Goal: Information Seeking & Learning: Learn about a topic

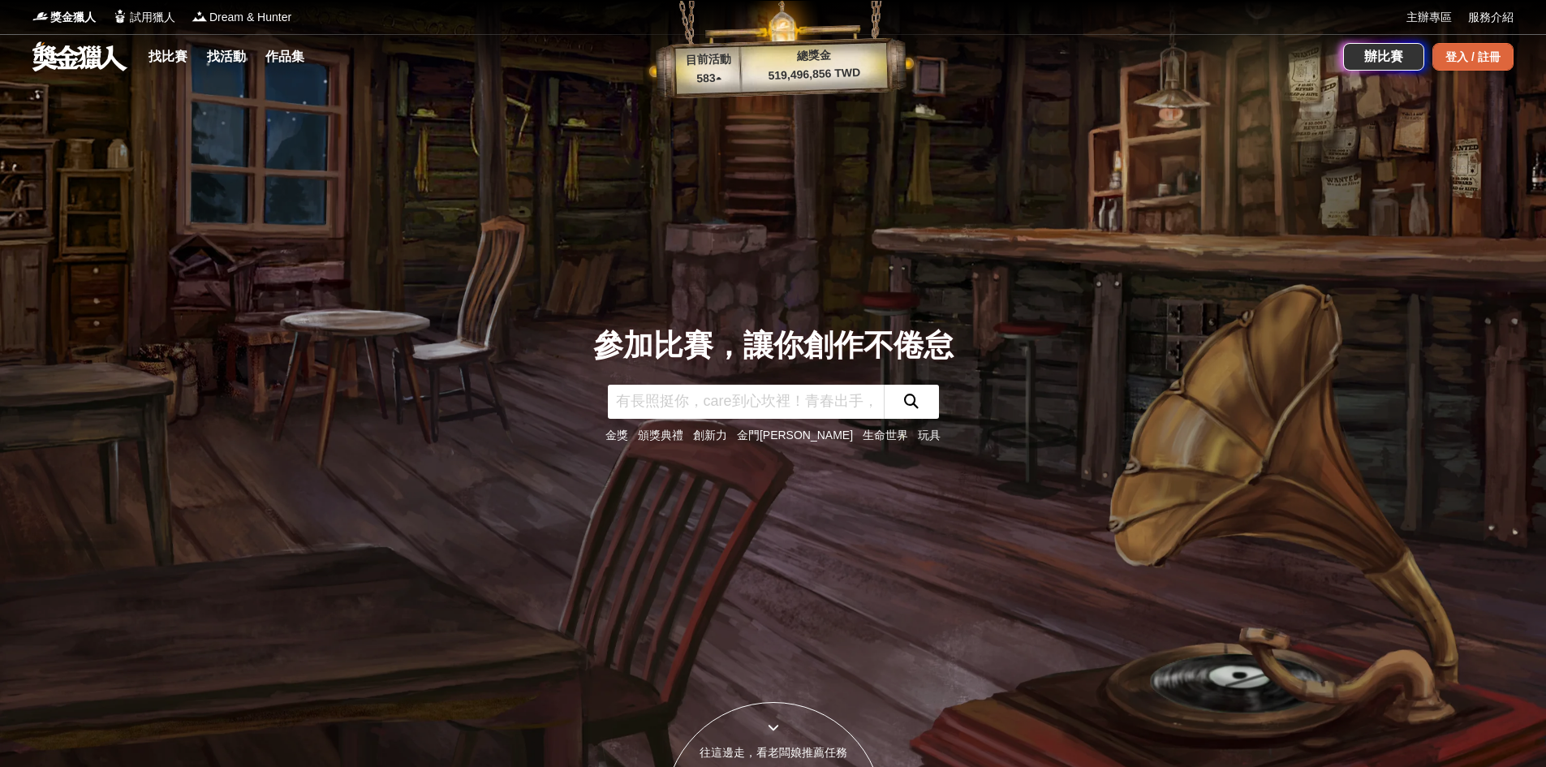
click at [1471, 64] on div "登入 / 註冊" at bounding box center [1473, 57] width 81 height 28
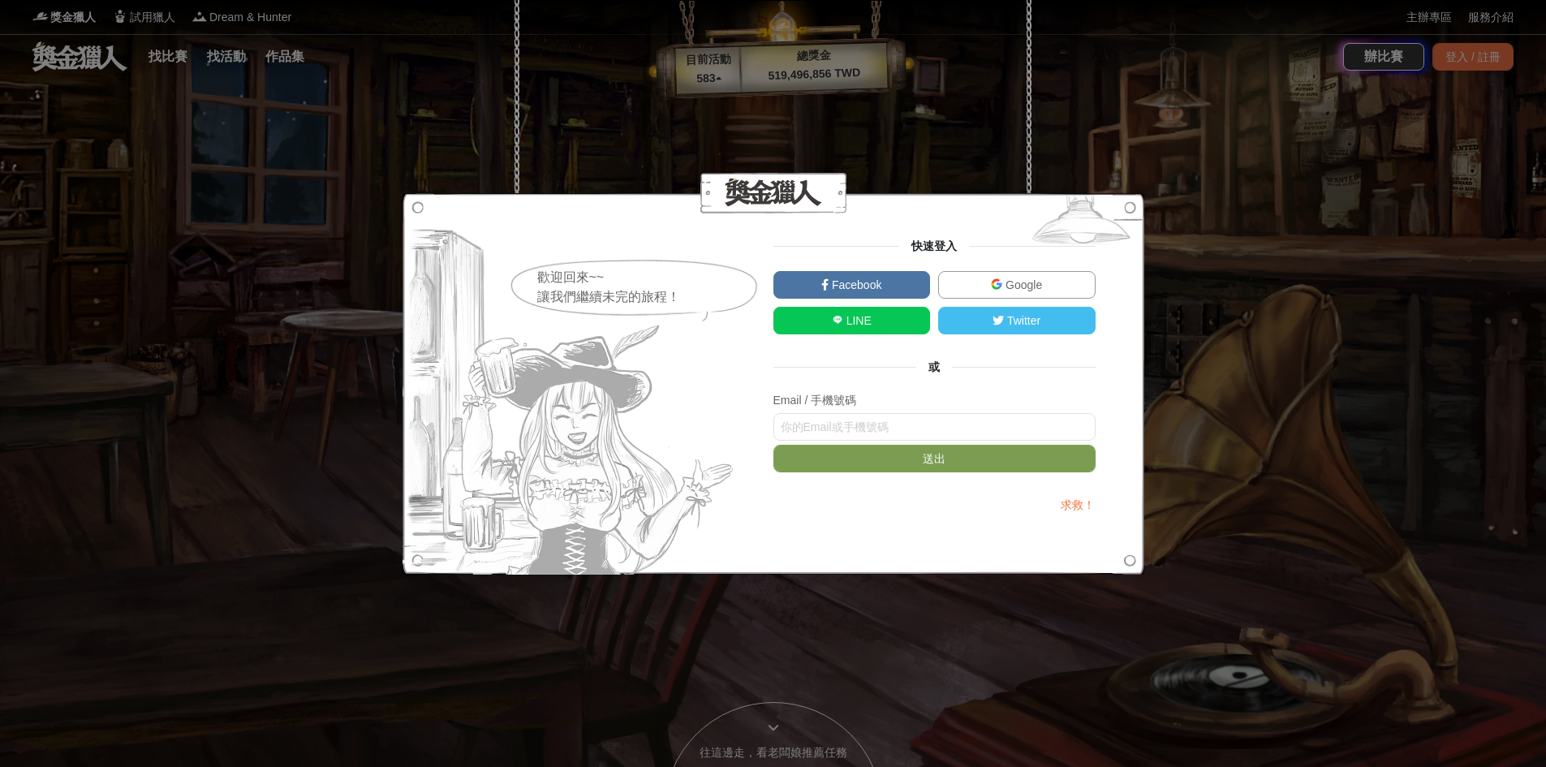
click at [998, 276] on link "Google" at bounding box center [1016, 285] width 157 height 28
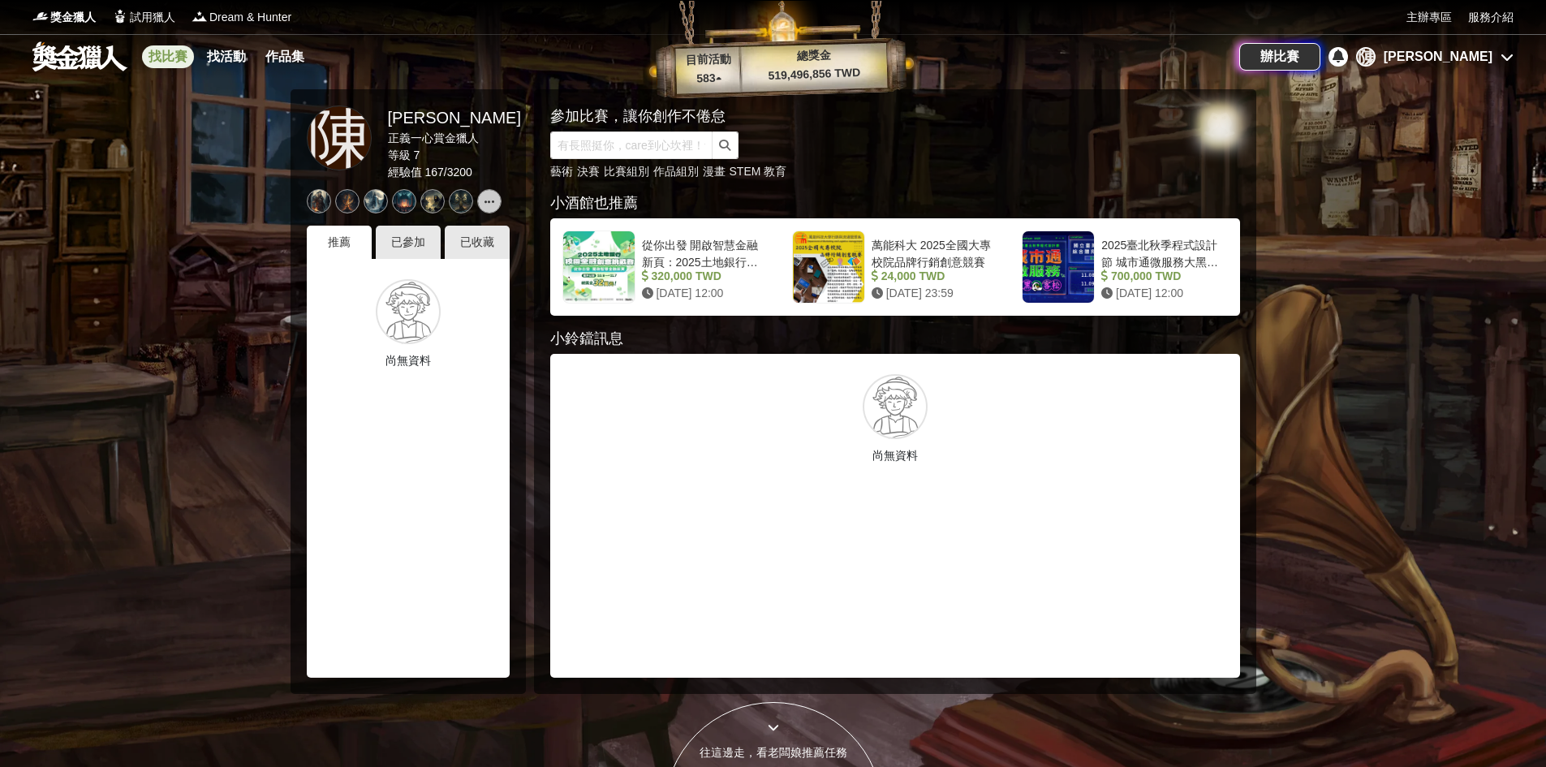
click at [180, 60] on link "找比賽" at bounding box center [168, 56] width 52 height 23
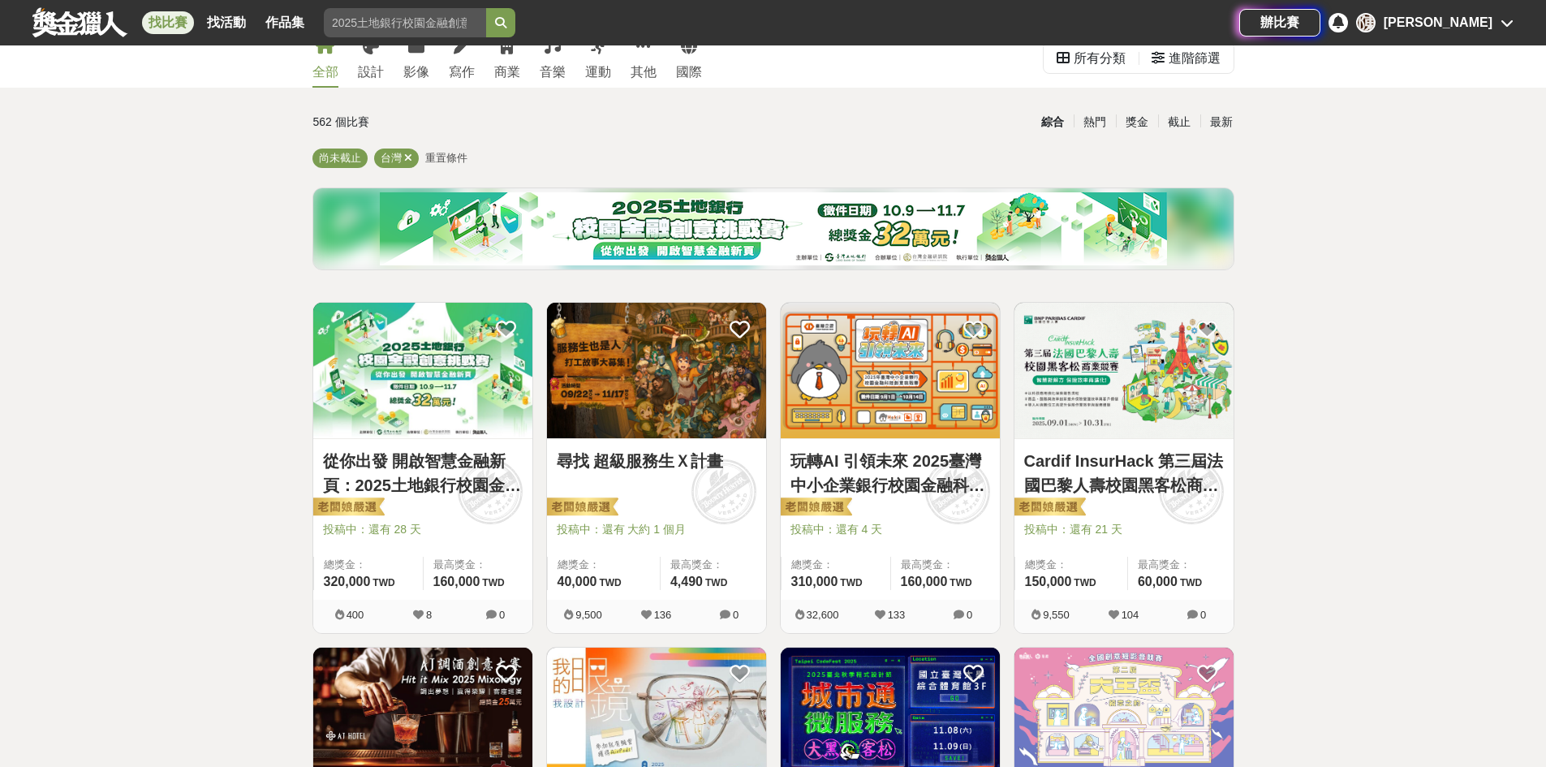
scroll to position [81, 0]
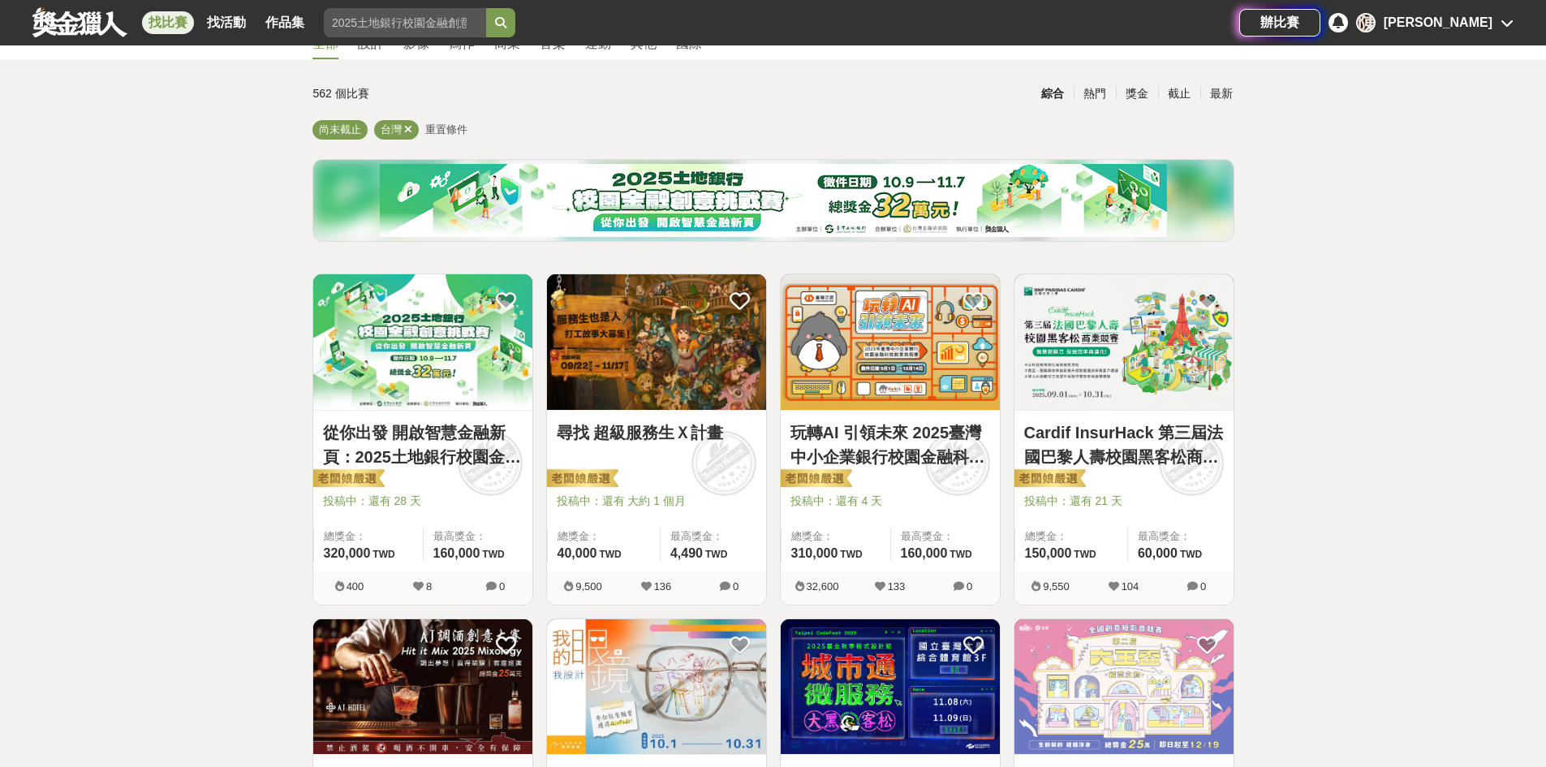
click at [666, 440] on link "尋找 超級服務生Ｘ計畫" at bounding box center [657, 432] width 200 height 24
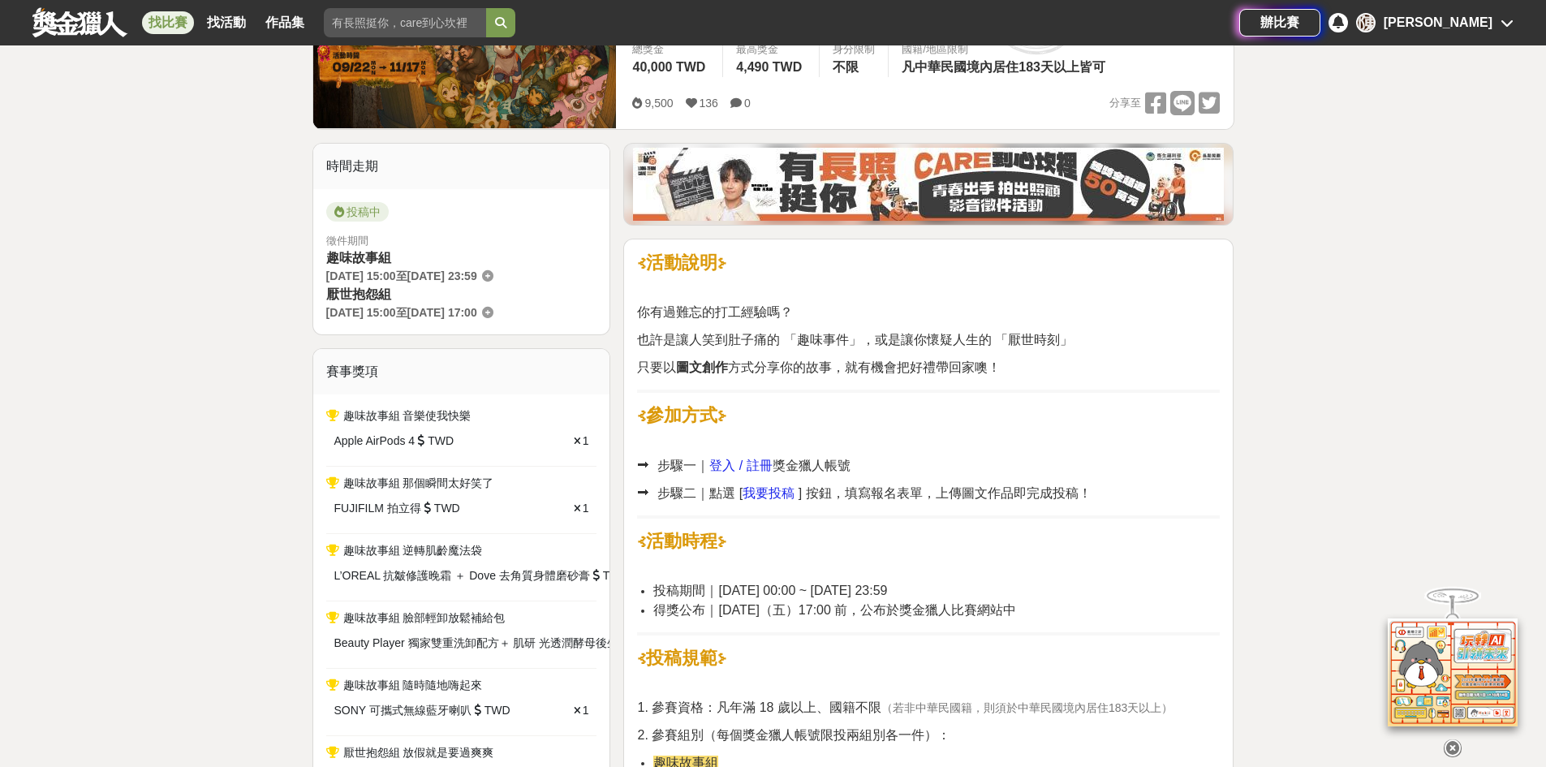
scroll to position [162, 0]
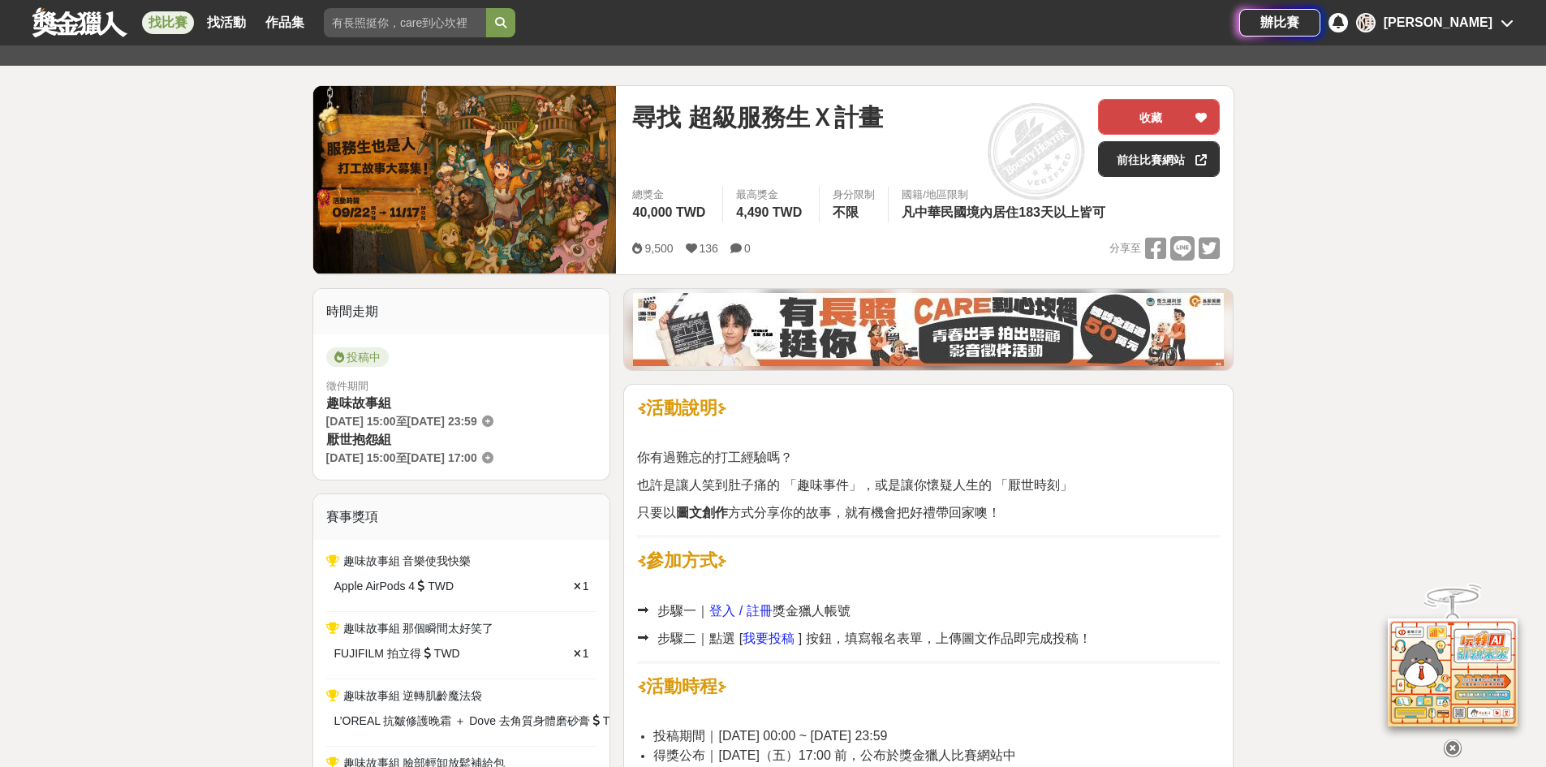
click at [1171, 127] on button "收藏" at bounding box center [1159, 117] width 122 height 36
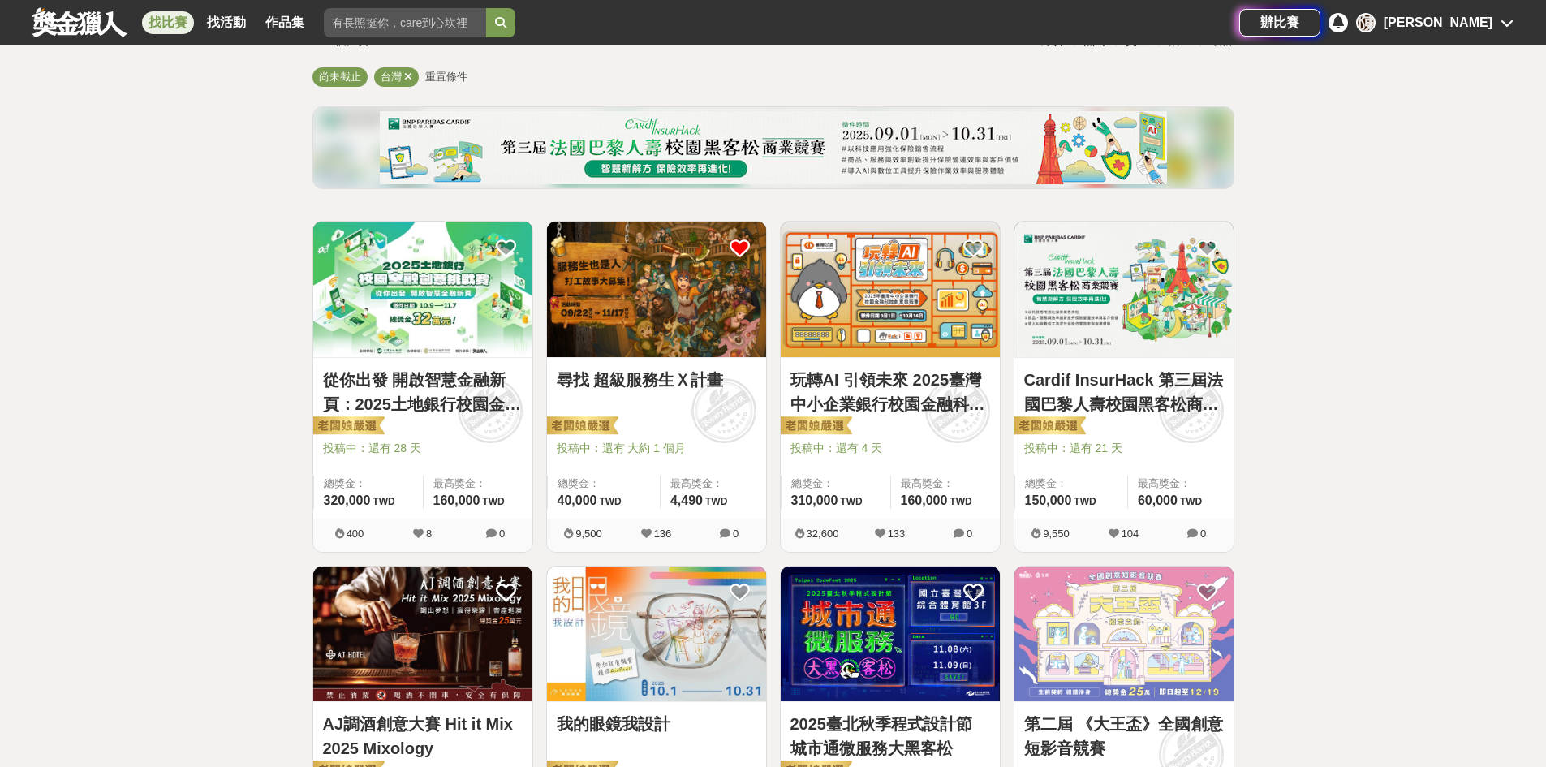
scroll to position [162, 0]
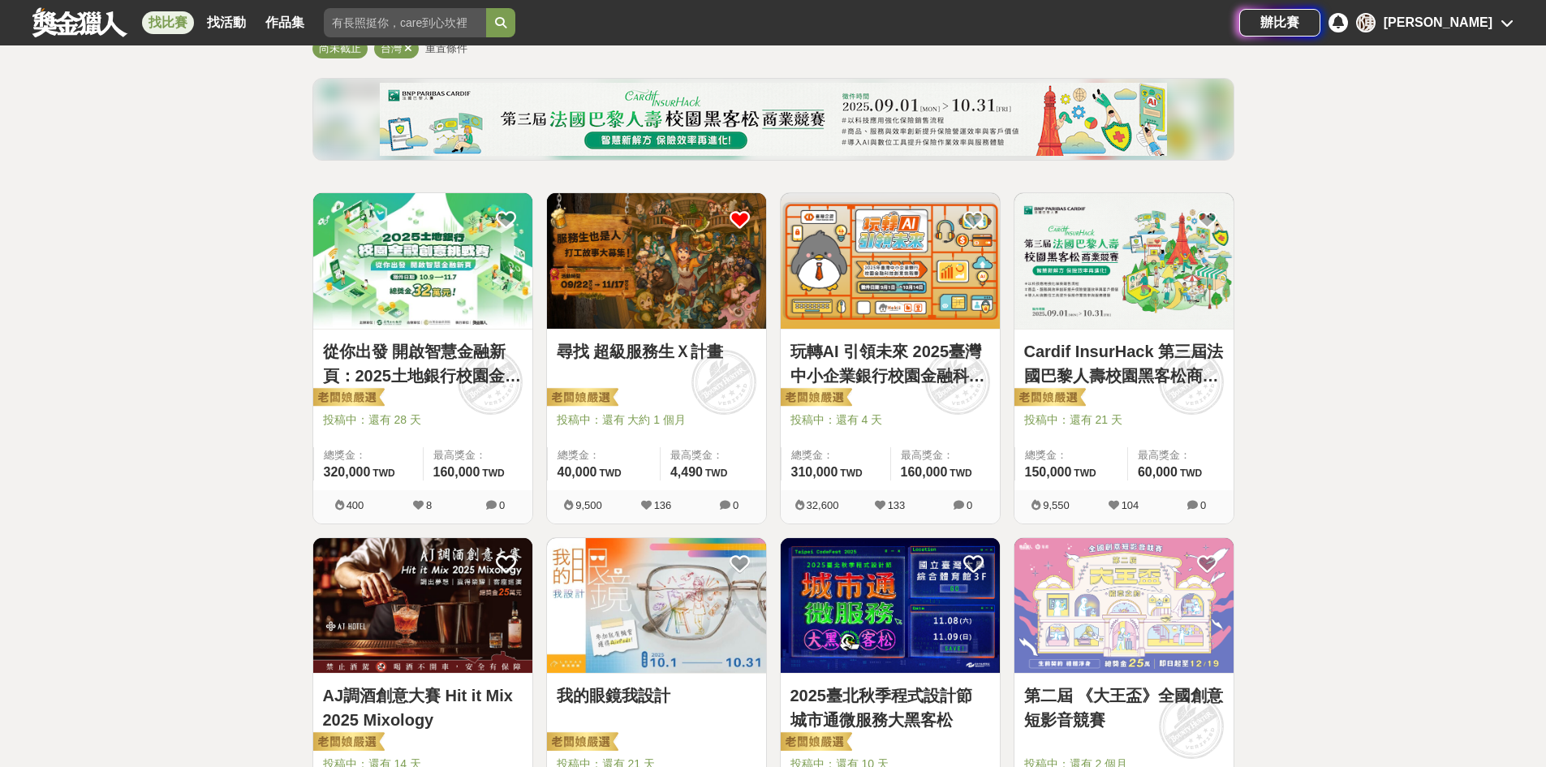
click at [1145, 381] on link "Cardif InsurHack 第三屆法國巴黎人壽校園黑客松商業競賽" at bounding box center [1124, 363] width 200 height 49
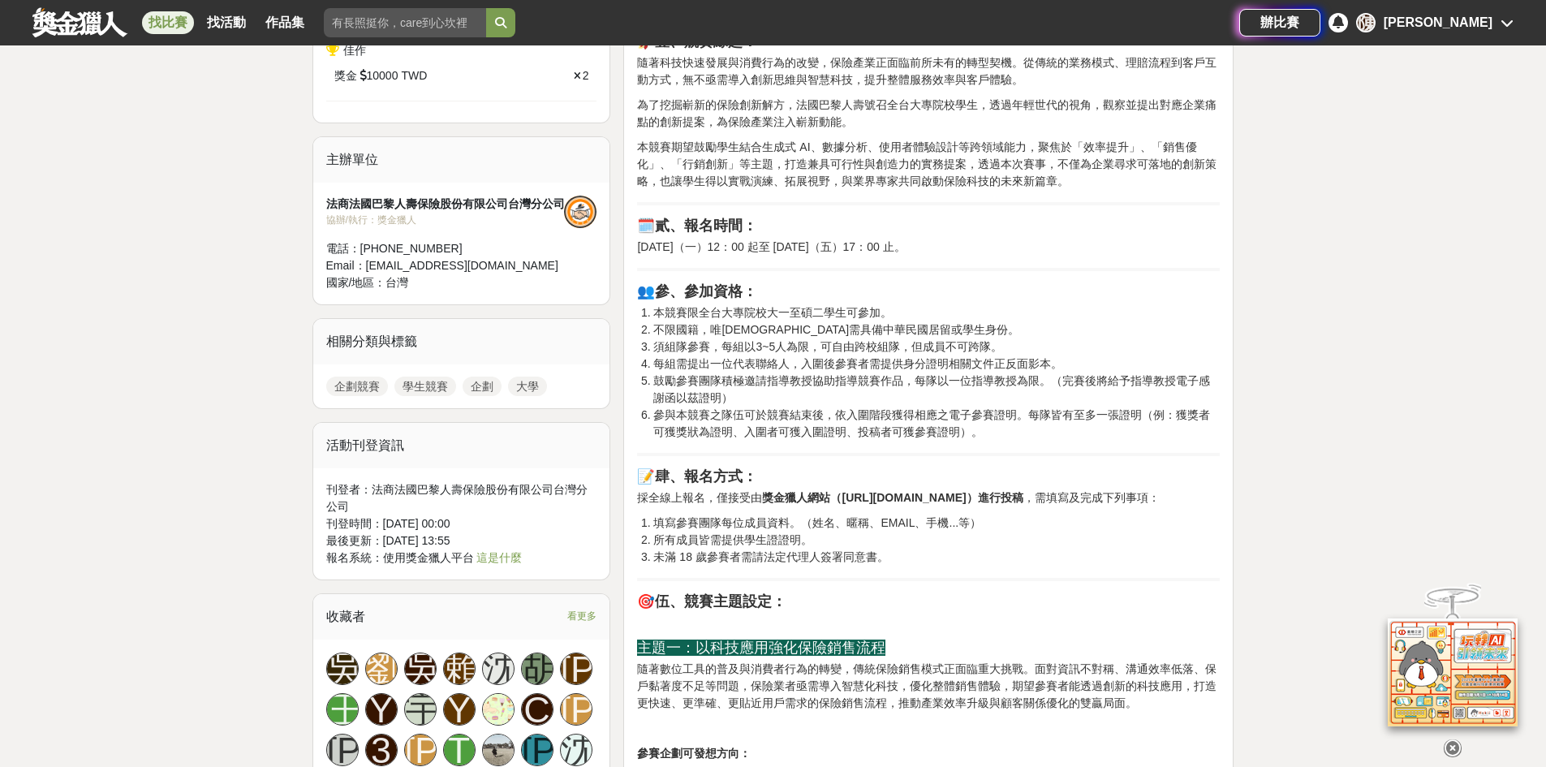
scroll to position [893, 0]
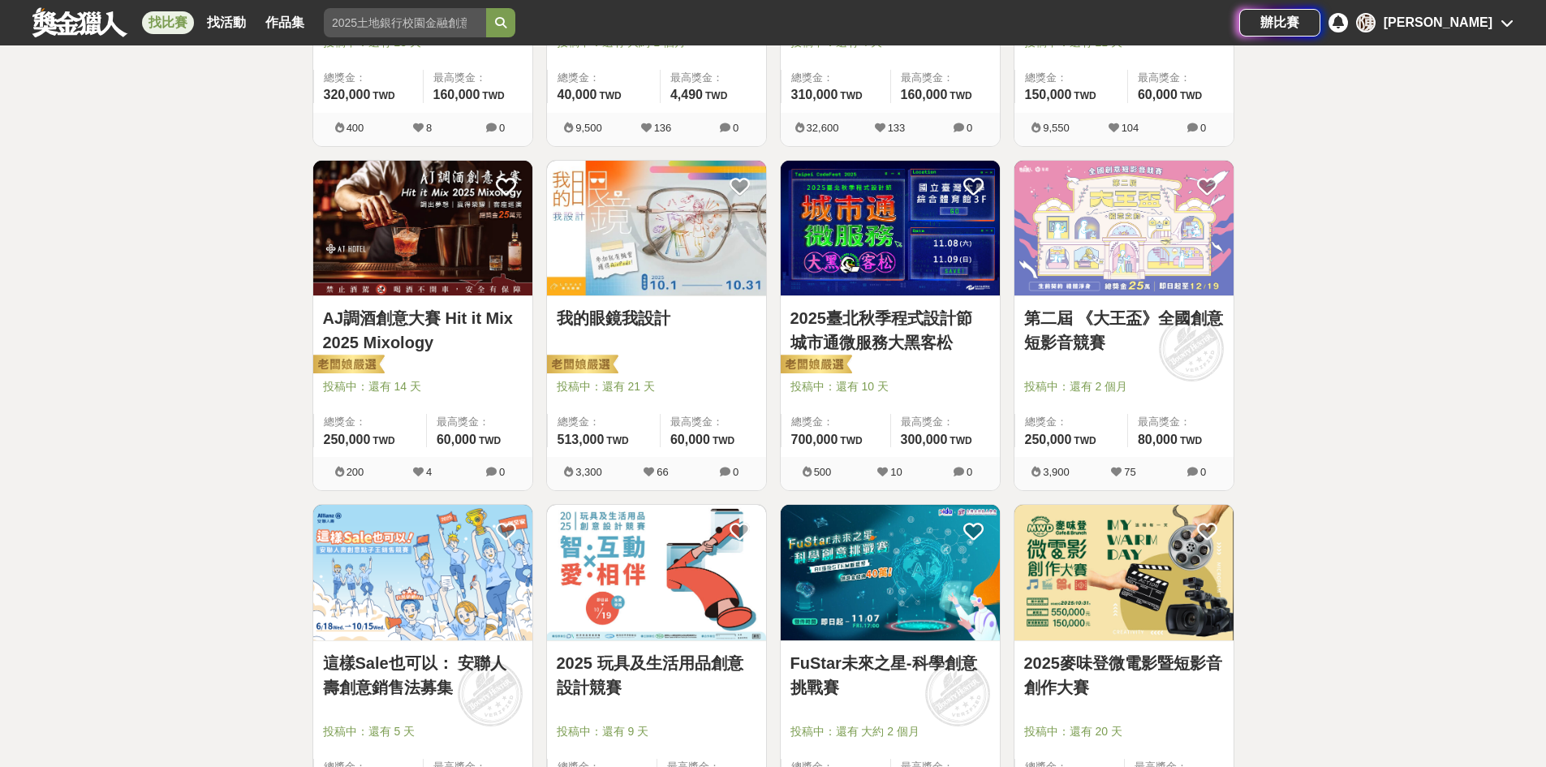
scroll to position [568, 0]
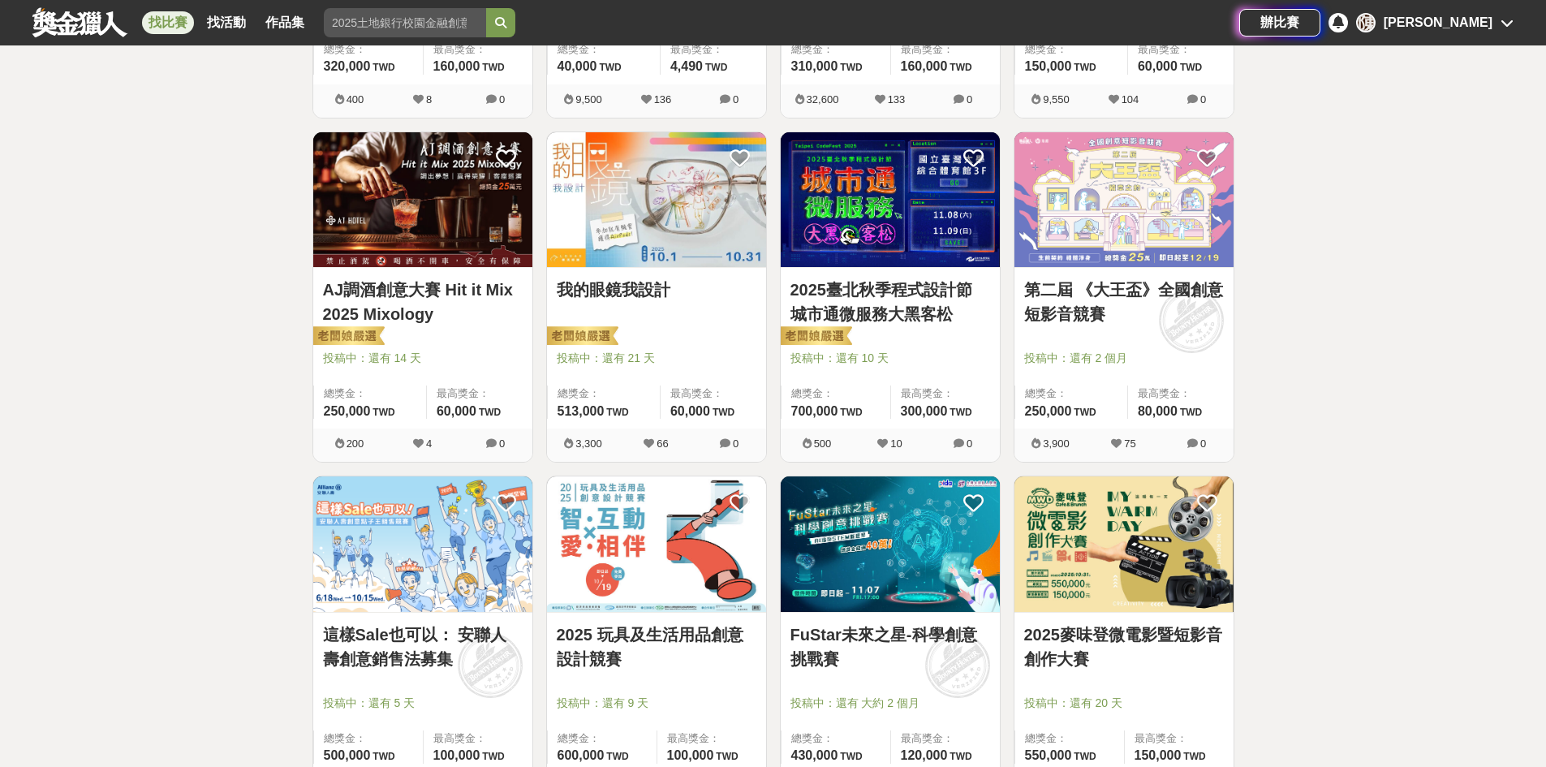
click at [632, 292] on link "我的眼鏡我設計" at bounding box center [657, 290] width 200 height 24
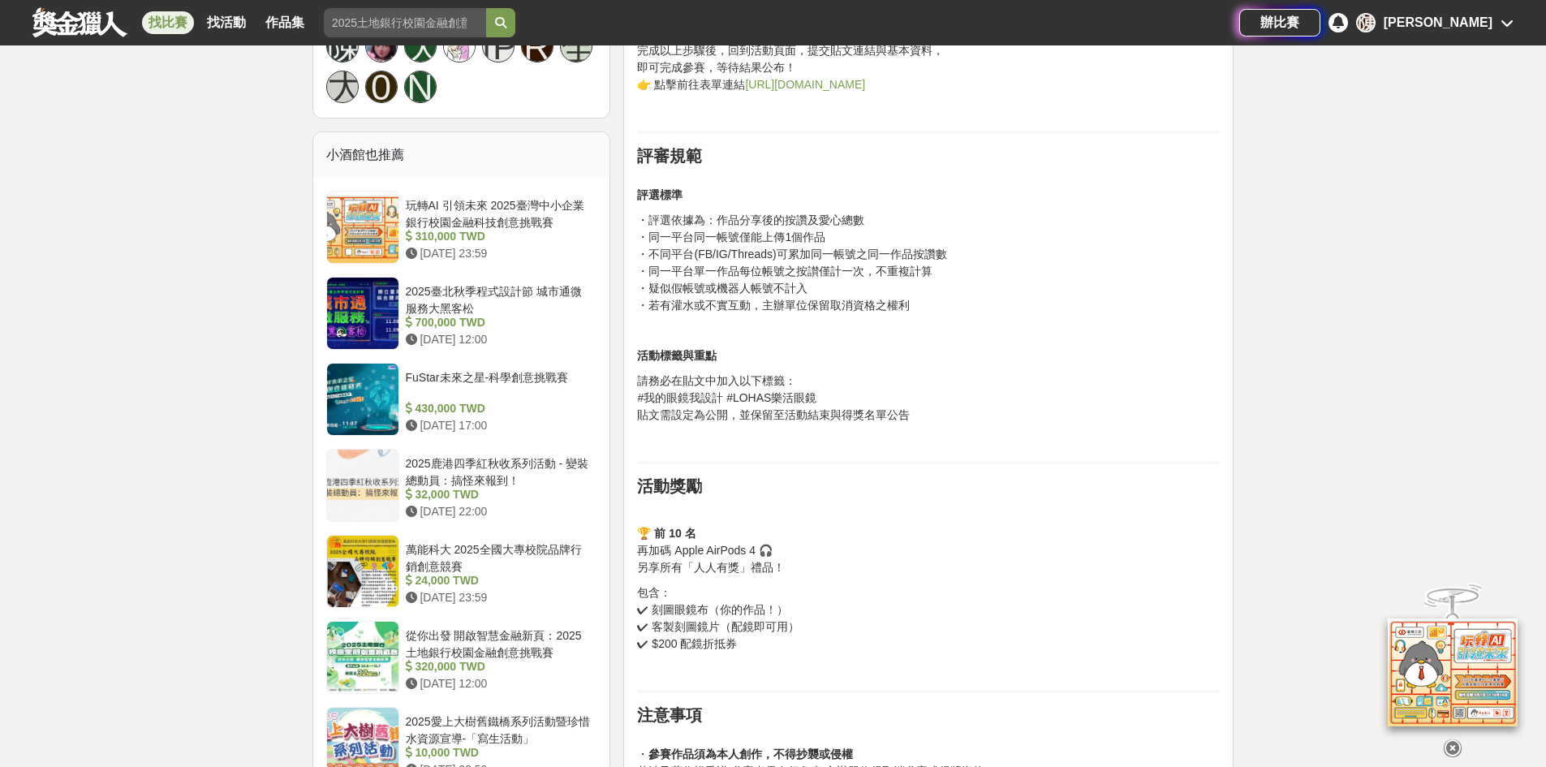
scroll to position [1299, 0]
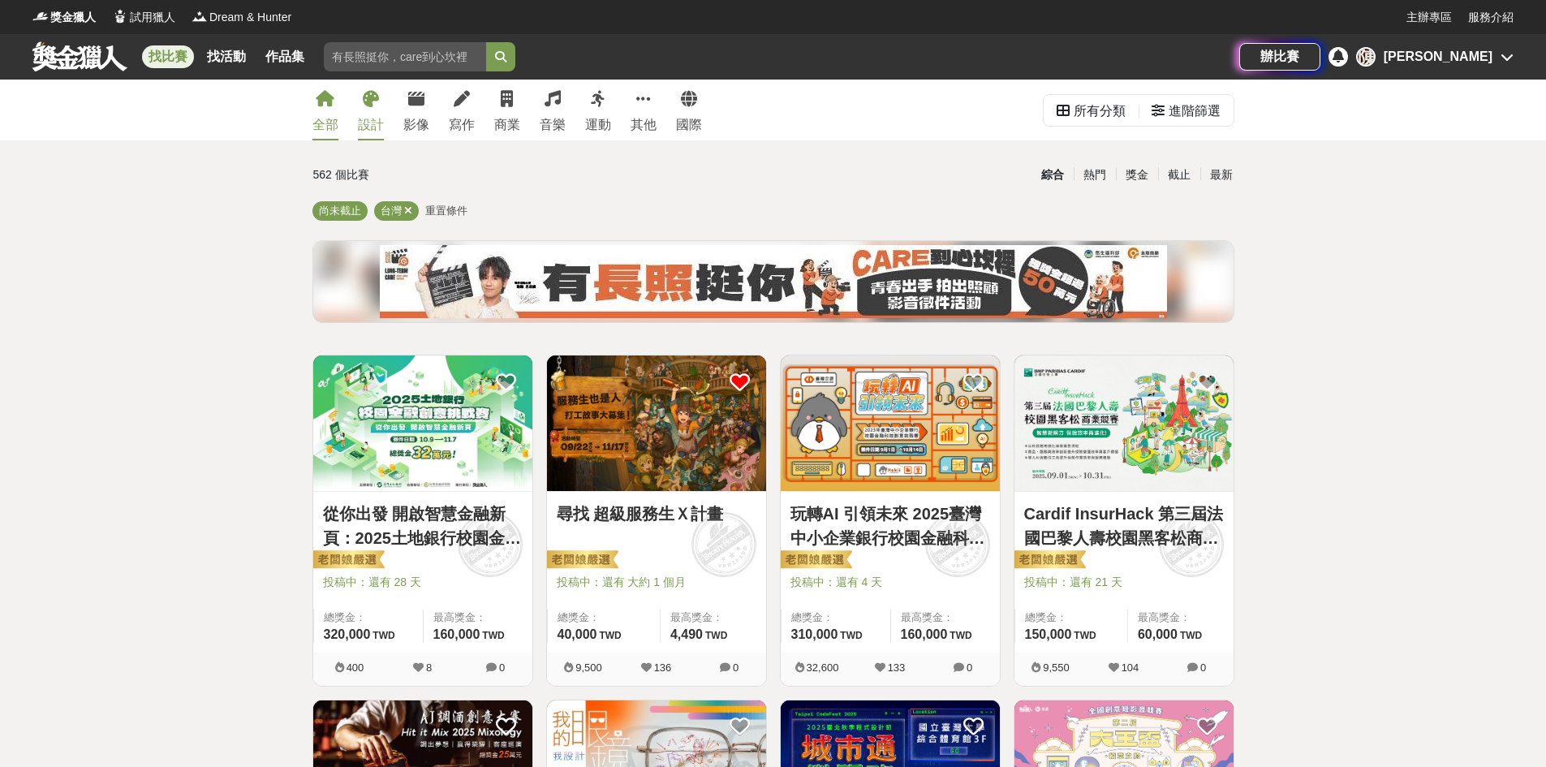
click at [380, 123] on div "設計" at bounding box center [371, 124] width 26 height 19
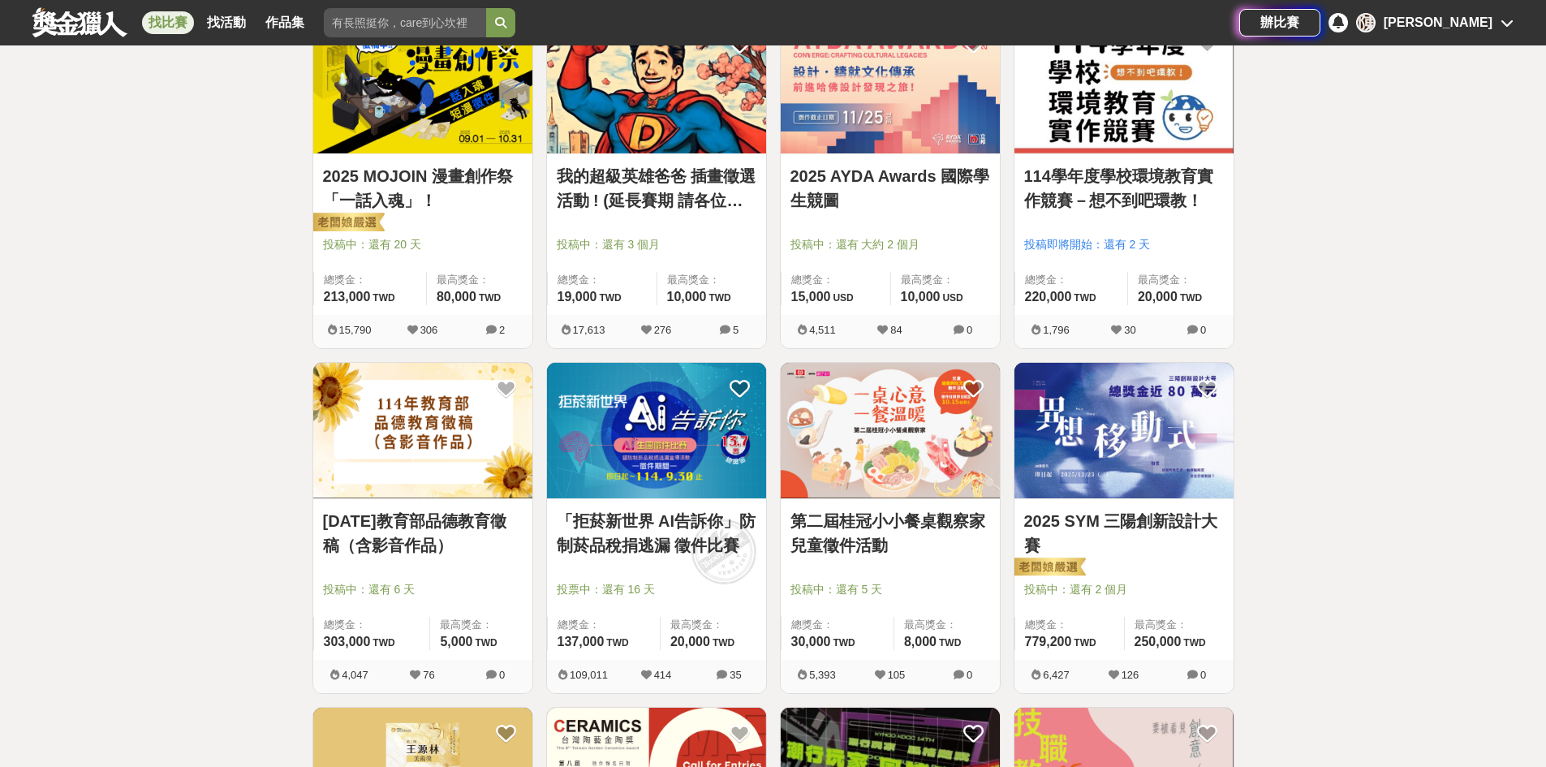
scroll to position [1055, 0]
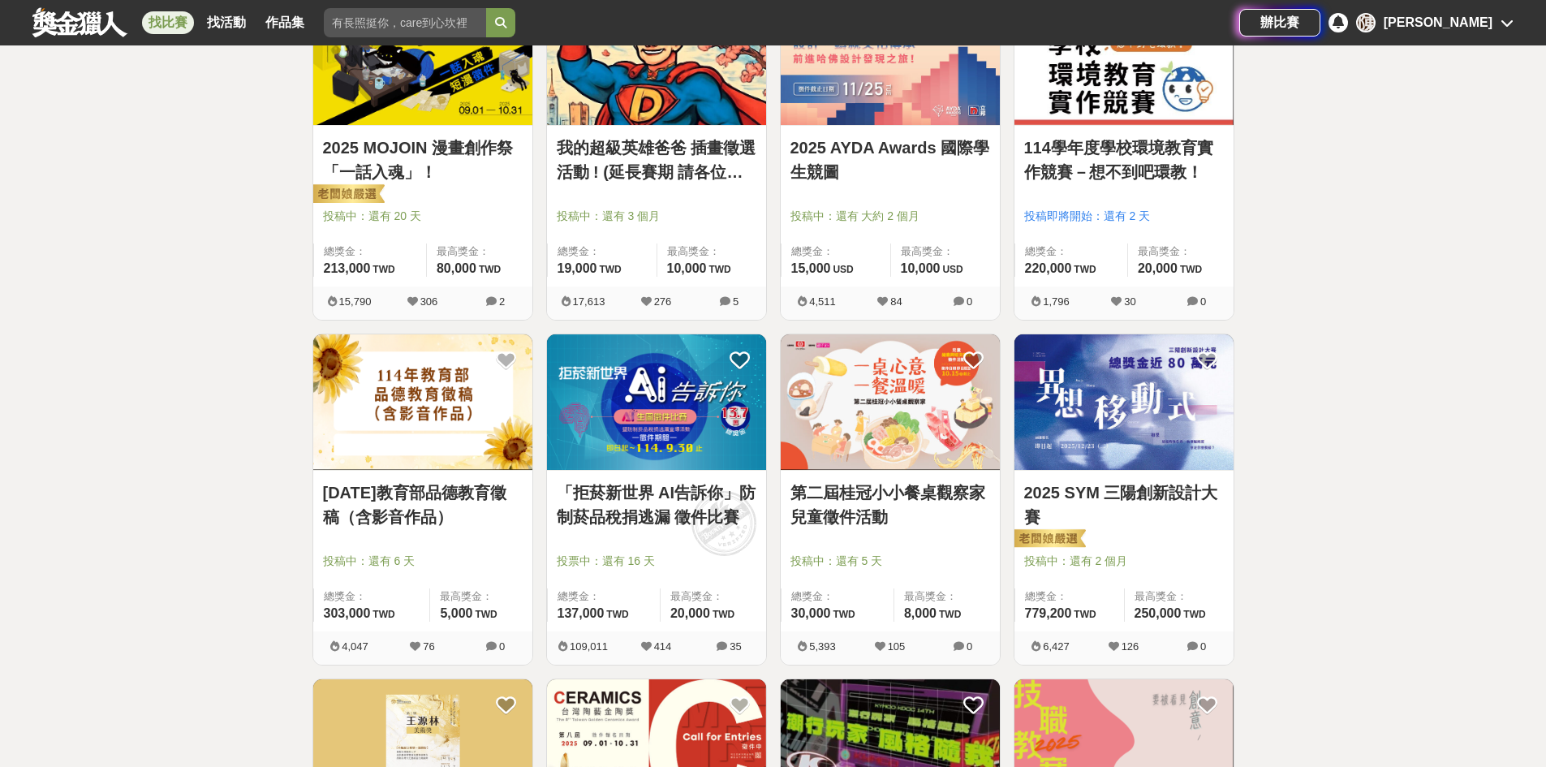
drag, startPoint x: 623, startPoint y: 516, endPoint x: 1383, endPoint y: 391, distance: 770.7
click at [1383, 391] on div "全部 設計 影像 寫作 商業 音樂 運動 其他 國際 所有分類 進階篩選 141 個比賽 綜合 熱門 獎金 截止 最新 繪畫比賽 平面設計比賽 產品設計比賽 …" at bounding box center [773, 311] width 1546 height 2575
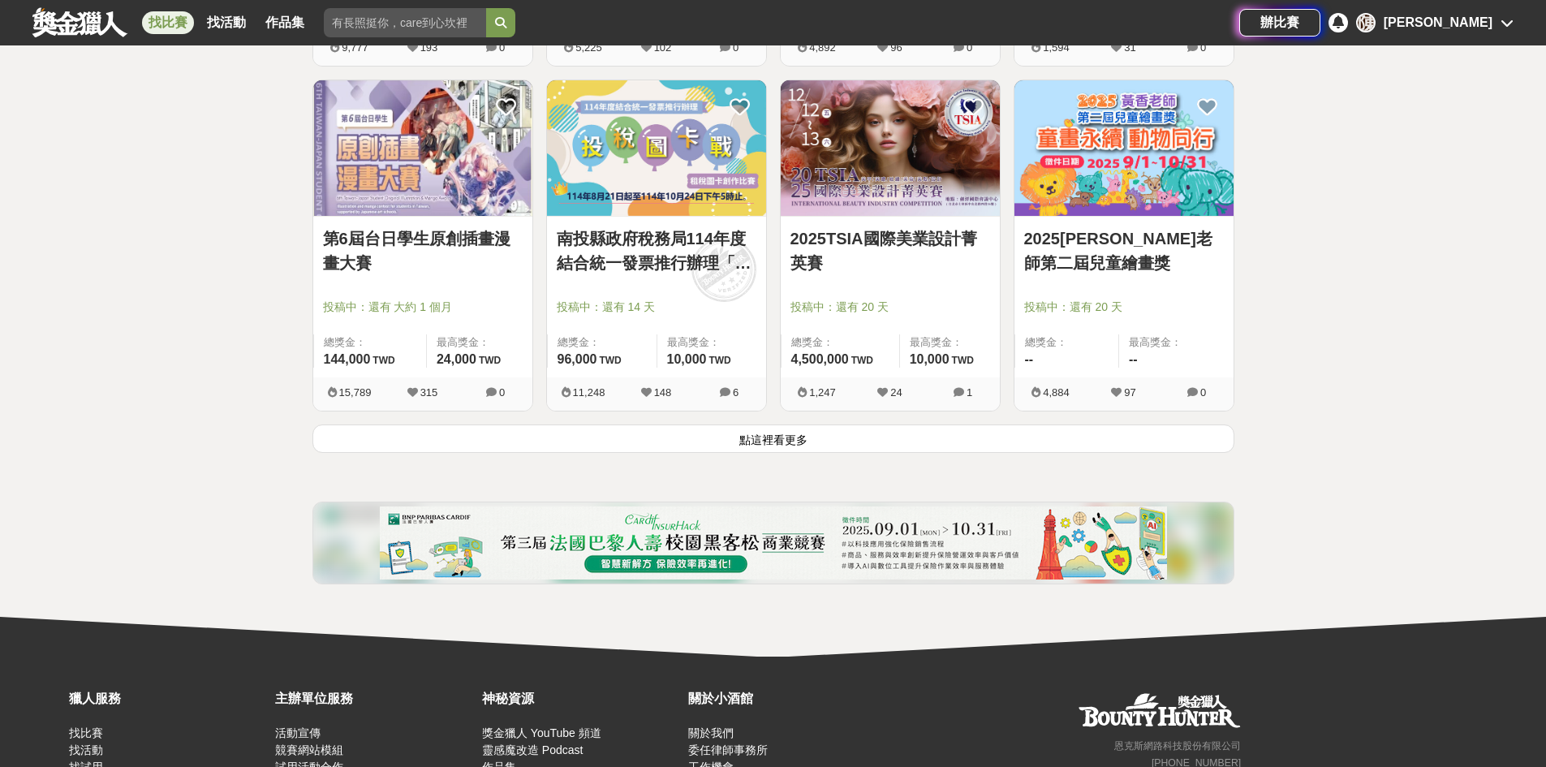
scroll to position [2029, 0]
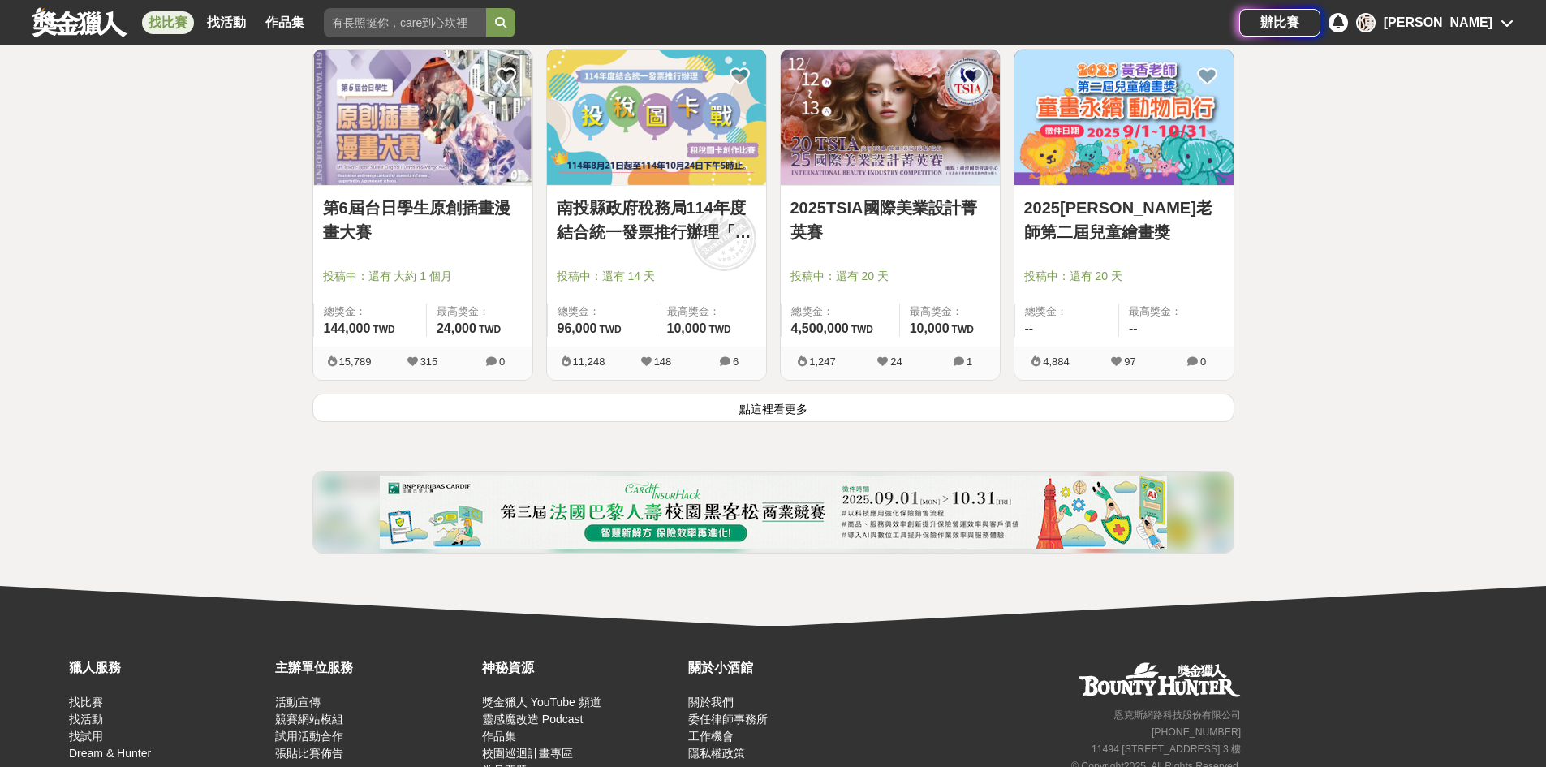
click at [794, 416] on button "點這裡看更多" at bounding box center [773, 408] width 922 height 28
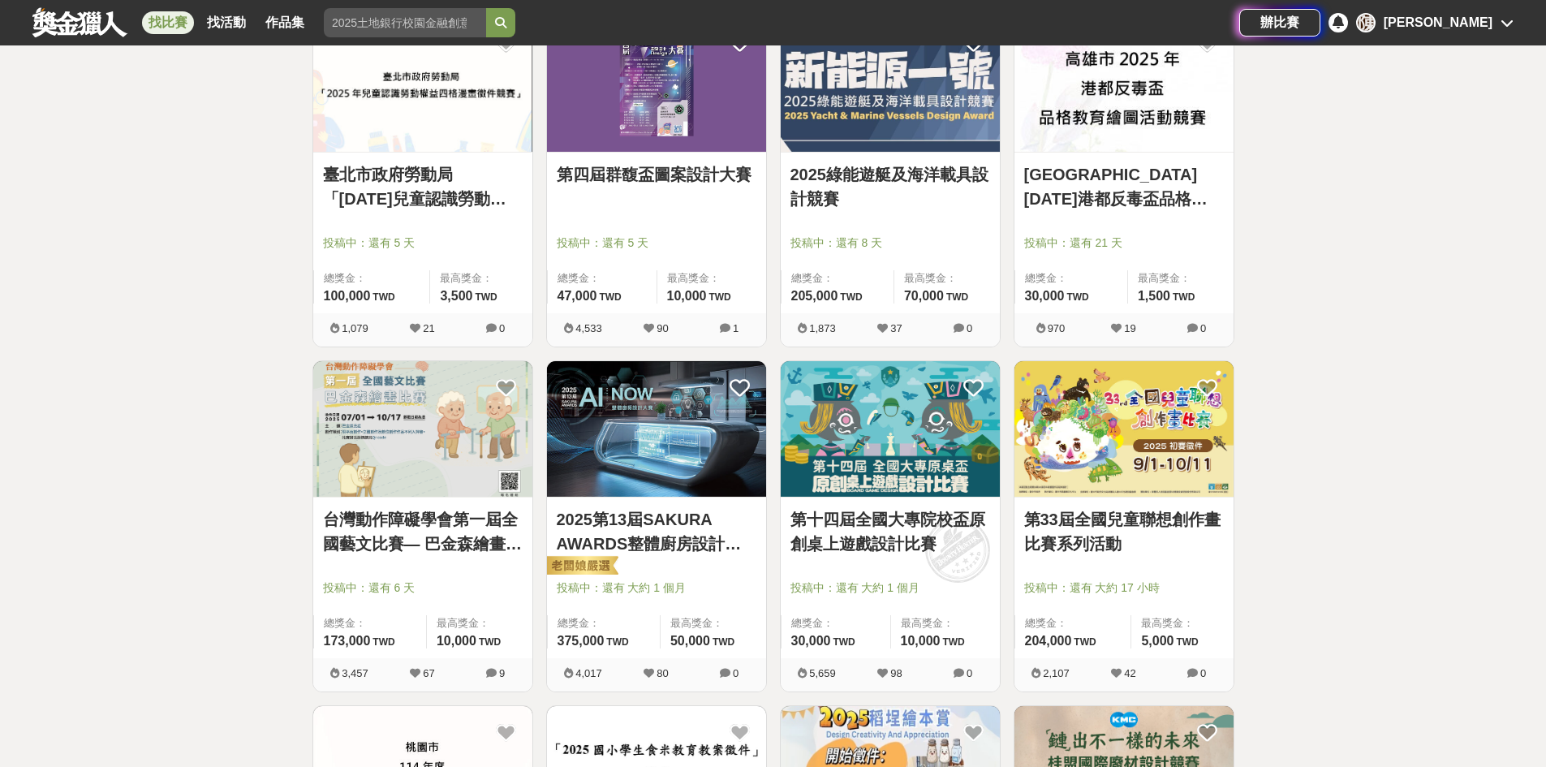
scroll to position [2435, 0]
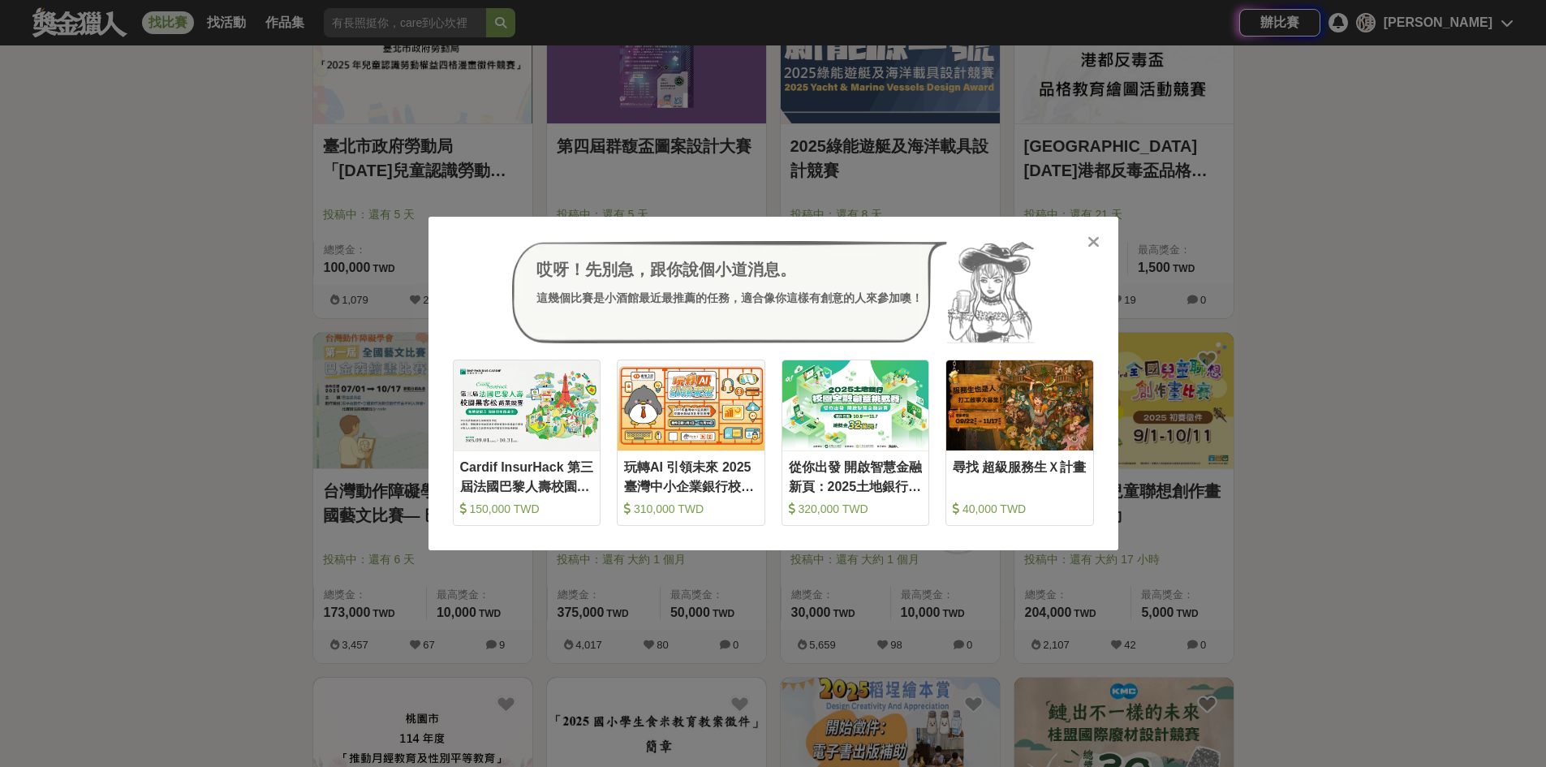
click at [1092, 238] on icon at bounding box center [1094, 242] width 12 height 16
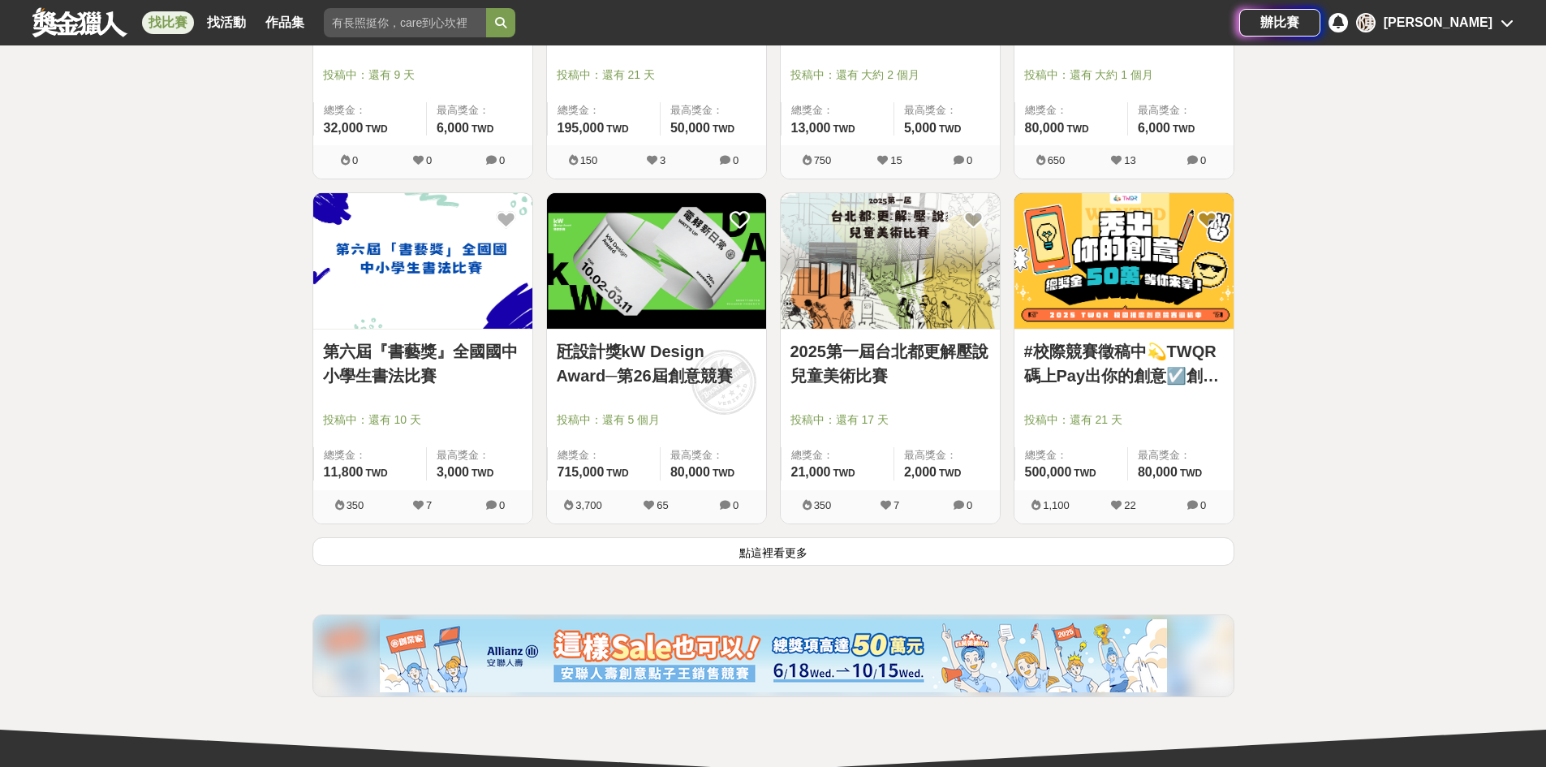
scroll to position [3977, 0]
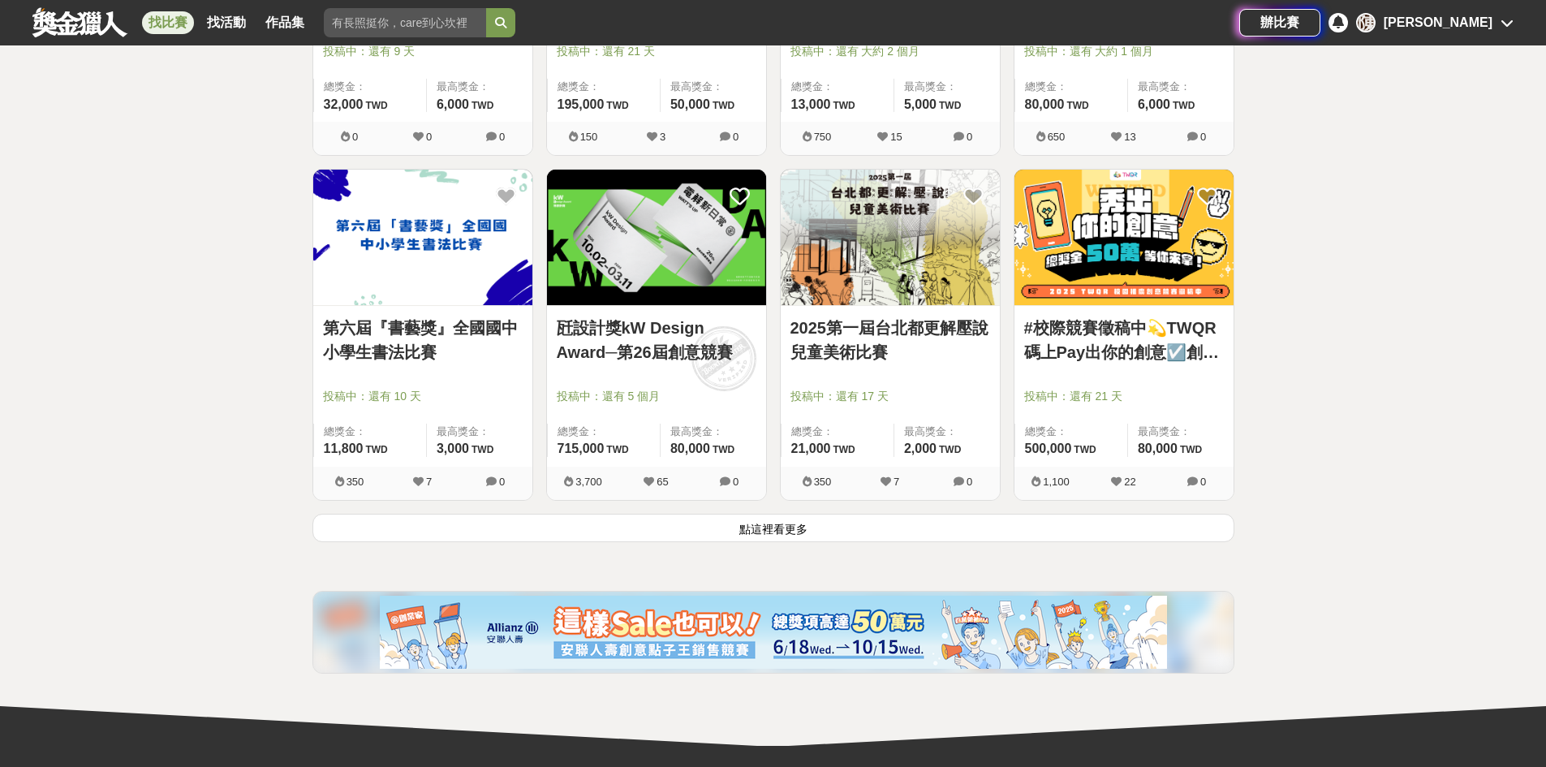
click at [739, 530] on button "點這裡看更多" at bounding box center [773, 528] width 922 height 28
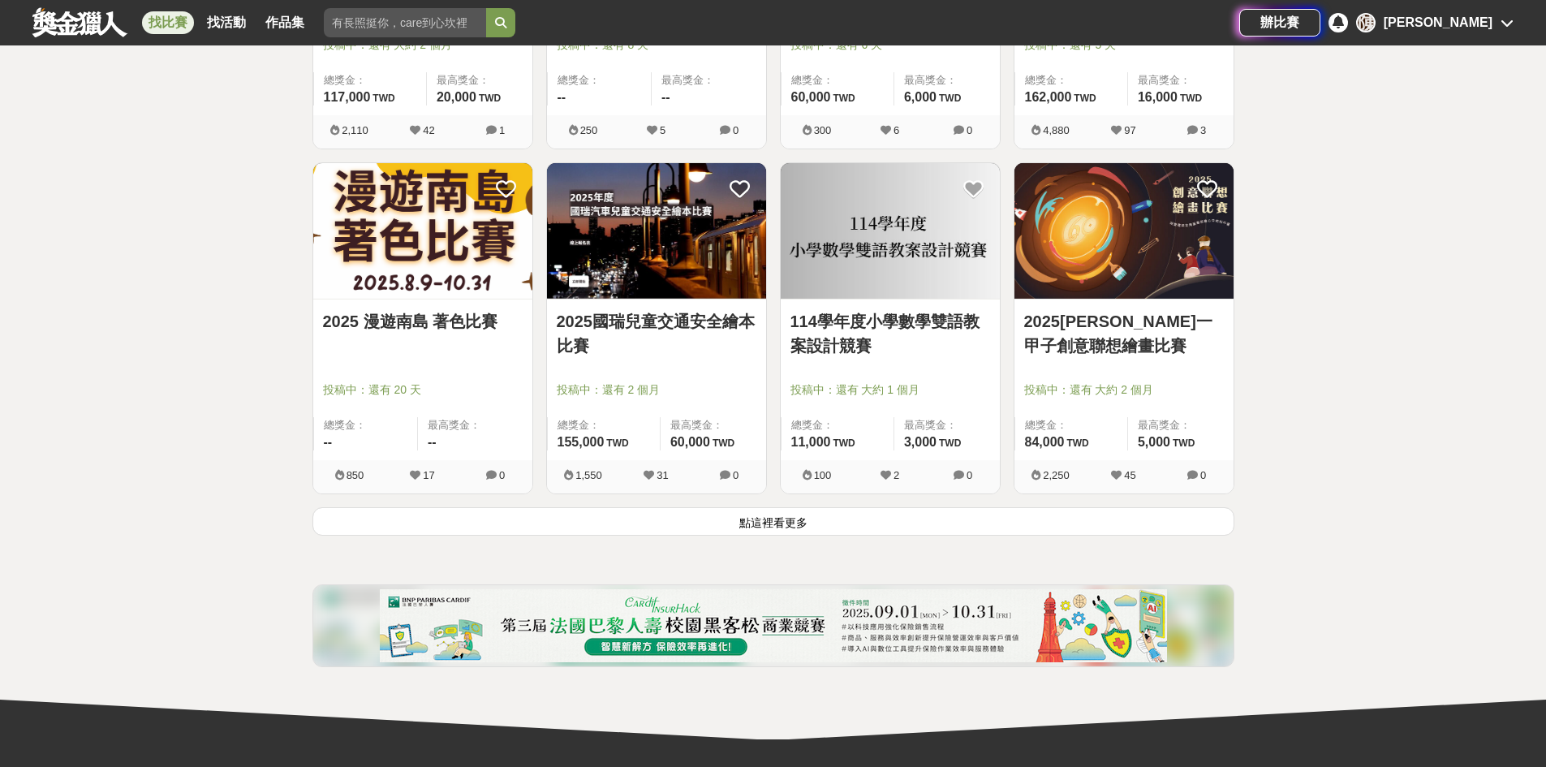
scroll to position [6251, 0]
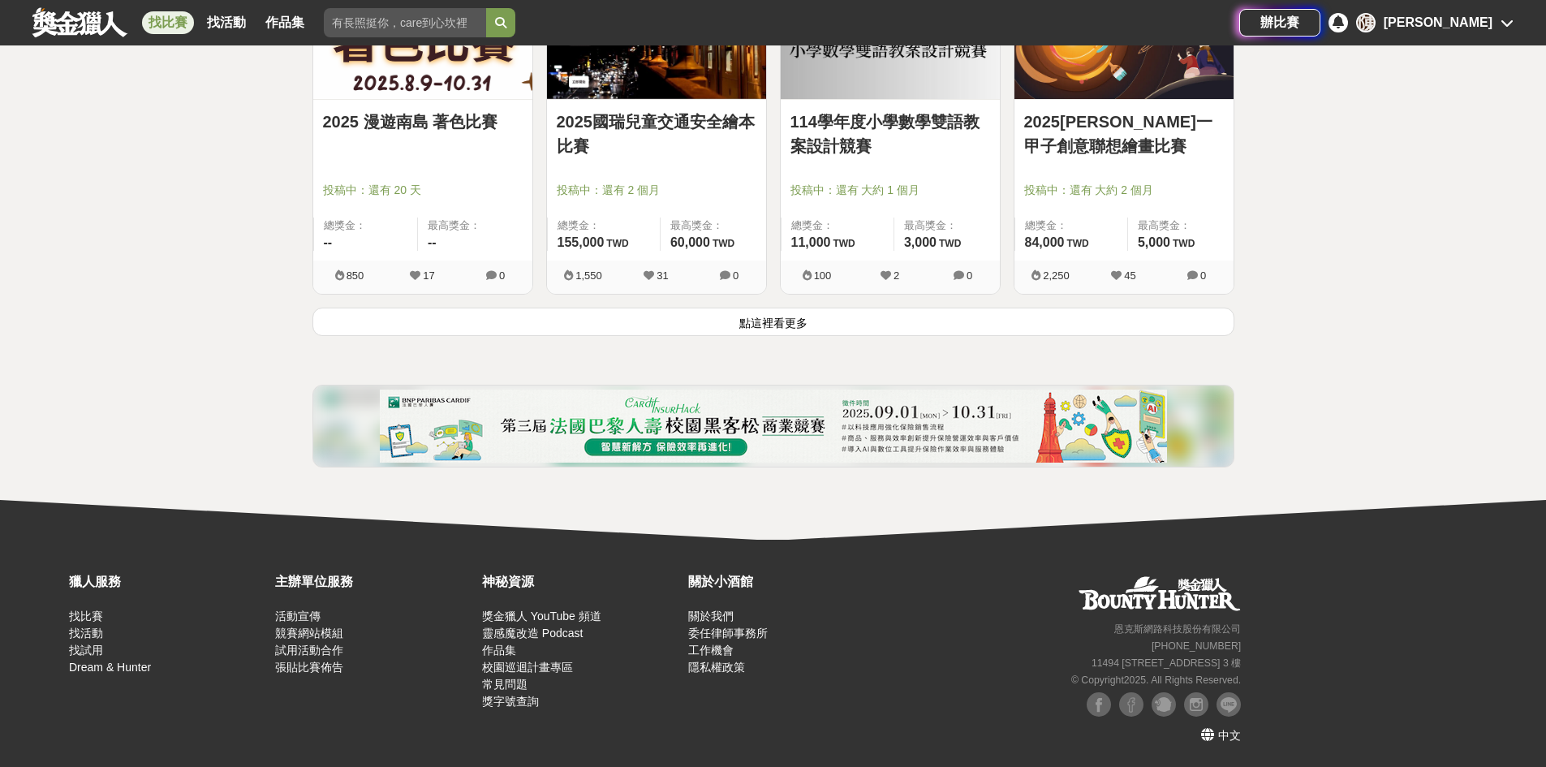
click at [1054, 329] on button "點這裡看更多" at bounding box center [773, 322] width 922 height 28
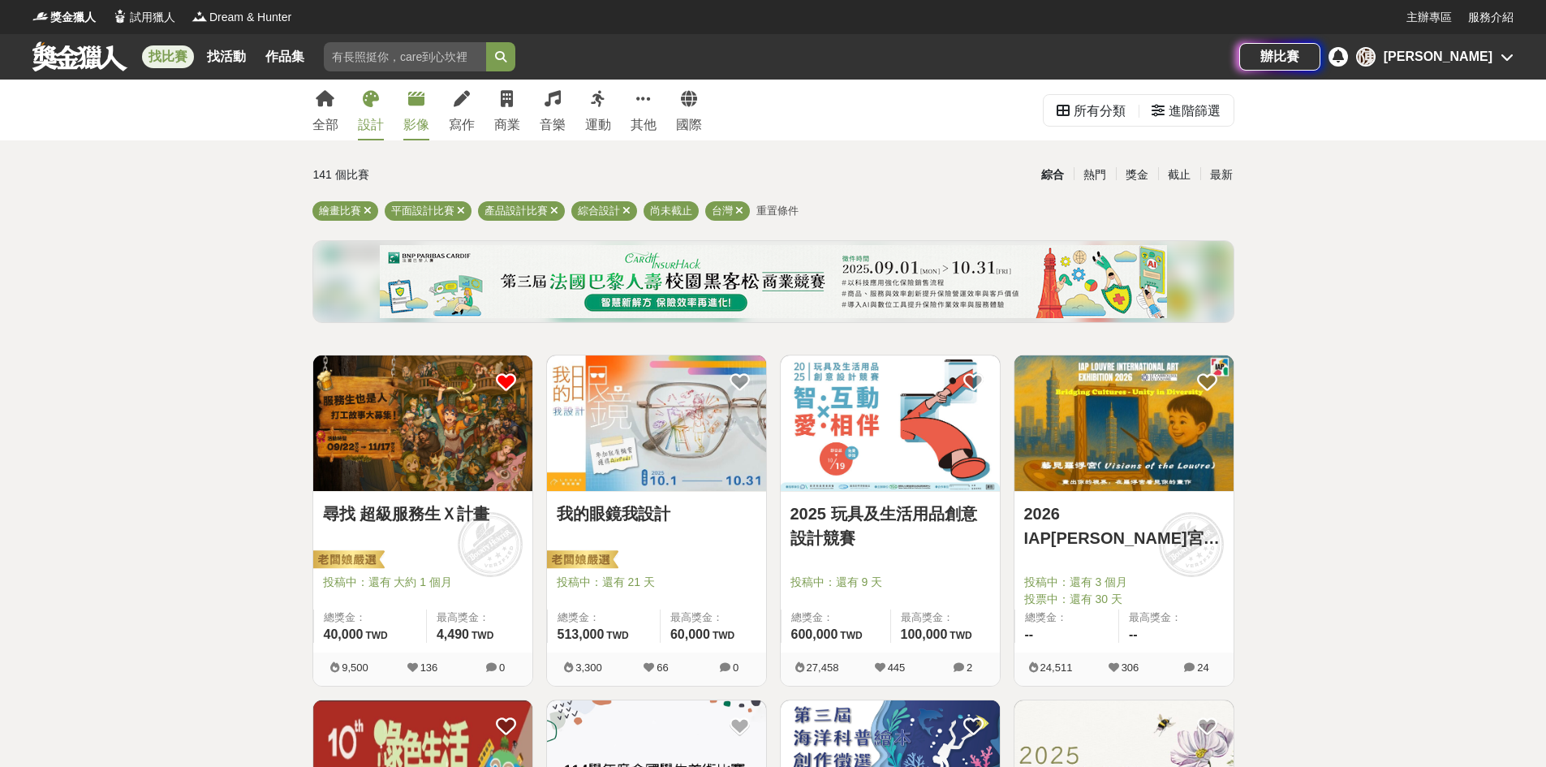
click at [415, 123] on div "影像" at bounding box center [416, 124] width 26 height 19
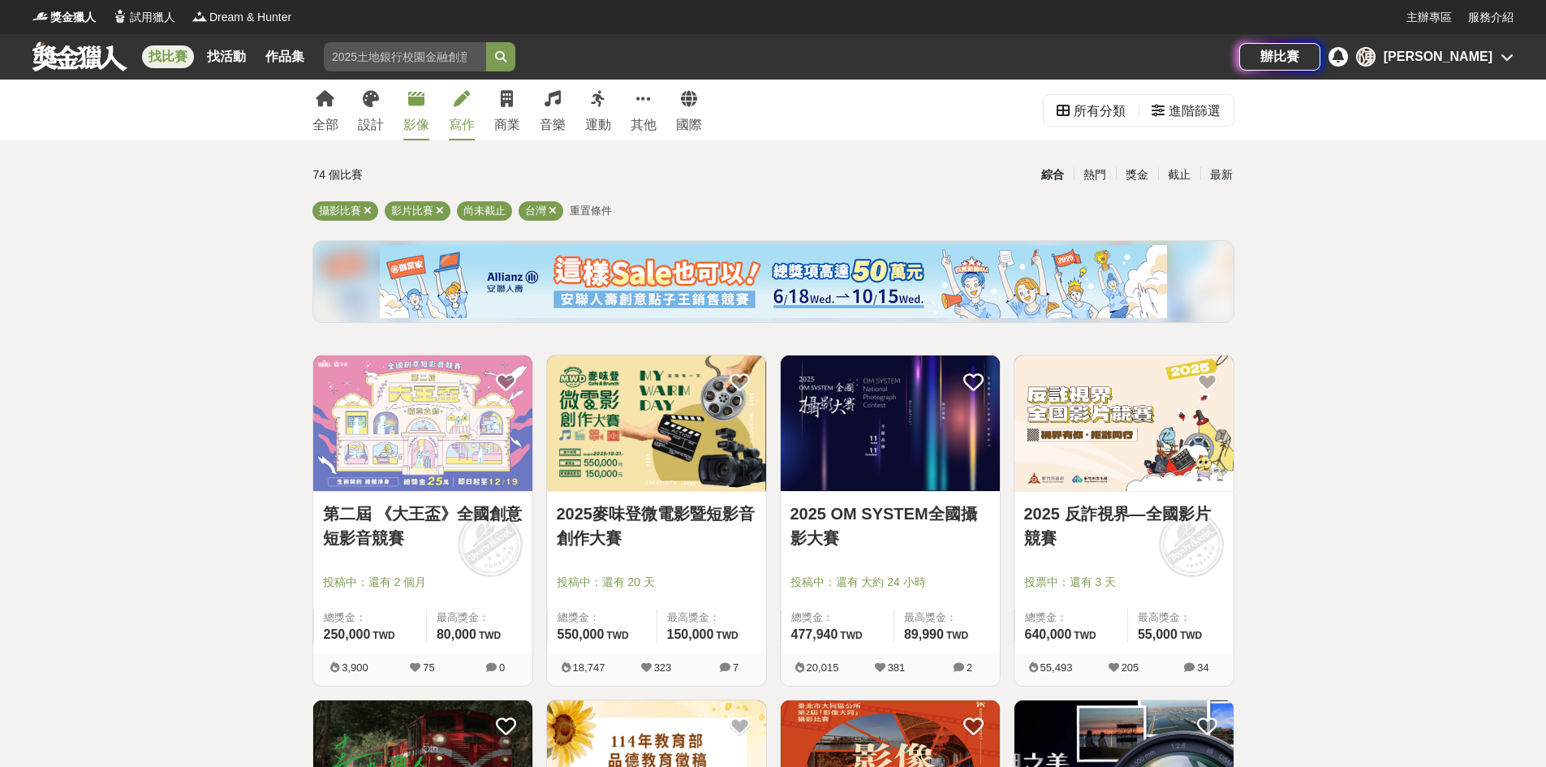
click at [472, 118] on div "寫作" at bounding box center [462, 124] width 26 height 19
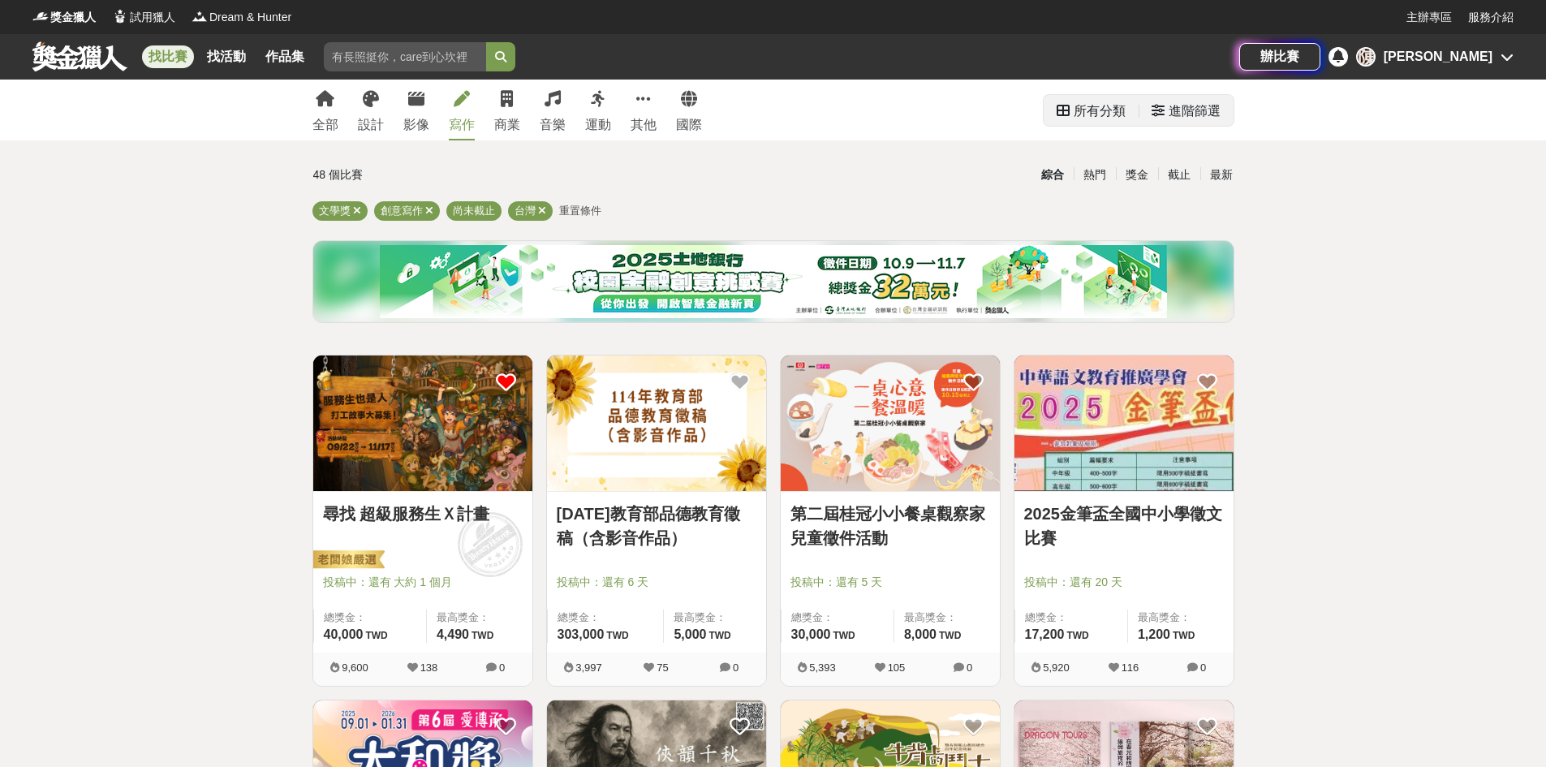
click at [1166, 113] on div "進階篩選" at bounding box center [1186, 111] width 69 height 32
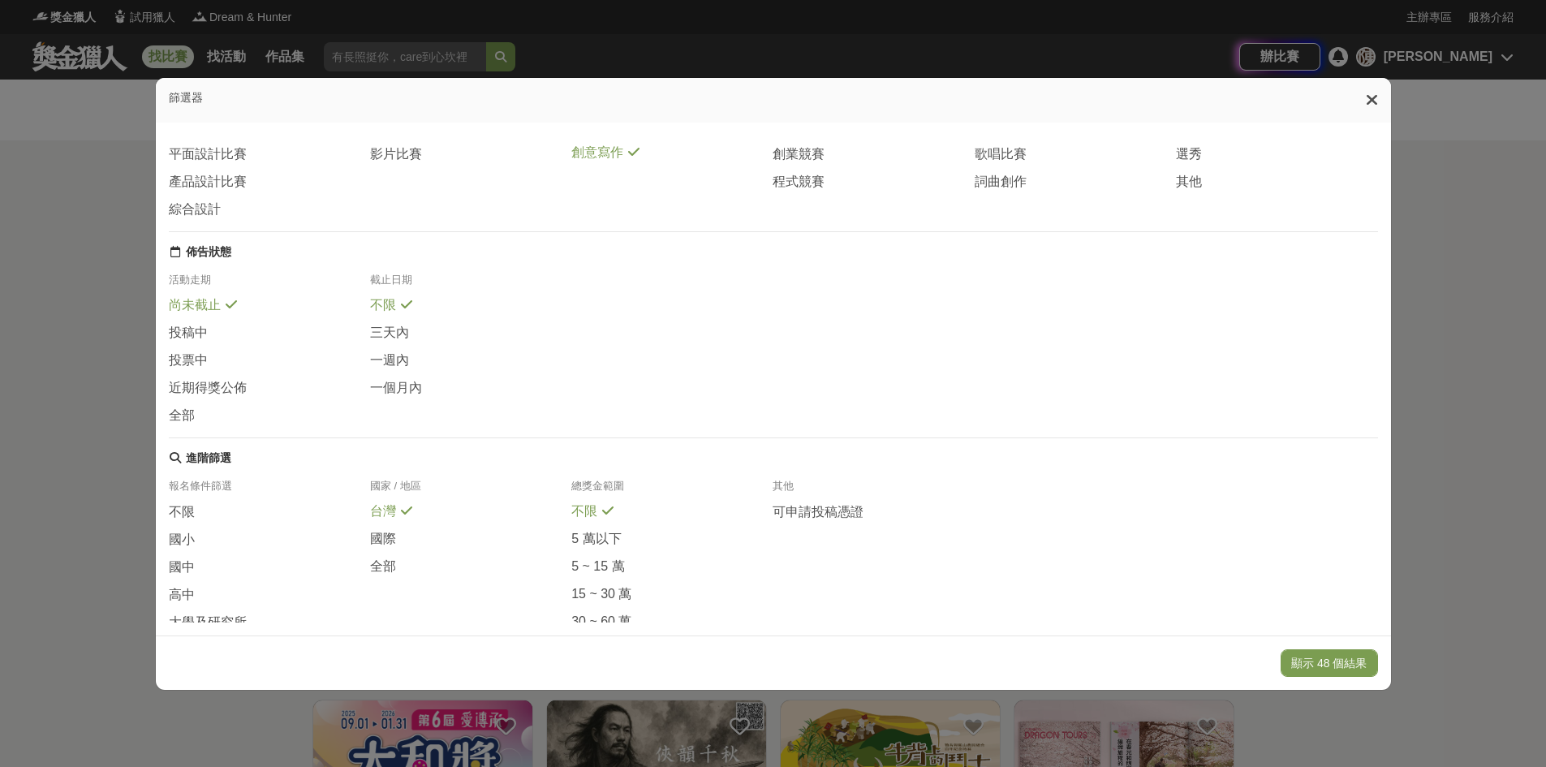
scroll to position [162, 0]
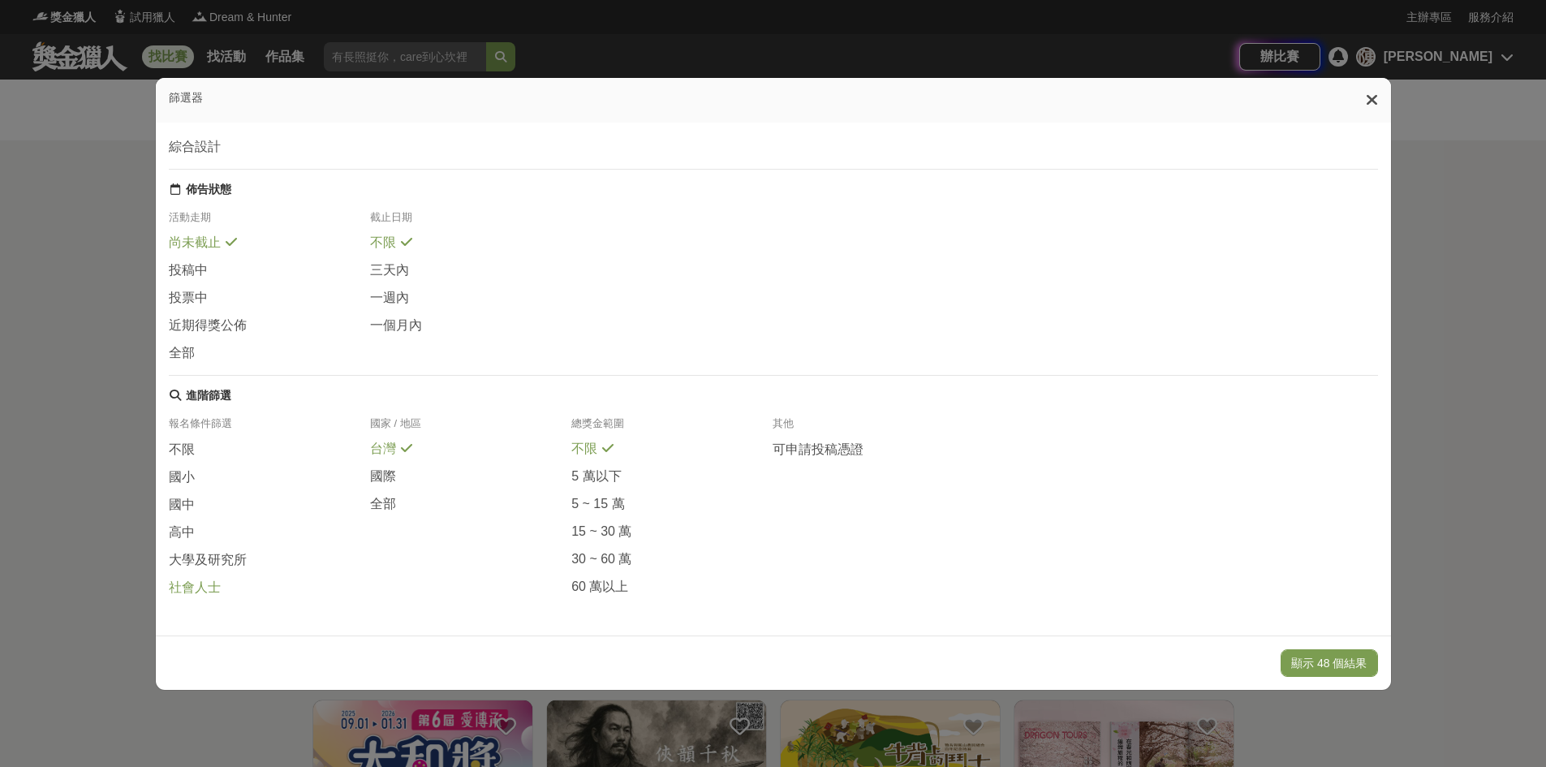
click at [209, 583] on span "社會人士" at bounding box center [195, 588] width 52 height 17
click at [1317, 670] on button "顯示 4 個結果" at bounding box center [1332, 663] width 91 height 28
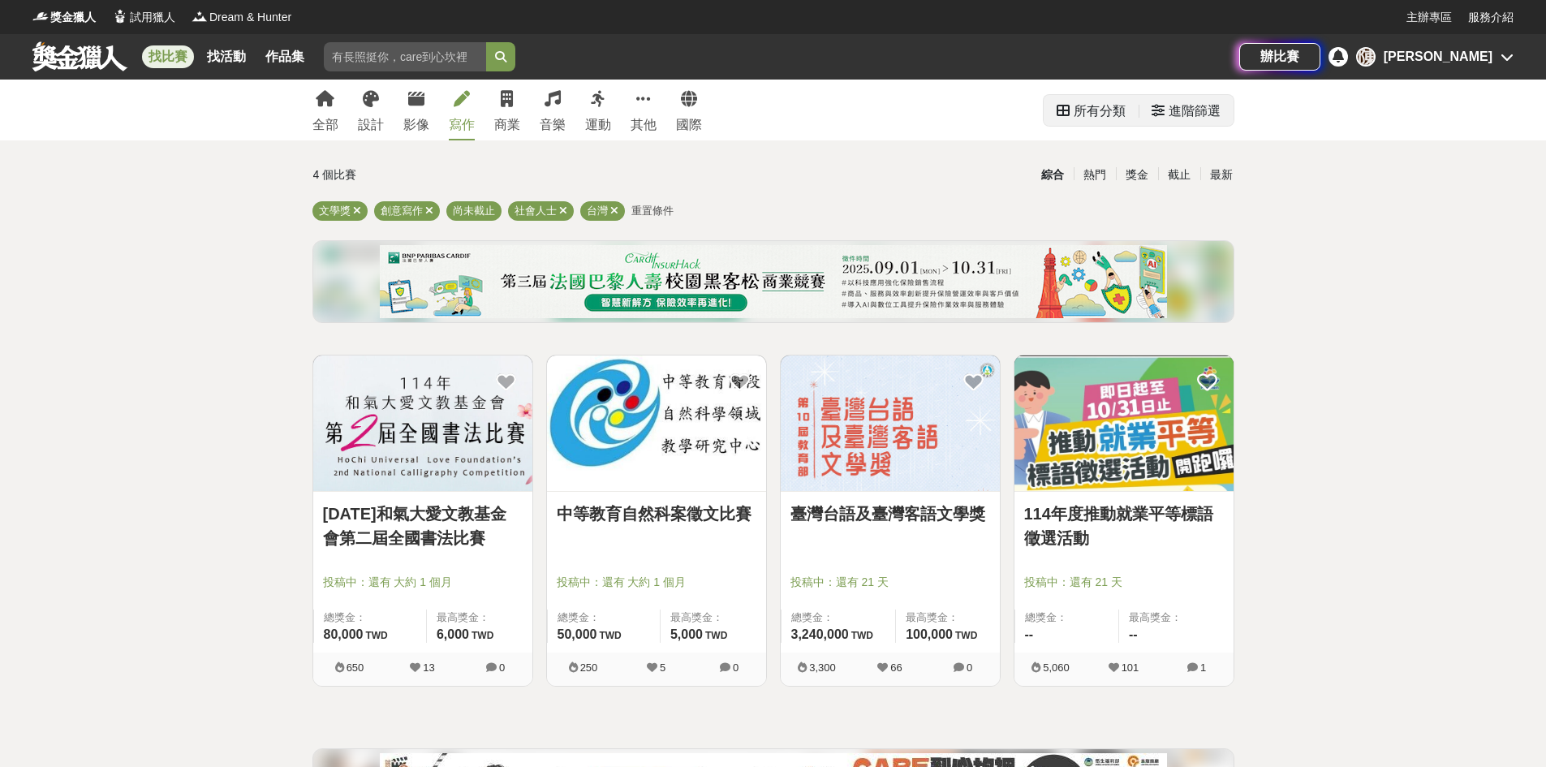
click at [1171, 114] on div "進階篩選" at bounding box center [1195, 111] width 52 height 32
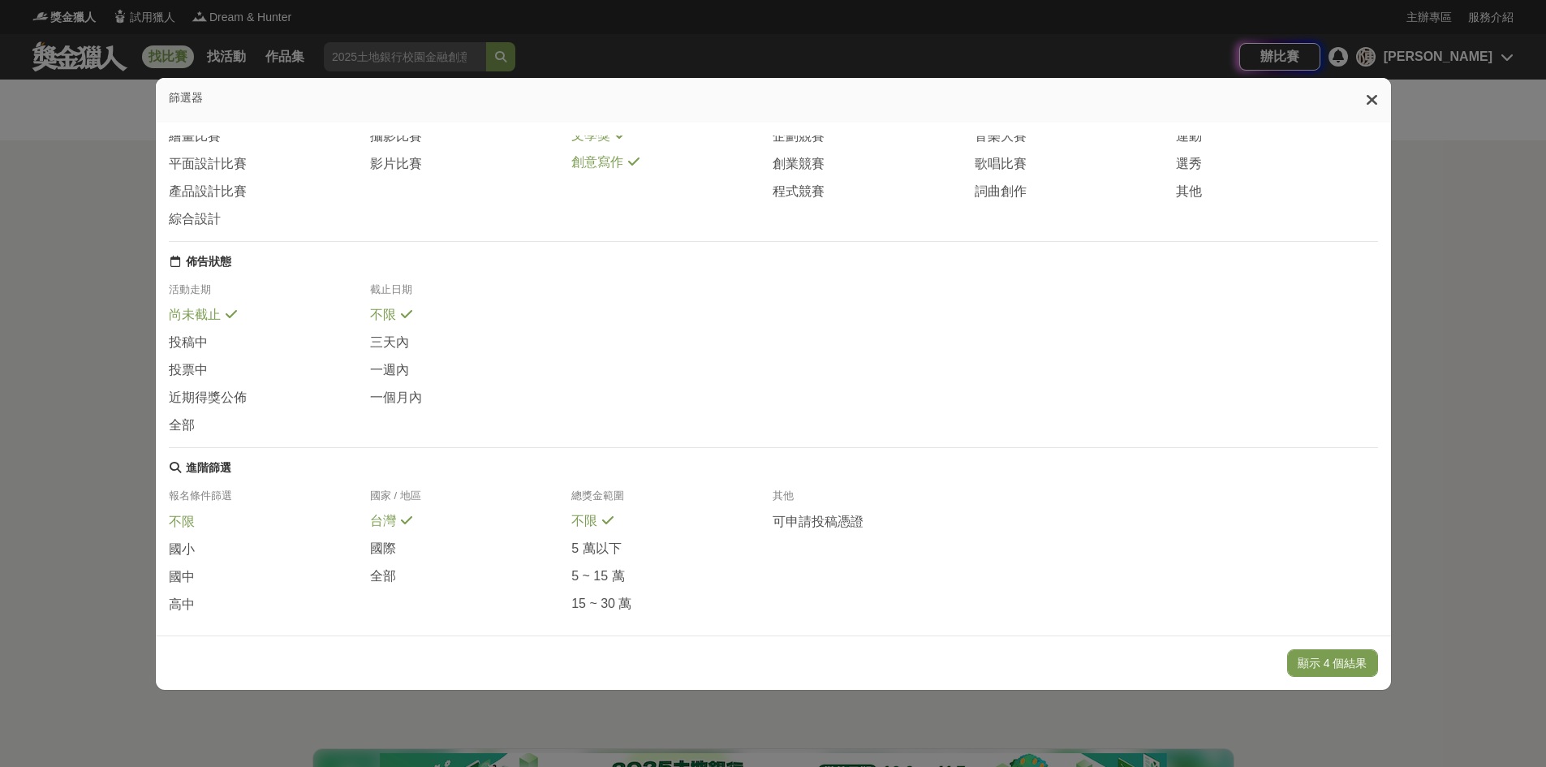
scroll to position [166, 0]
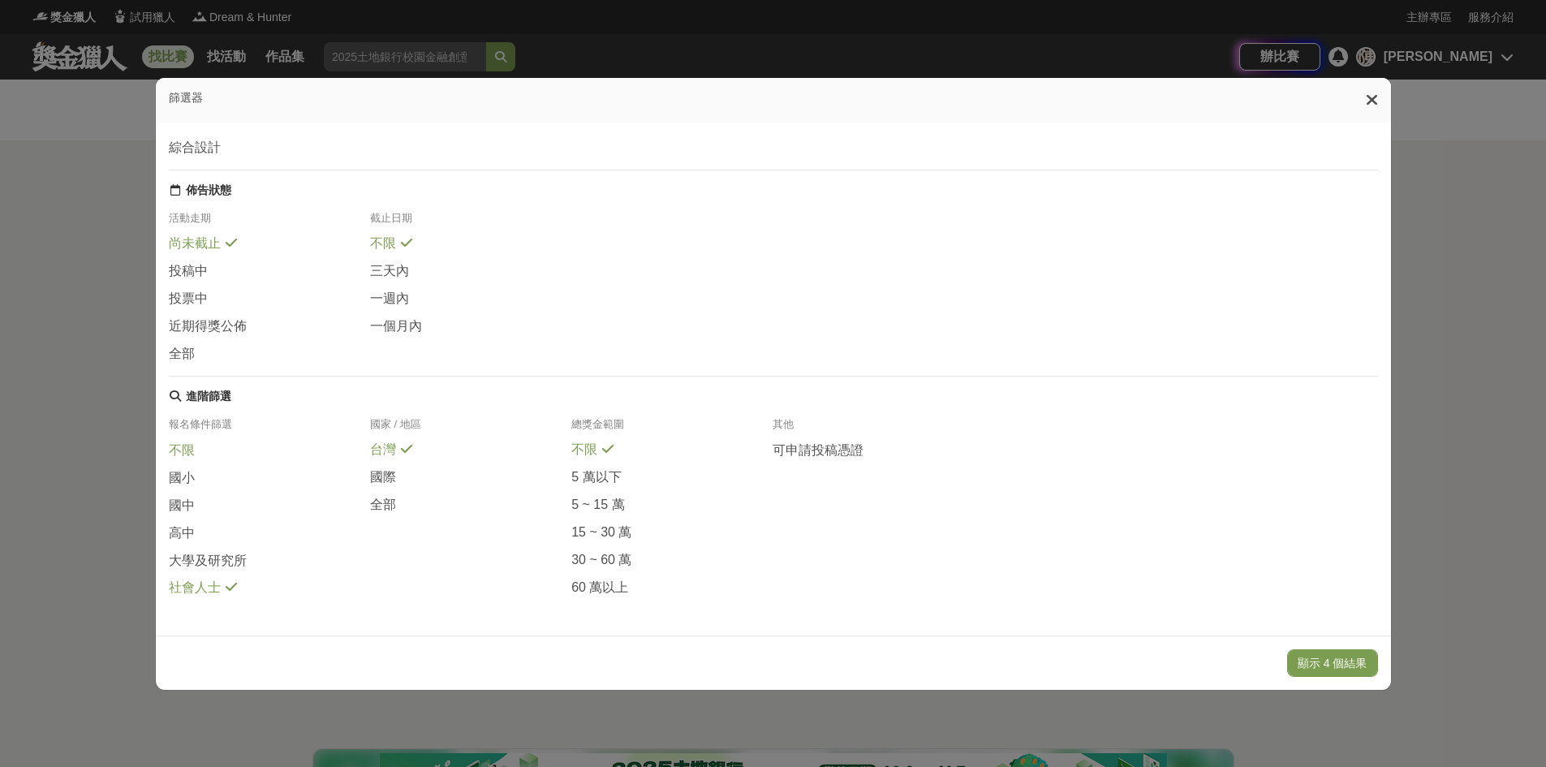
click at [199, 442] on span at bounding box center [205, 448] width 13 height 13
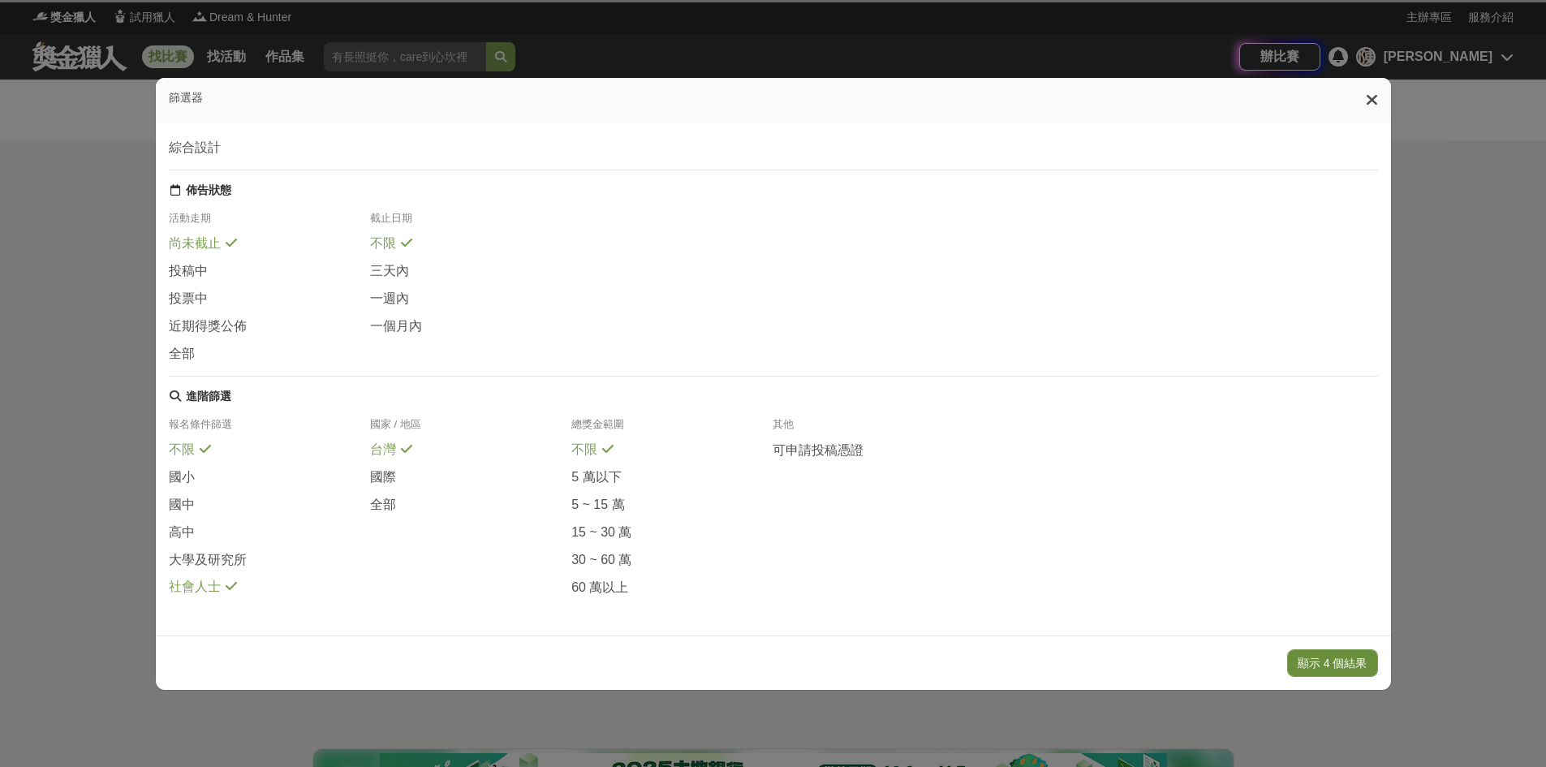
click at [1340, 666] on button "顯示 4 個結果" at bounding box center [1332, 663] width 91 height 28
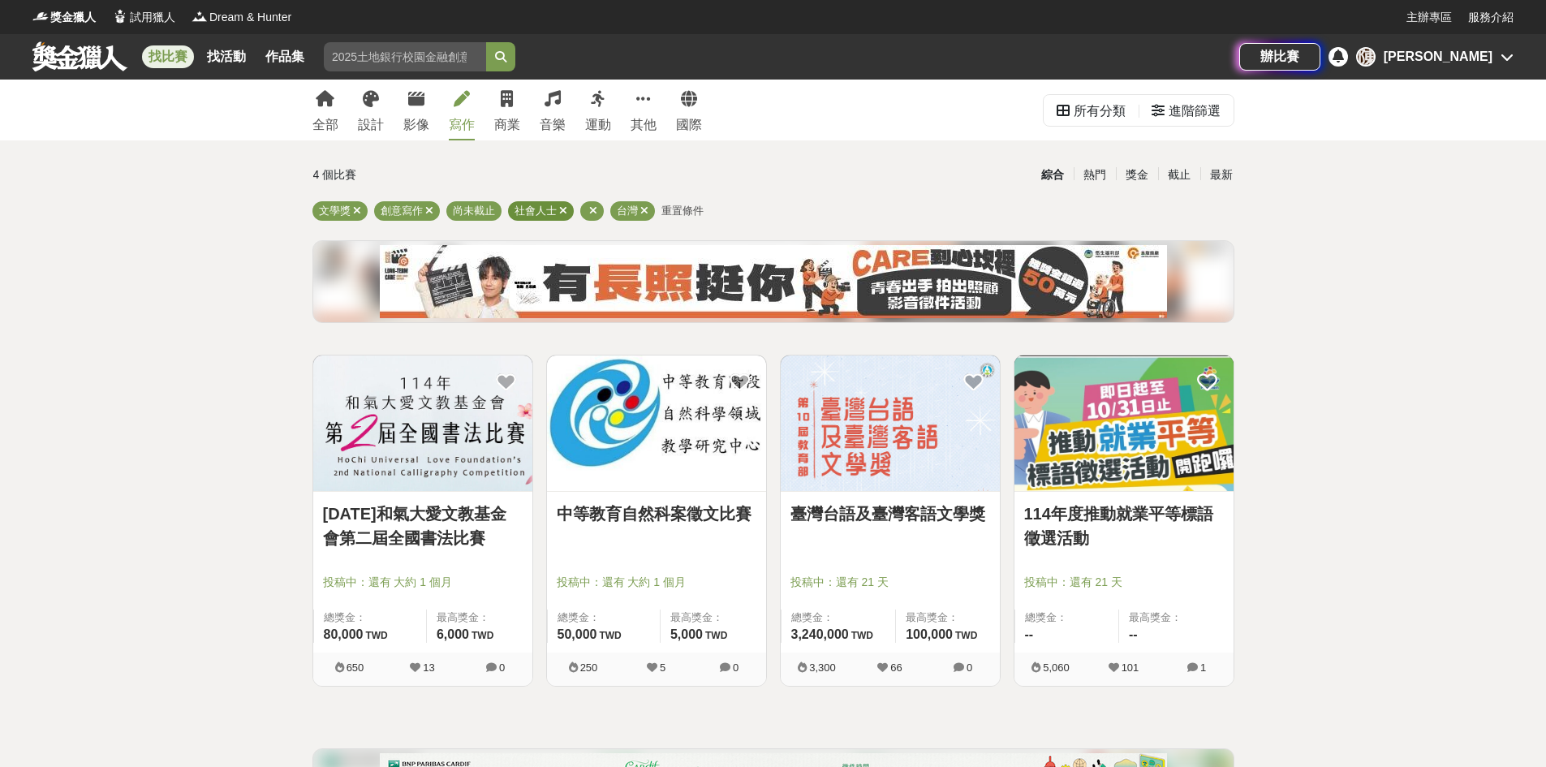
click at [566, 210] on icon at bounding box center [563, 210] width 8 height 11
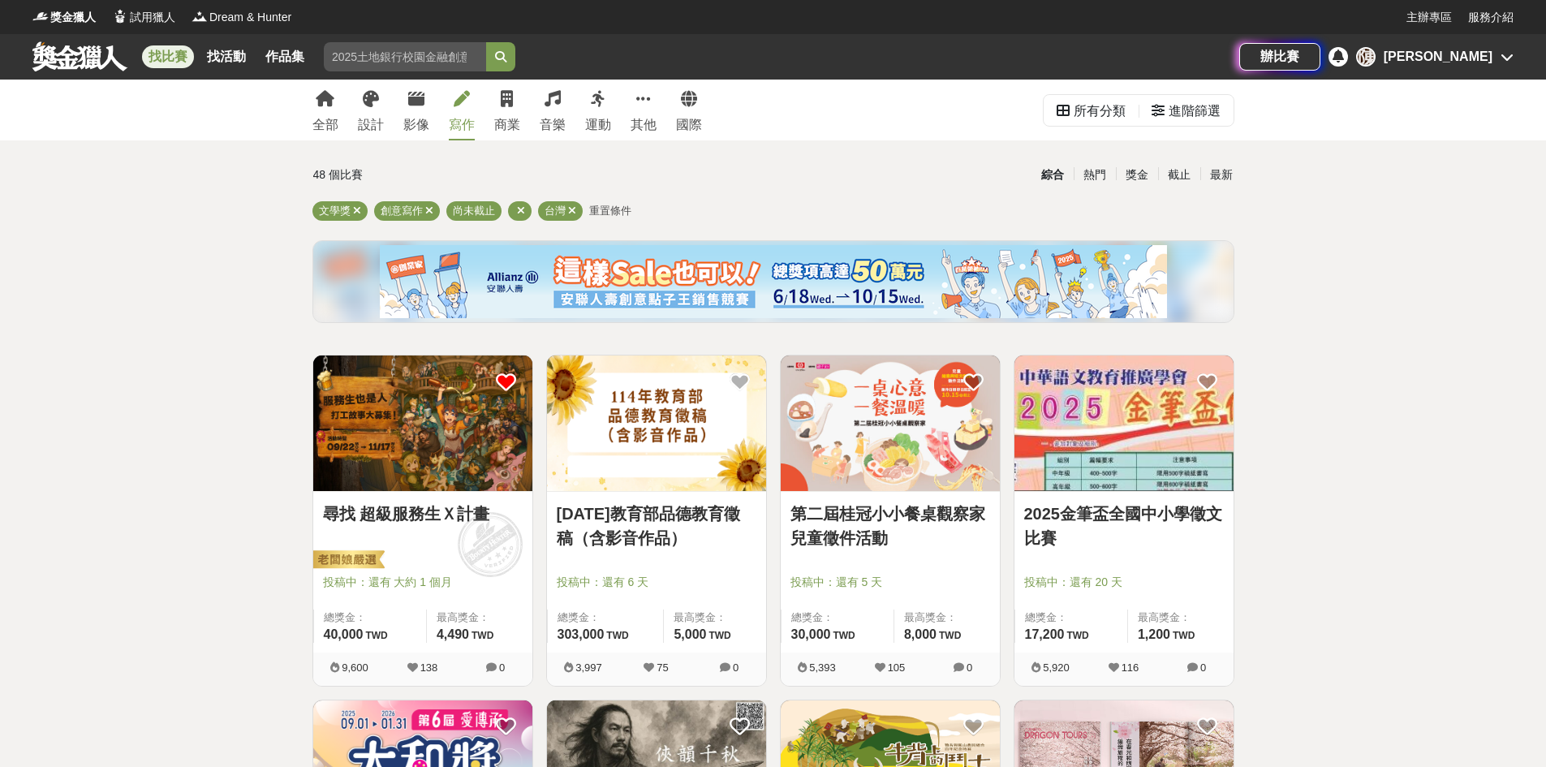
click at [521, 125] on div "全部 設計 影像 寫作 商業 音樂 運動 其他 國際" at bounding box center [507, 110] width 409 height 61
click at [514, 125] on div "商業" at bounding box center [507, 124] width 26 height 19
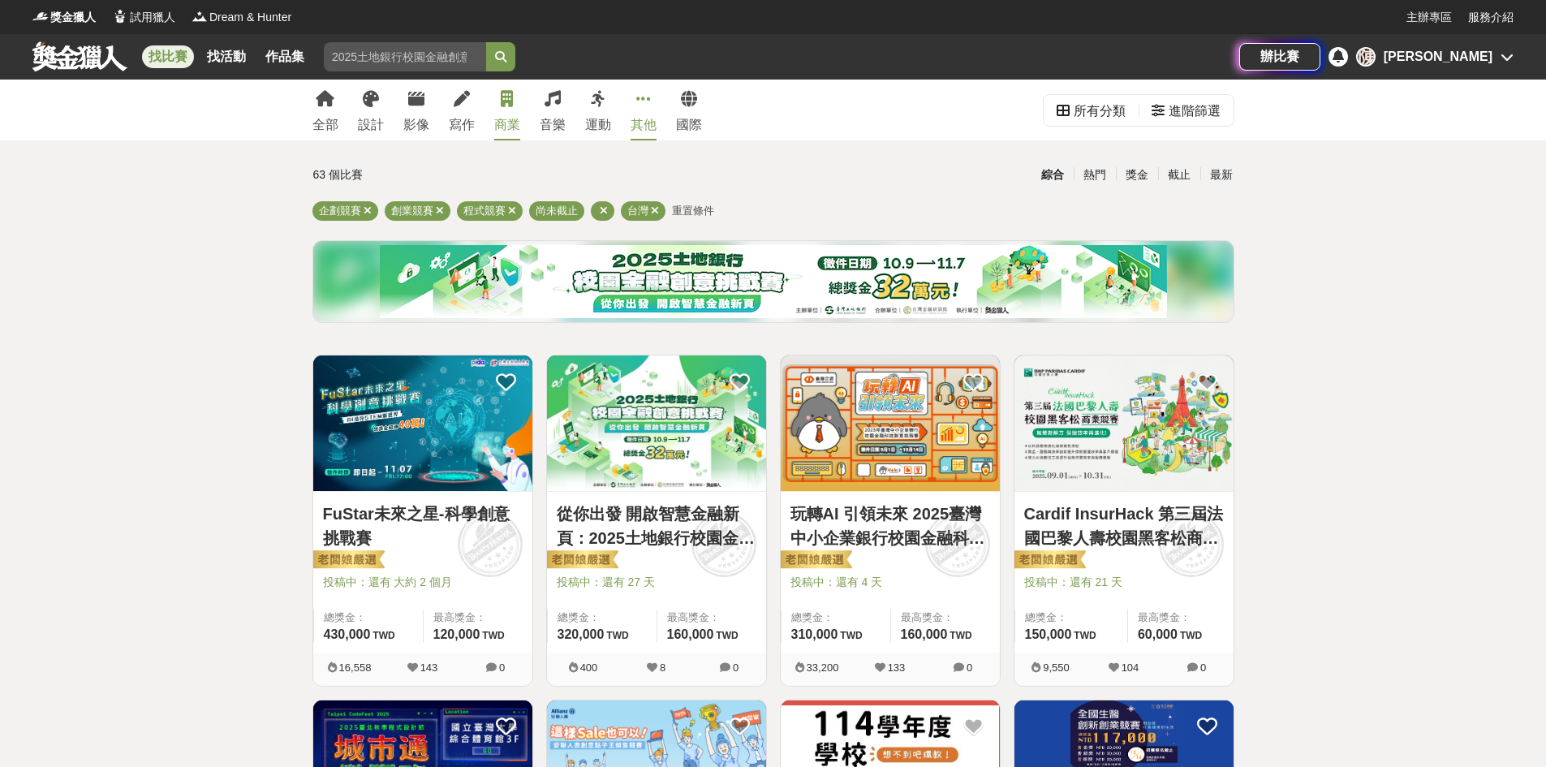
click at [641, 121] on div "其他" at bounding box center [644, 124] width 26 height 19
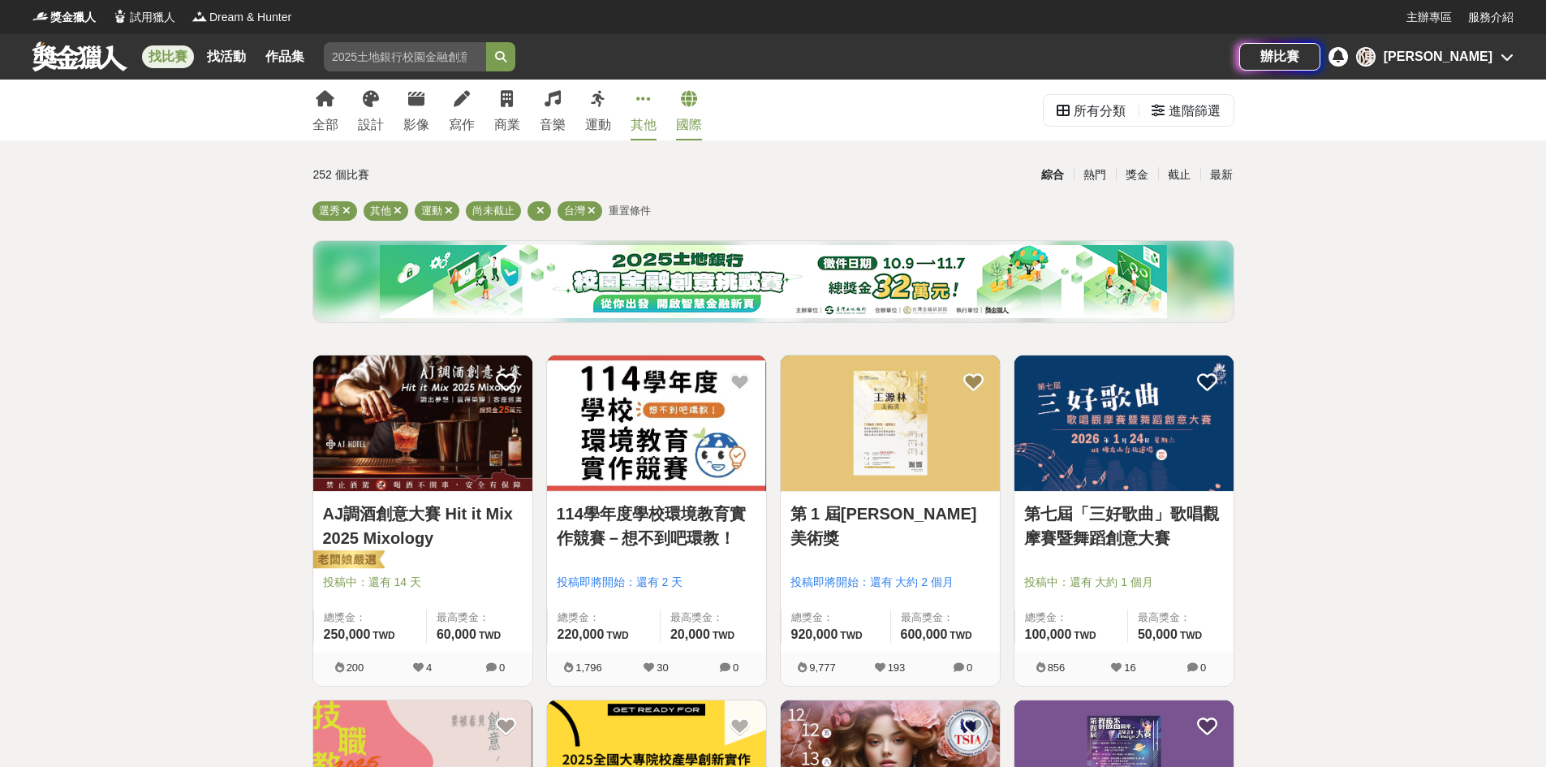
click at [699, 111] on link "國際" at bounding box center [689, 110] width 26 height 61
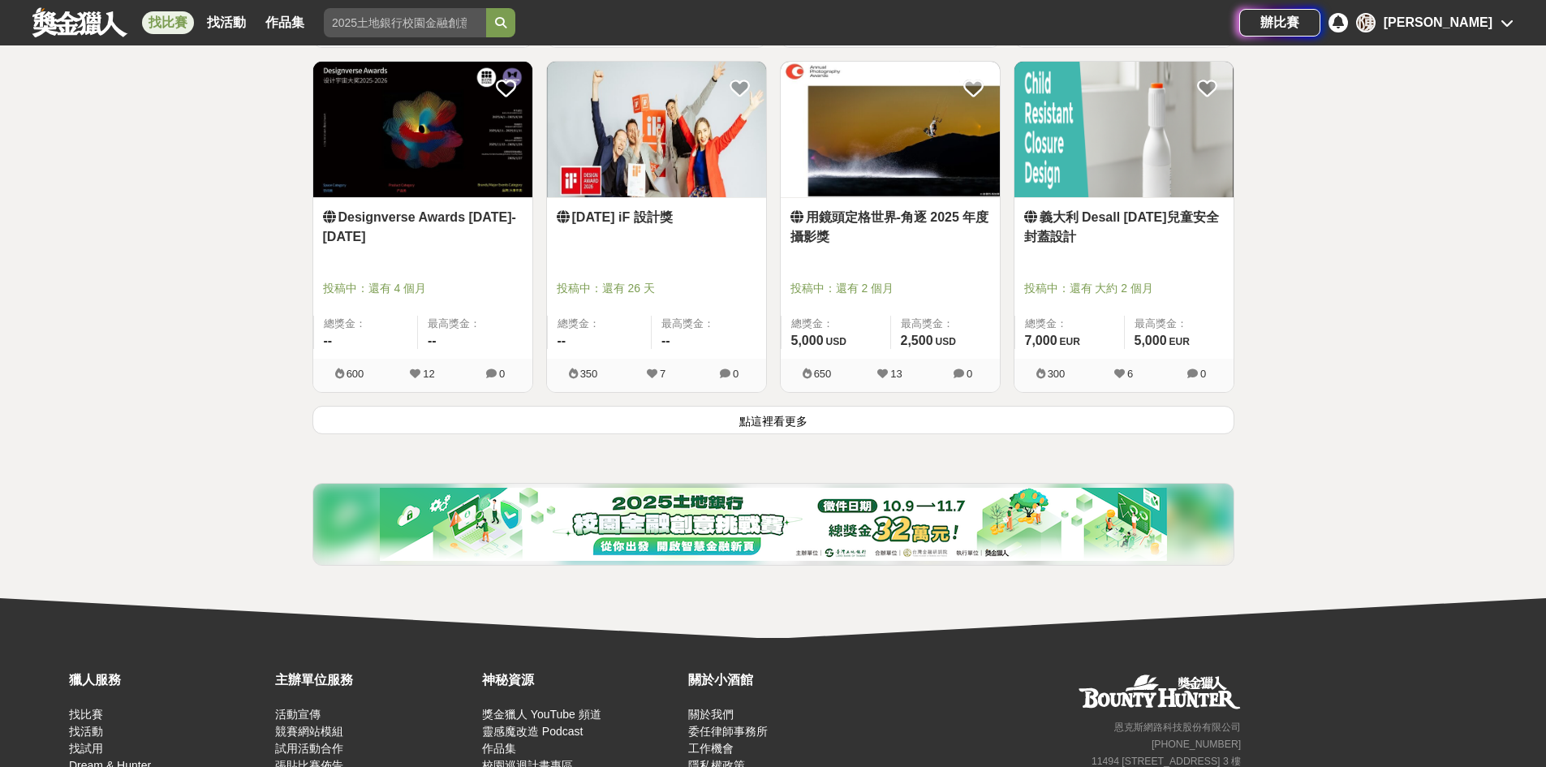
scroll to position [2029, 0]
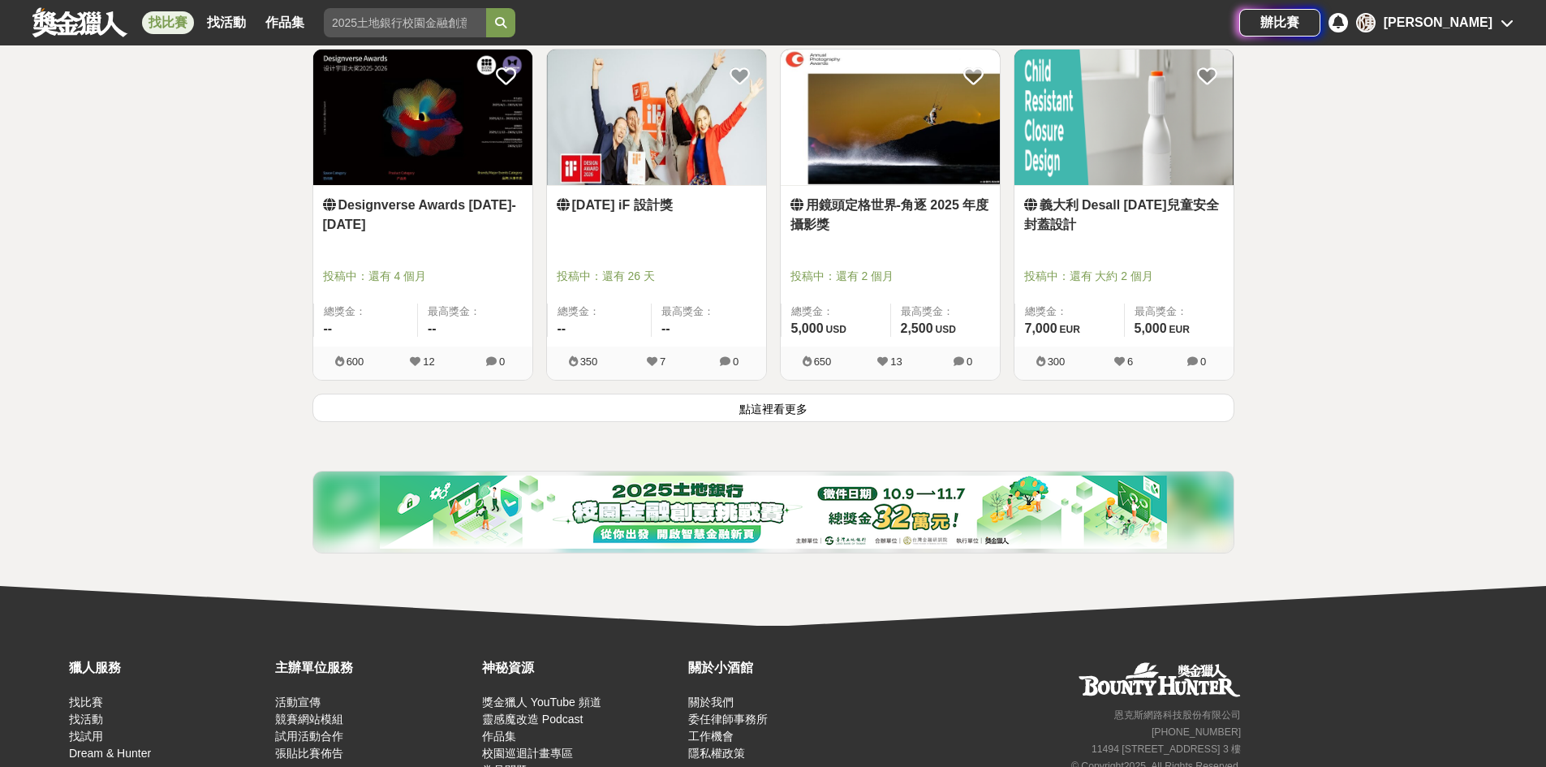
click at [1091, 411] on button "點這裡看更多" at bounding box center [773, 408] width 922 height 28
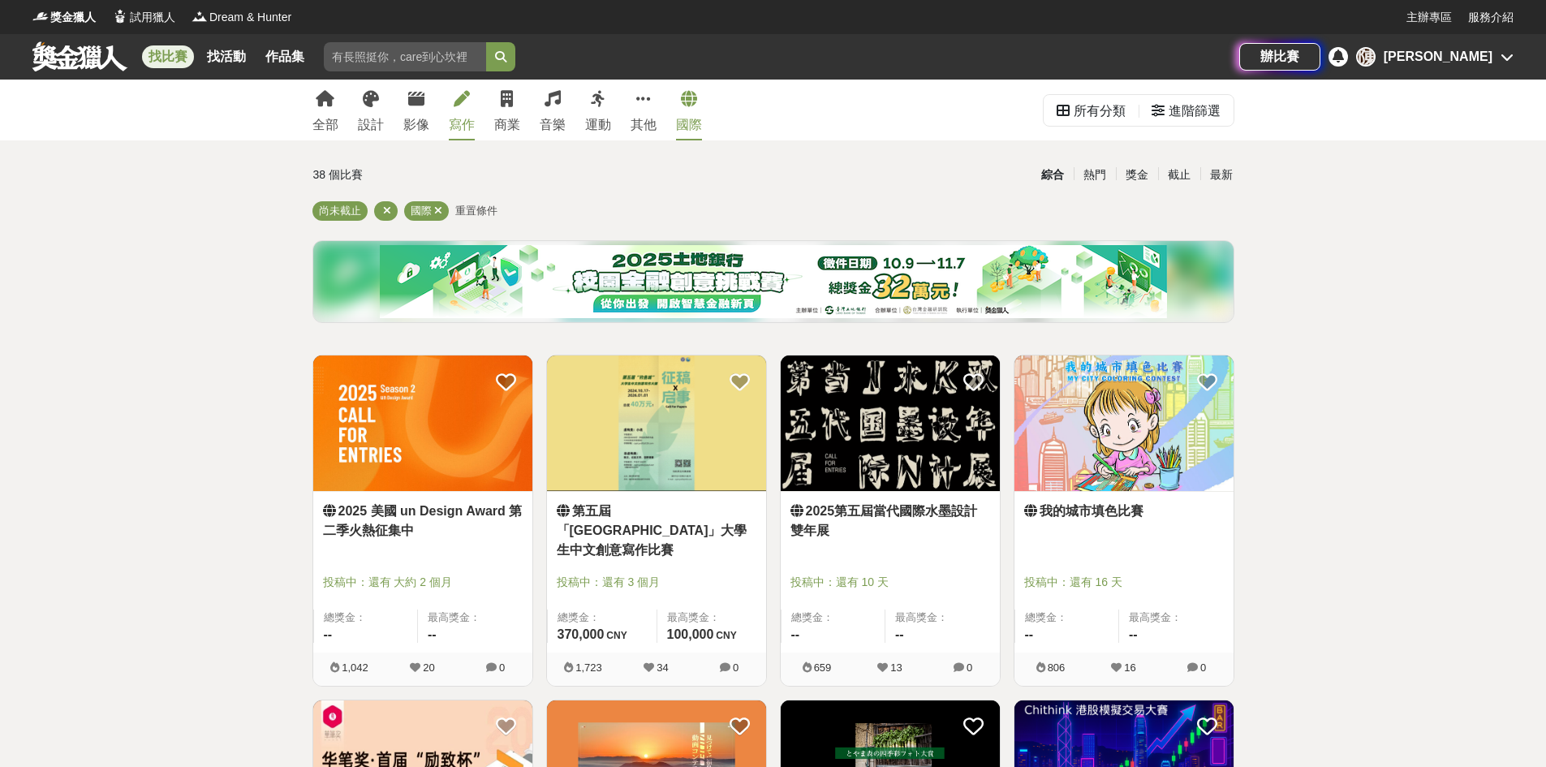
click at [454, 105] on icon at bounding box center [462, 99] width 16 height 16
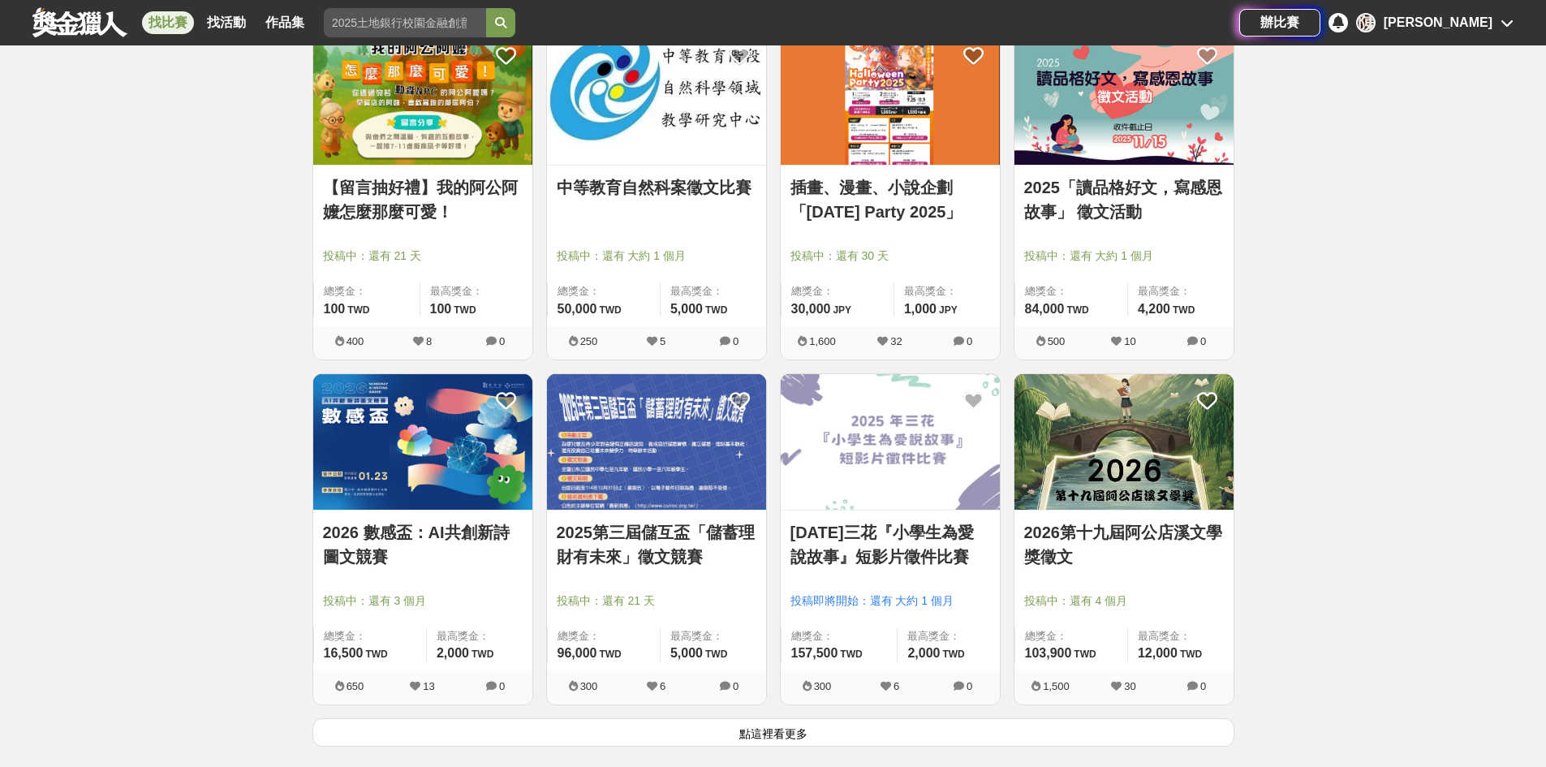
scroll to position [2115, 0]
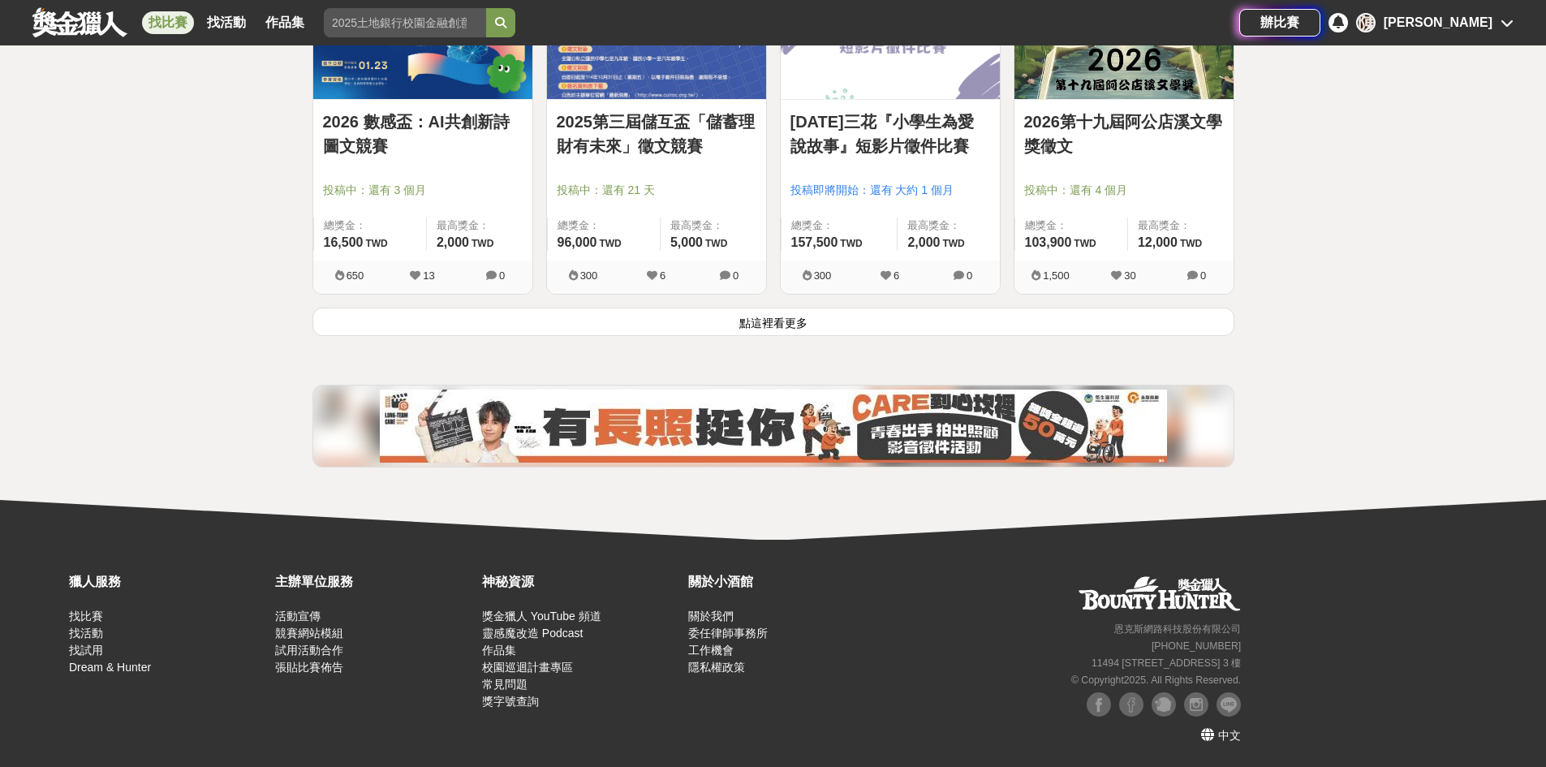
click at [847, 312] on button "點這裡看更多" at bounding box center [773, 322] width 922 height 28
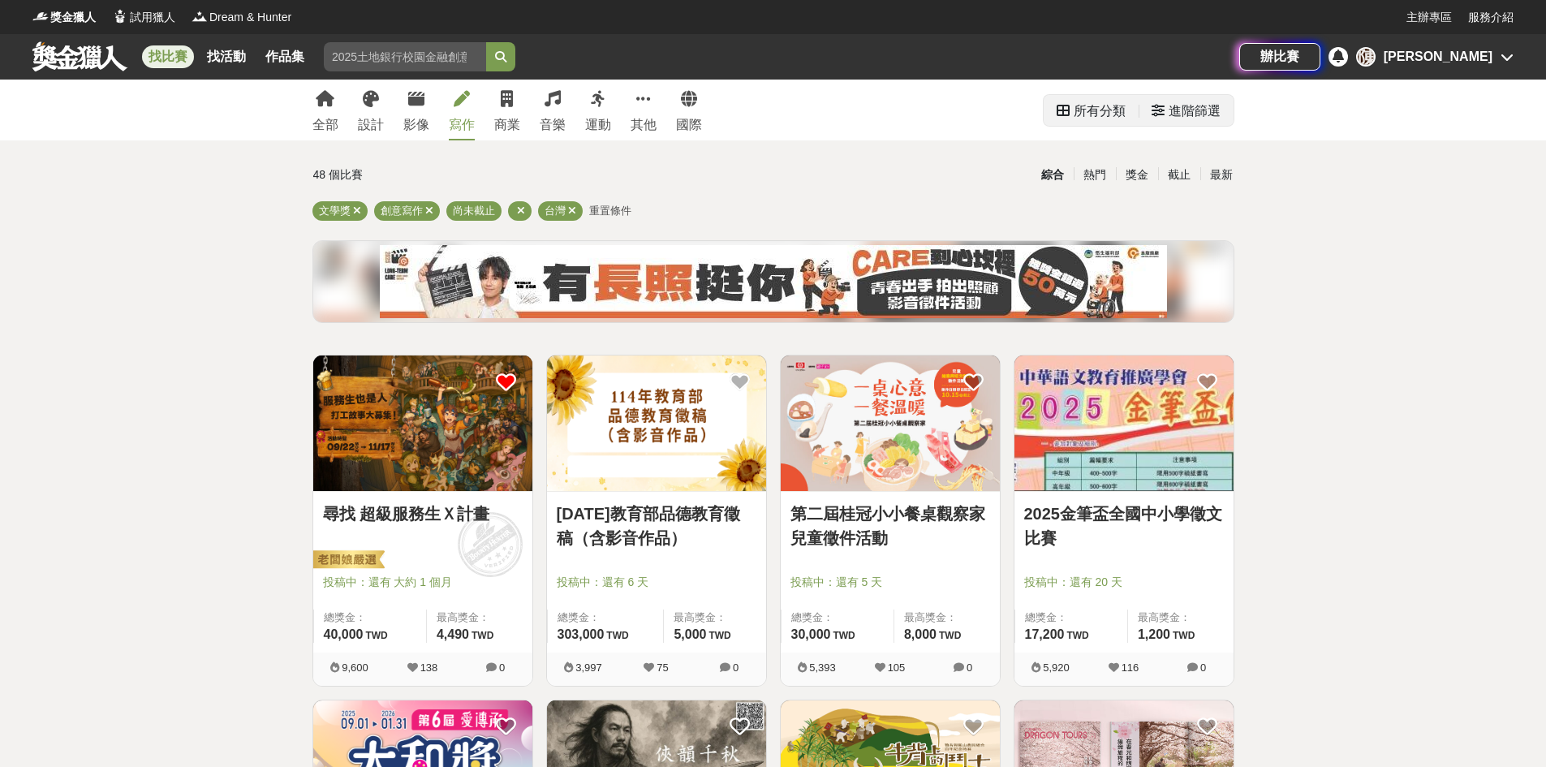
click at [1143, 110] on div "進階篩選" at bounding box center [1186, 110] width 95 height 31
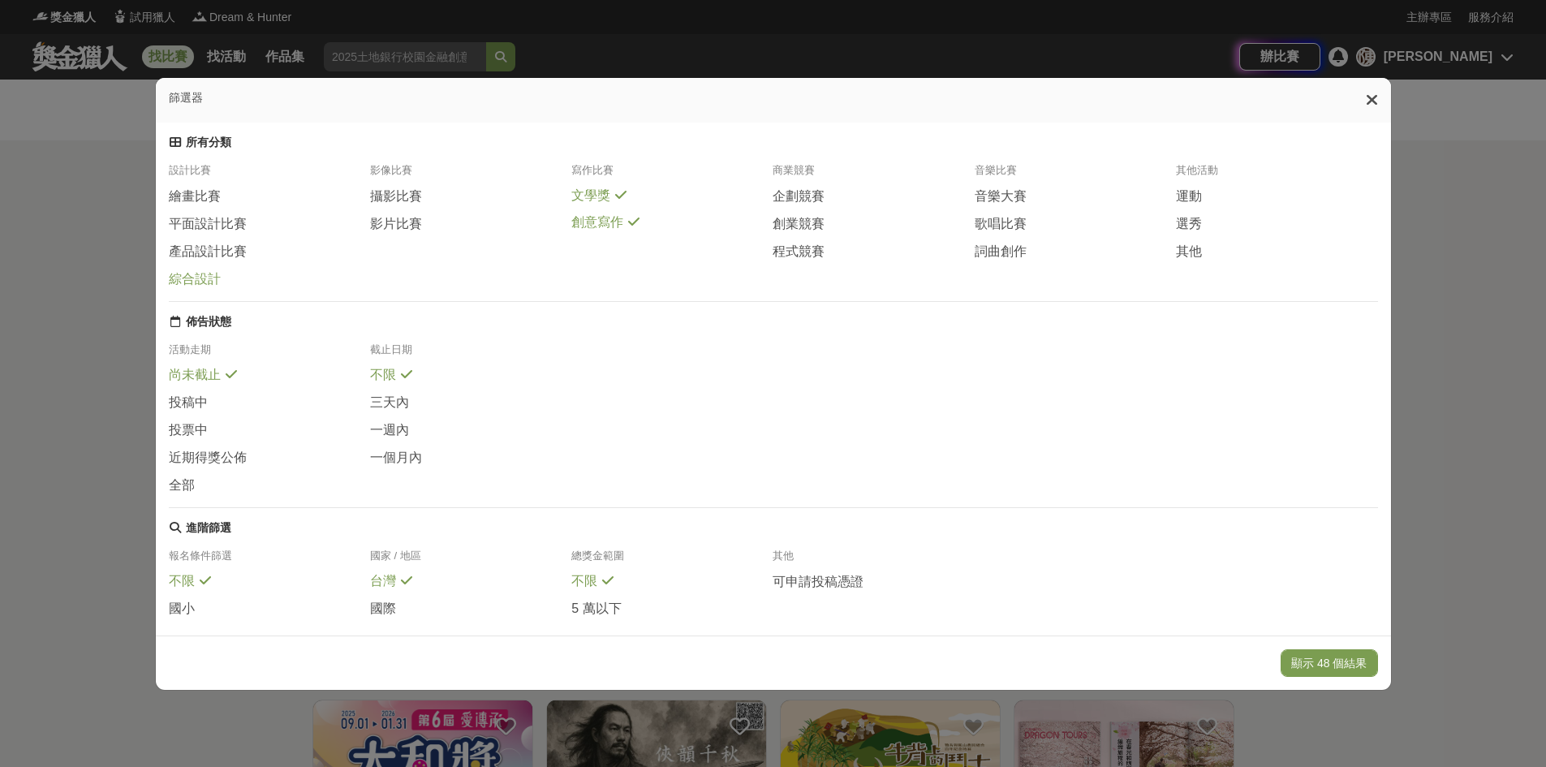
click at [190, 288] on span "綜合設計" at bounding box center [195, 279] width 52 height 17
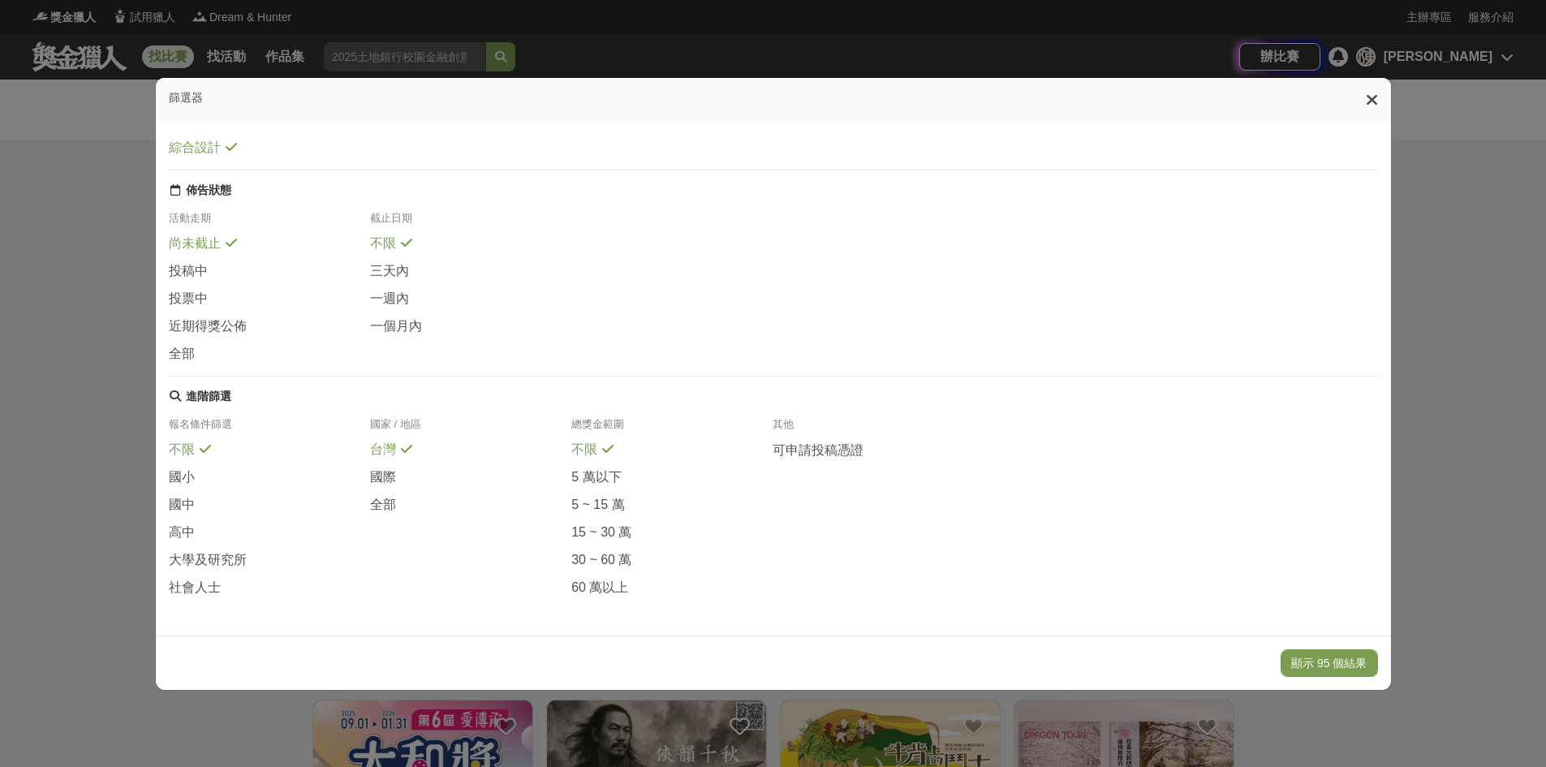
scroll to position [166, 0]
click at [610, 469] on span "5 萬以下" at bounding box center [596, 477] width 50 height 17
click at [380, 500] on span "全部" at bounding box center [383, 505] width 26 height 17
click at [1358, 670] on button "顯示 52 個結果" at bounding box center [1329, 663] width 97 height 28
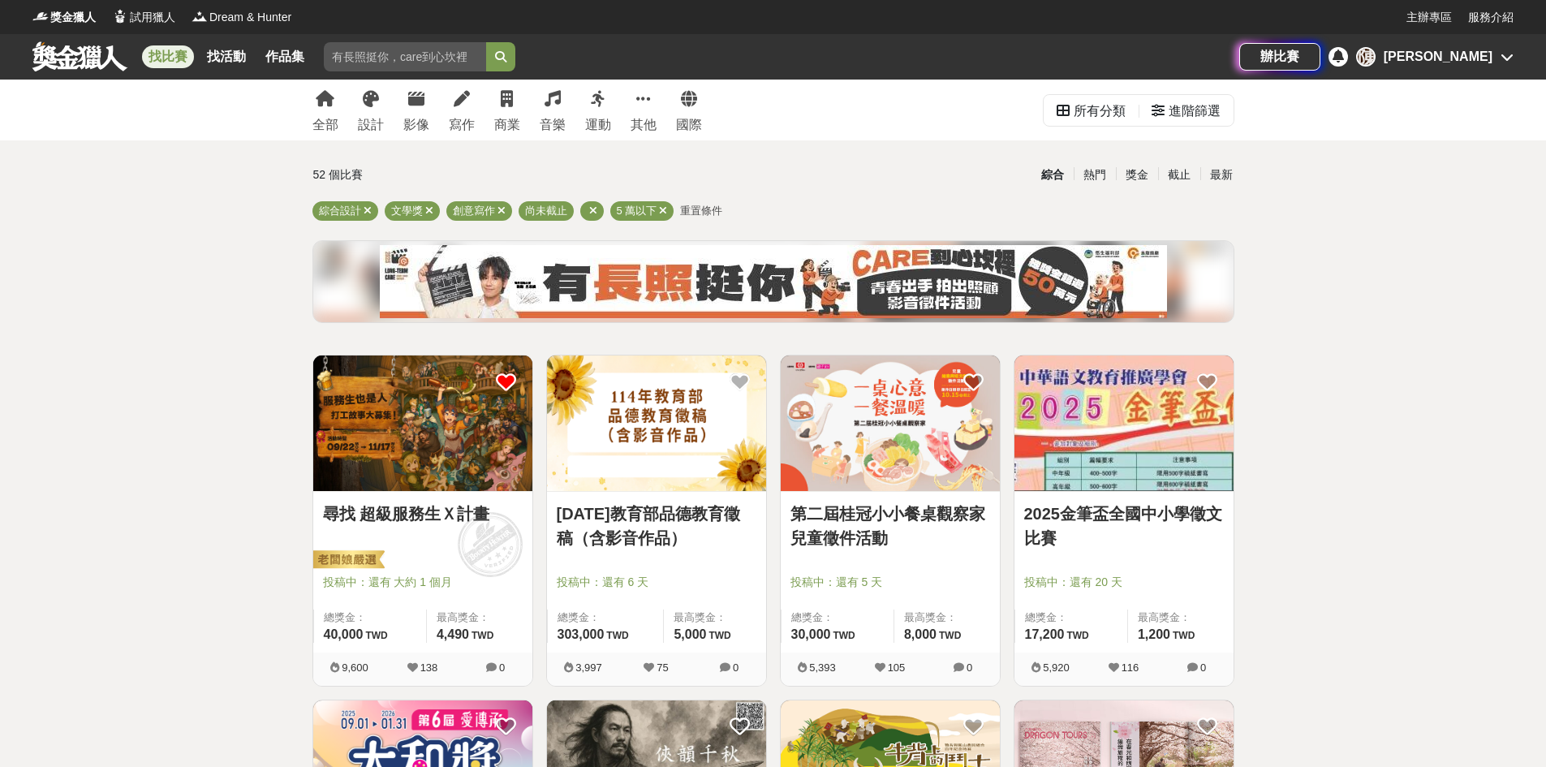
click at [110, 71] on div "找比賽 找活動 作品集 參賽者 2025 賽事名稱 競賽日期 徵稿 參賽資格" at bounding box center [635, 56] width 1207 height 45
click at [97, 62] on link at bounding box center [80, 56] width 98 height 31
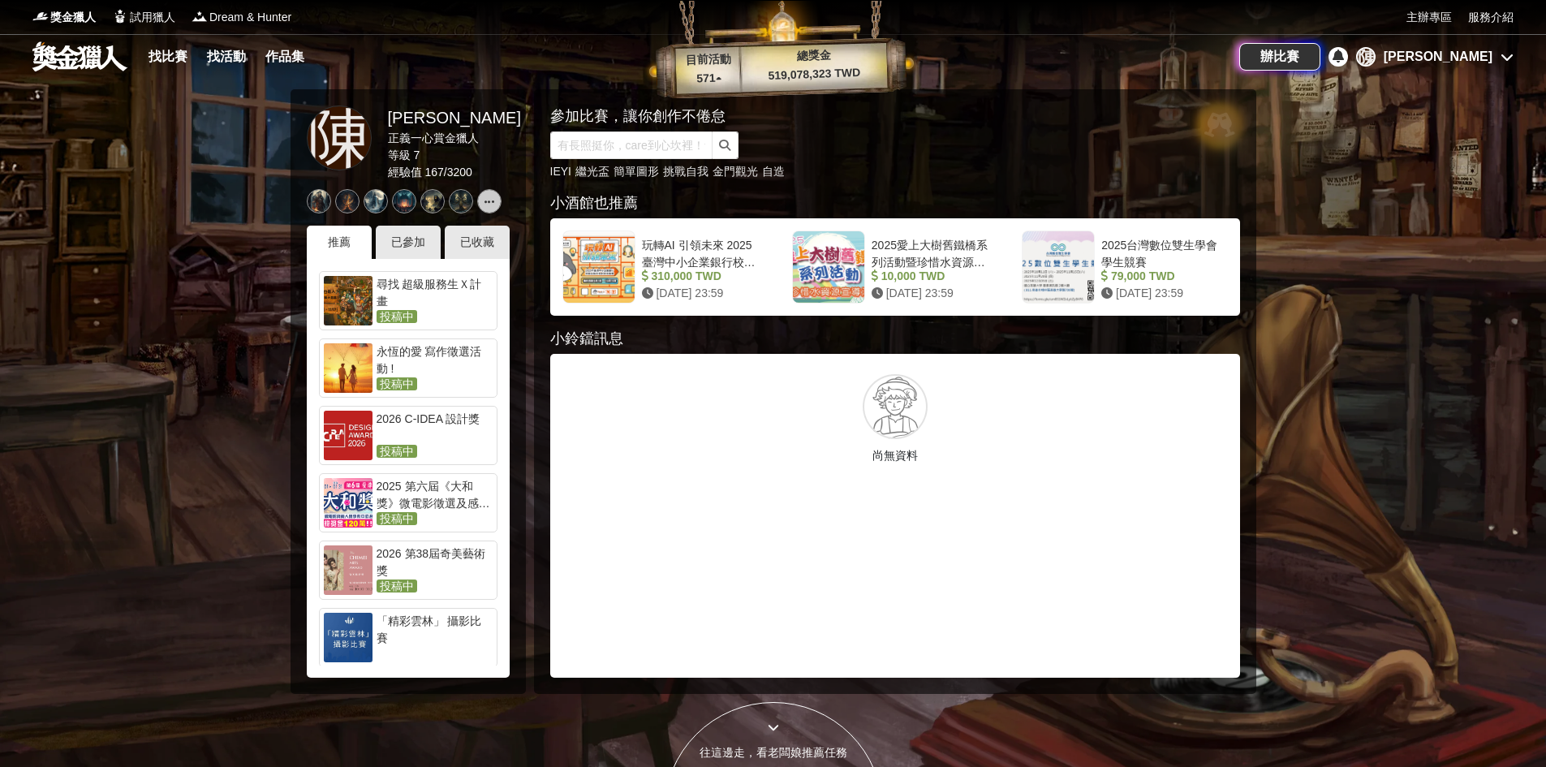
click at [451, 350] on div "永恆的愛 寫作徵選活動 !" at bounding box center [435, 359] width 116 height 32
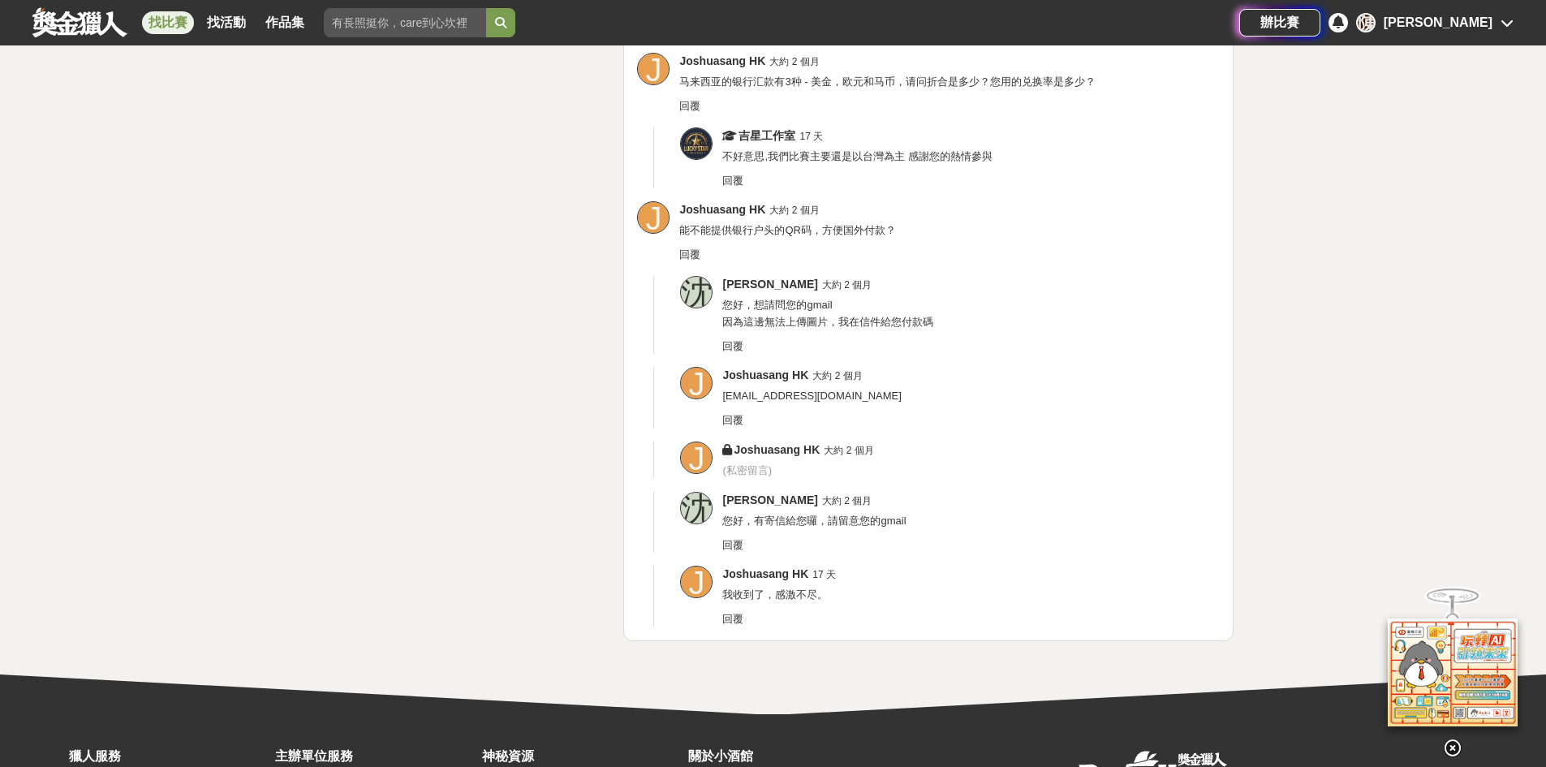
scroll to position [3815, 0]
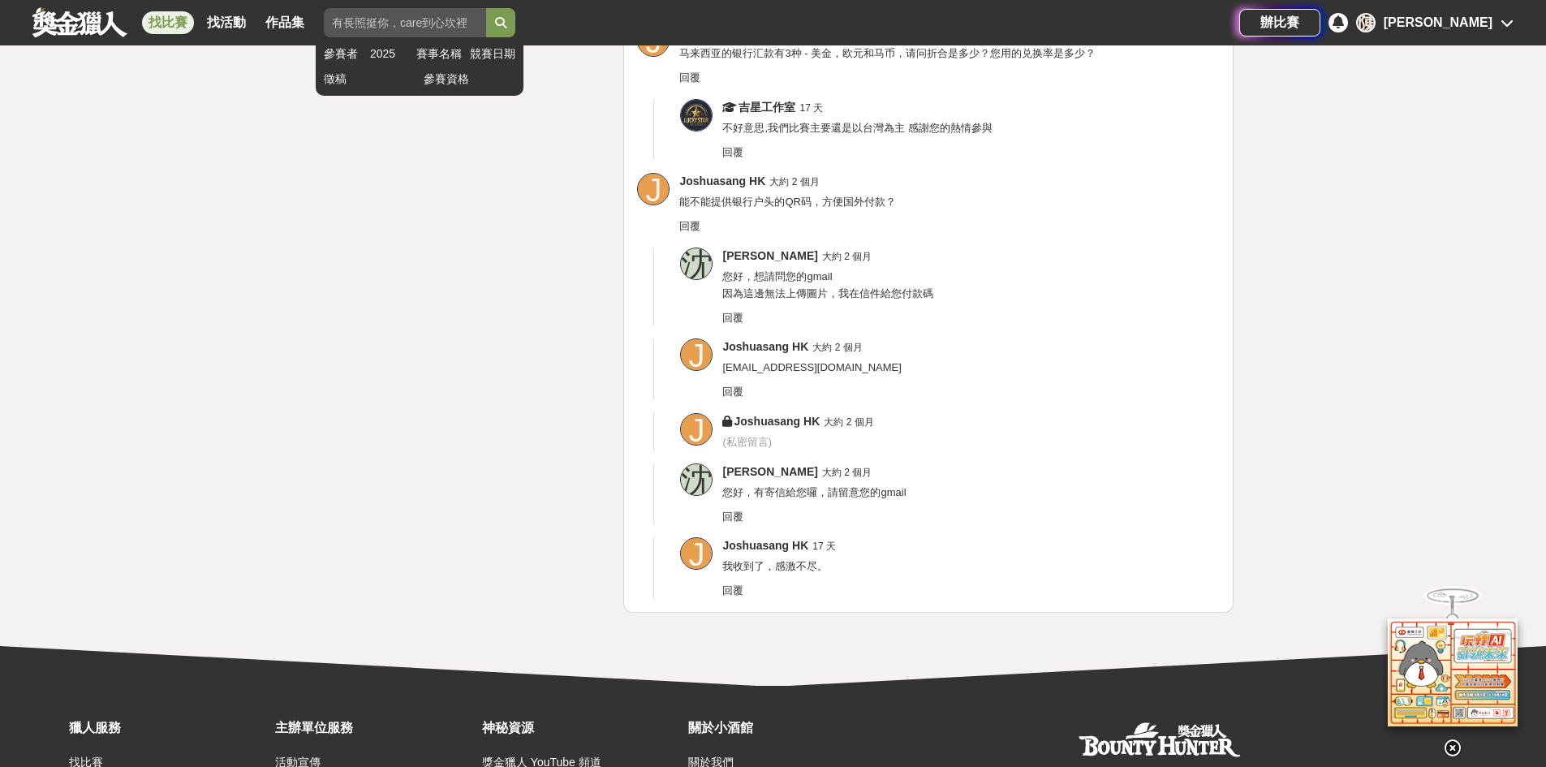
click at [508, 28] on button "submit" at bounding box center [500, 22] width 29 height 29
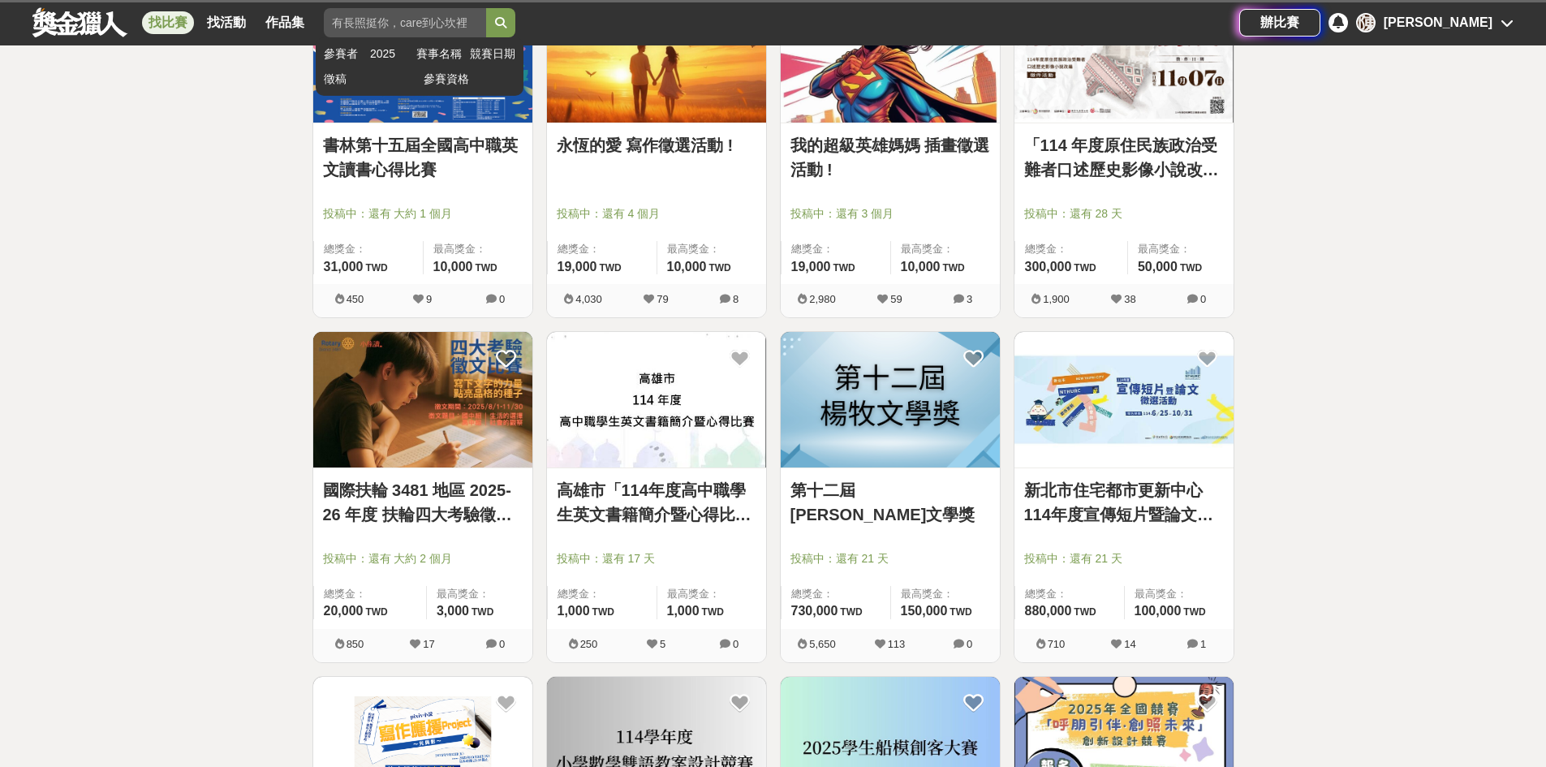
scroll to position [80, 0]
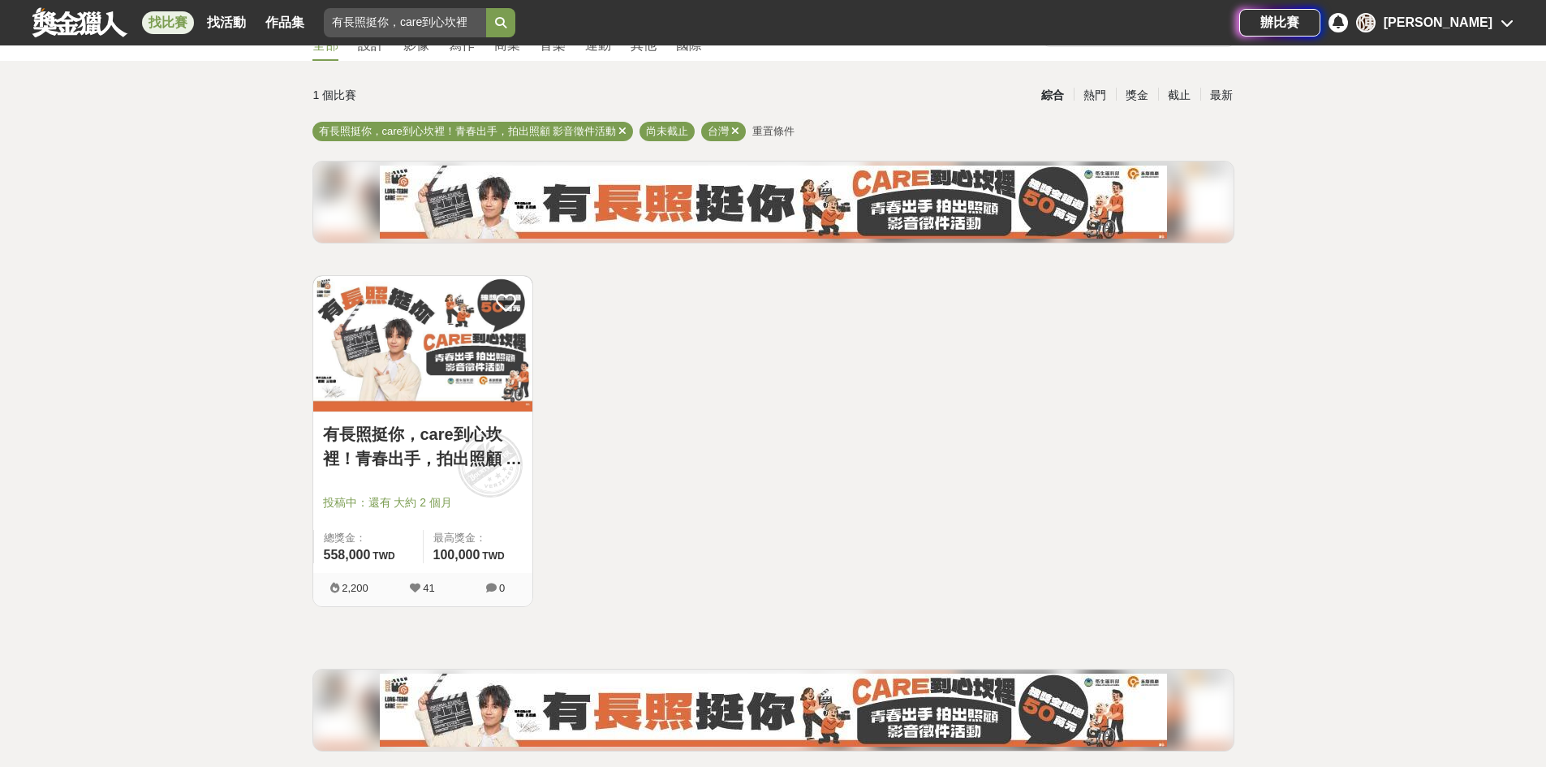
click at [459, 436] on link "有長照挺你，care到心坎裡！青春出手，拍出照顧 影音徵件活動" at bounding box center [423, 446] width 200 height 49
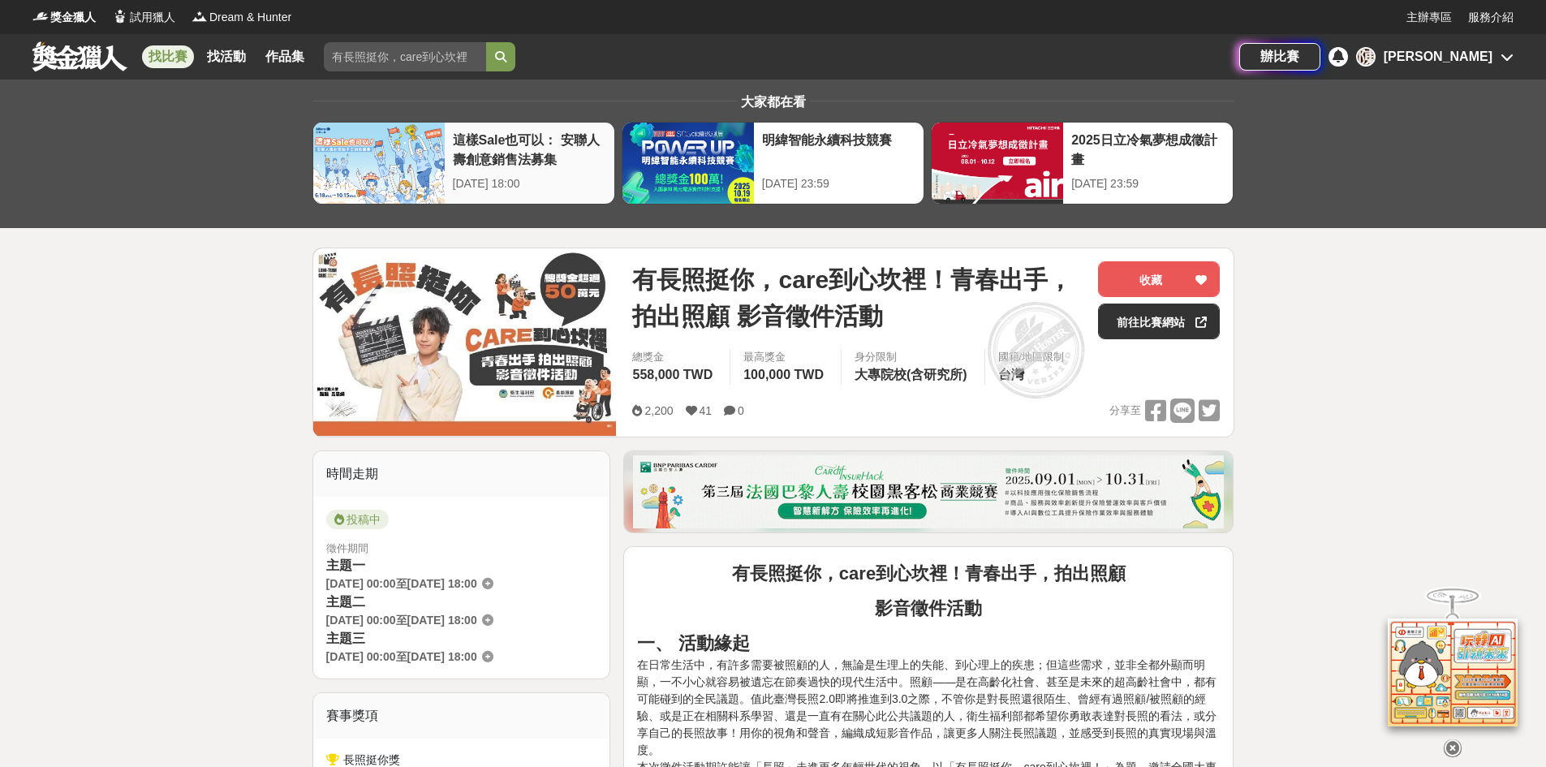
click at [505, 144] on div "這樣Sale也可以： 安聯人壽創意銷售法募集" at bounding box center [529, 149] width 153 height 37
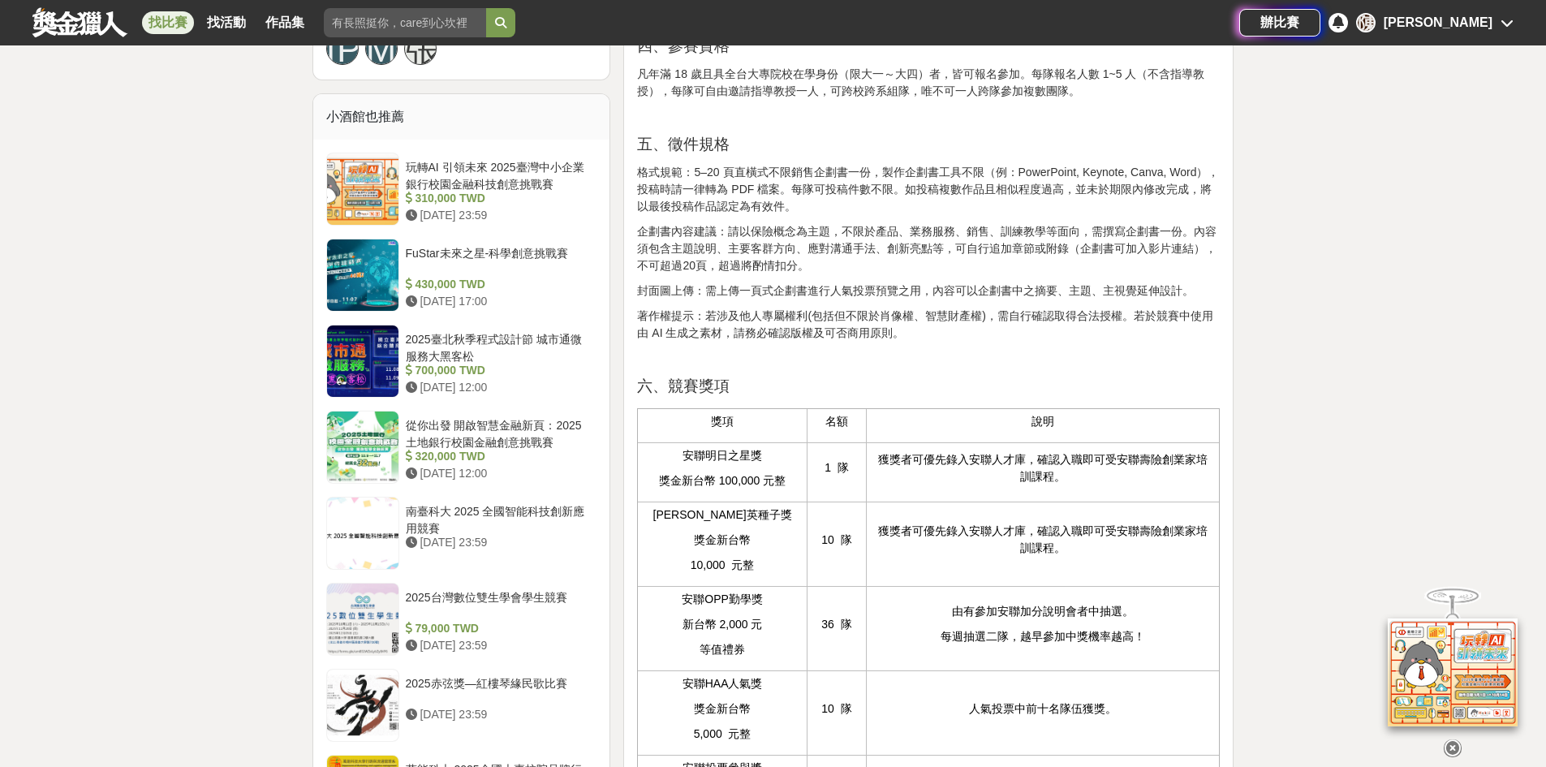
scroll to position [1299, 0]
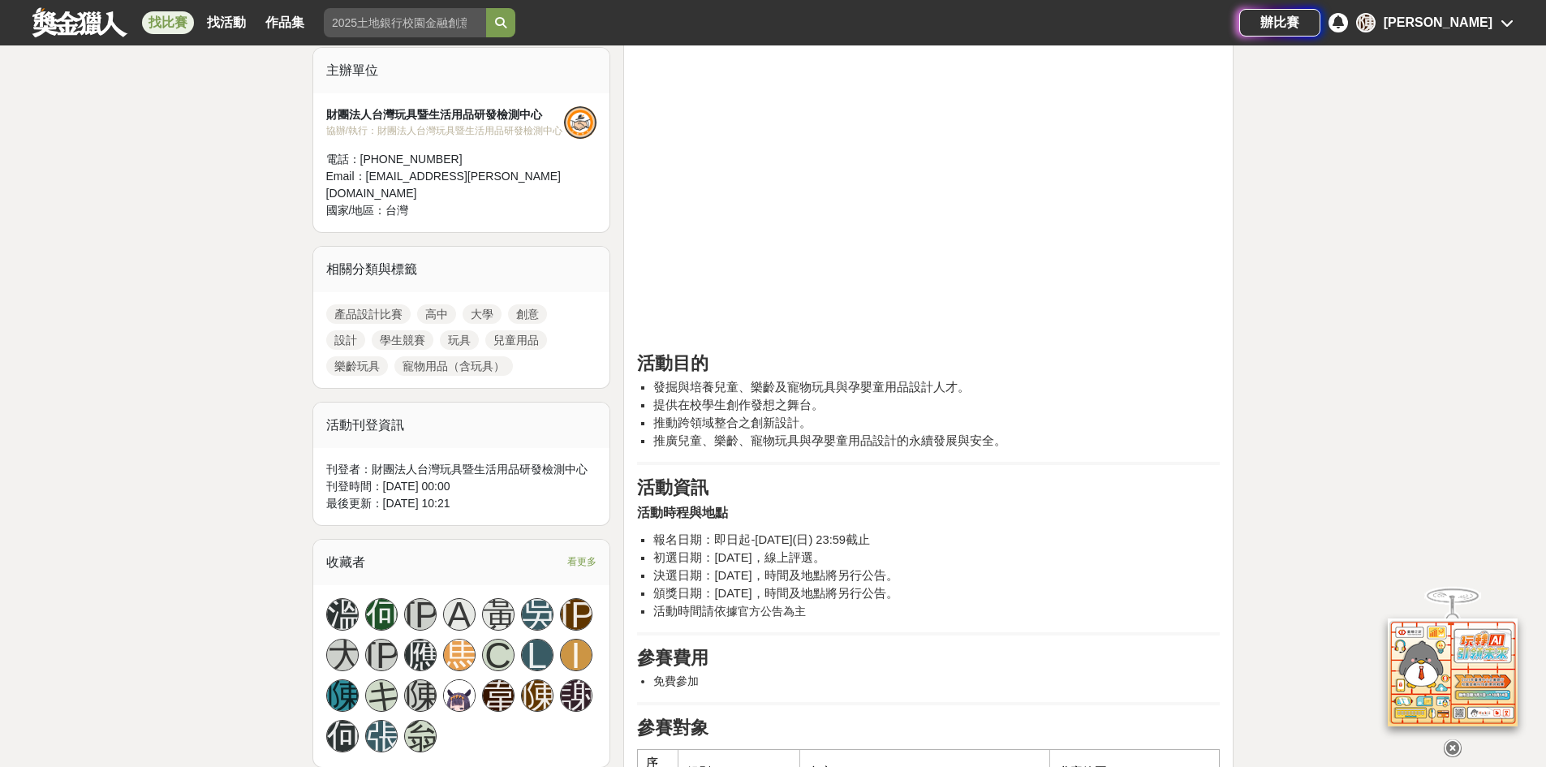
scroll to position [568, 0]
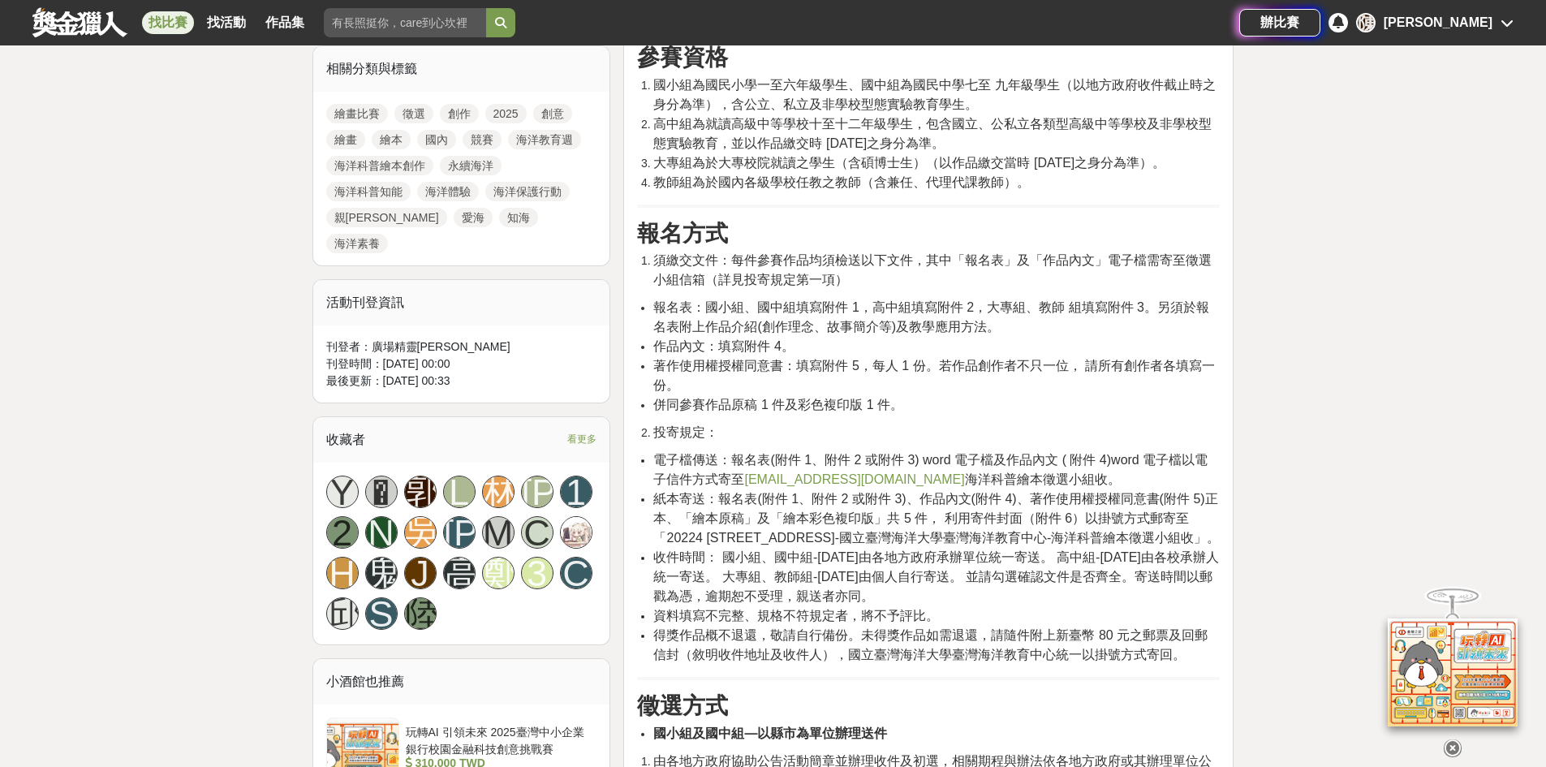
scroll to position [568, 0]
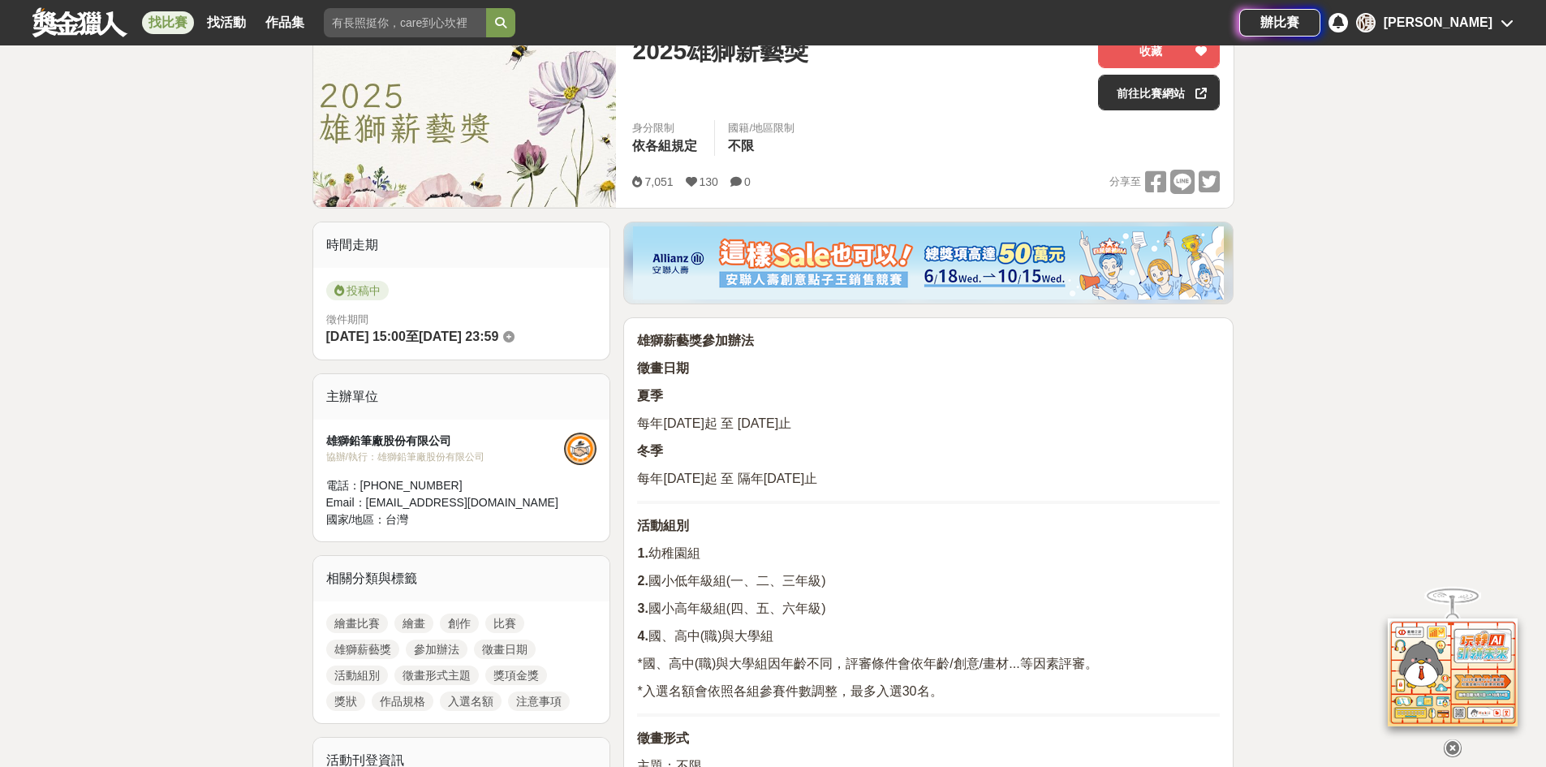
scroll to position [243, 0]
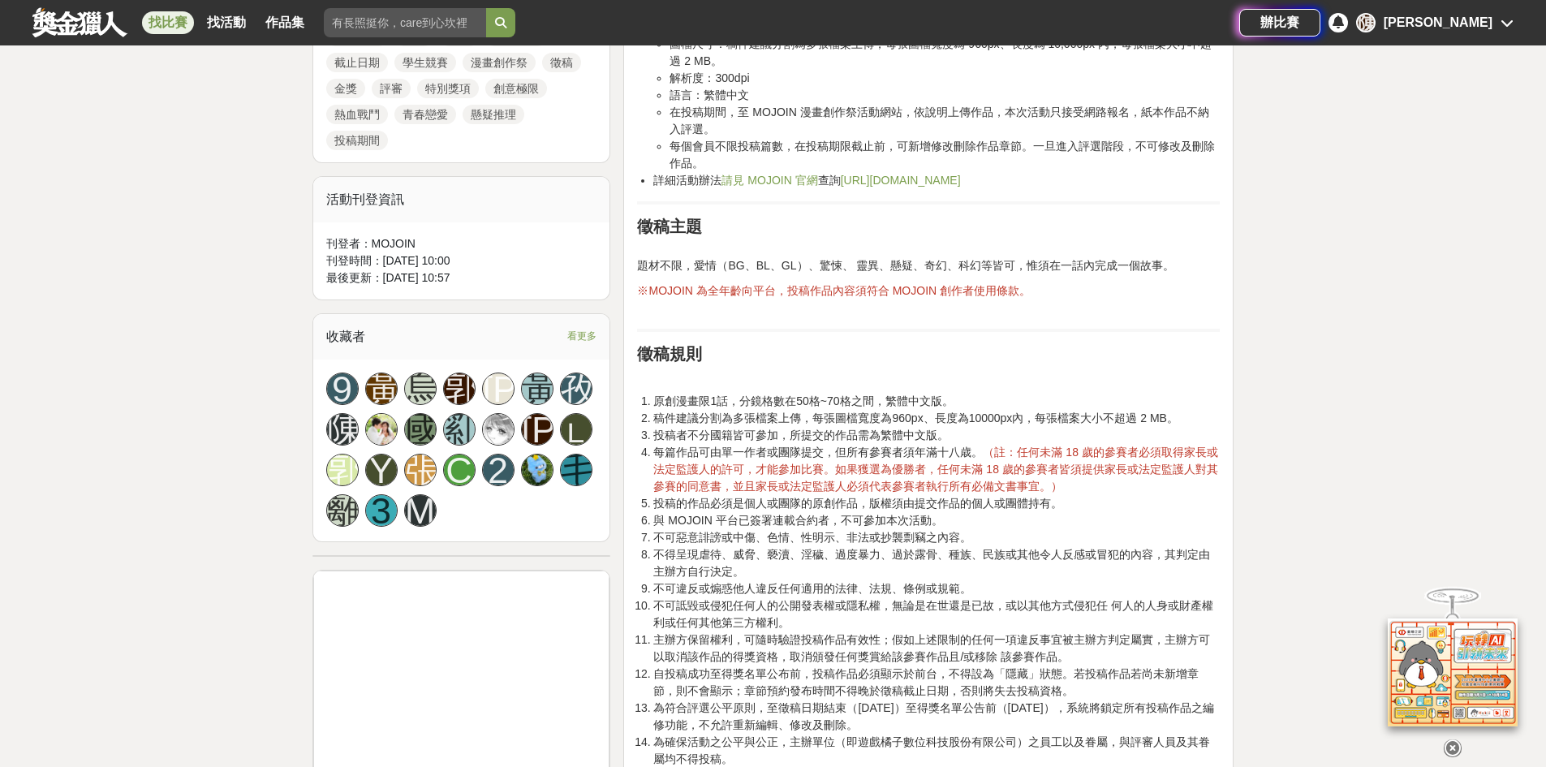
scroll to position [893, 0]
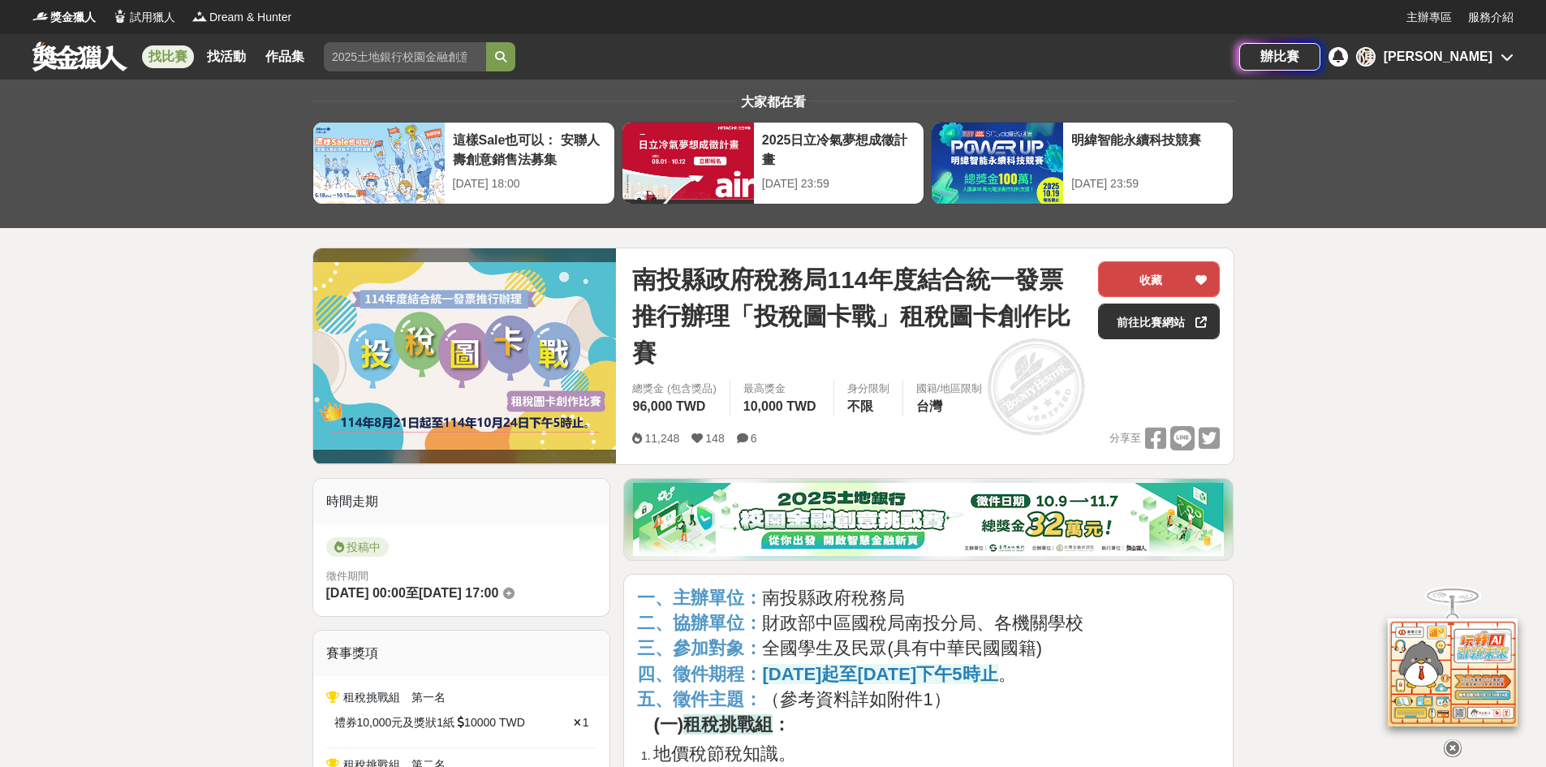
click at [1122, 282] on button "收藏" at bounding box center [1159, 279] width 122 height 36
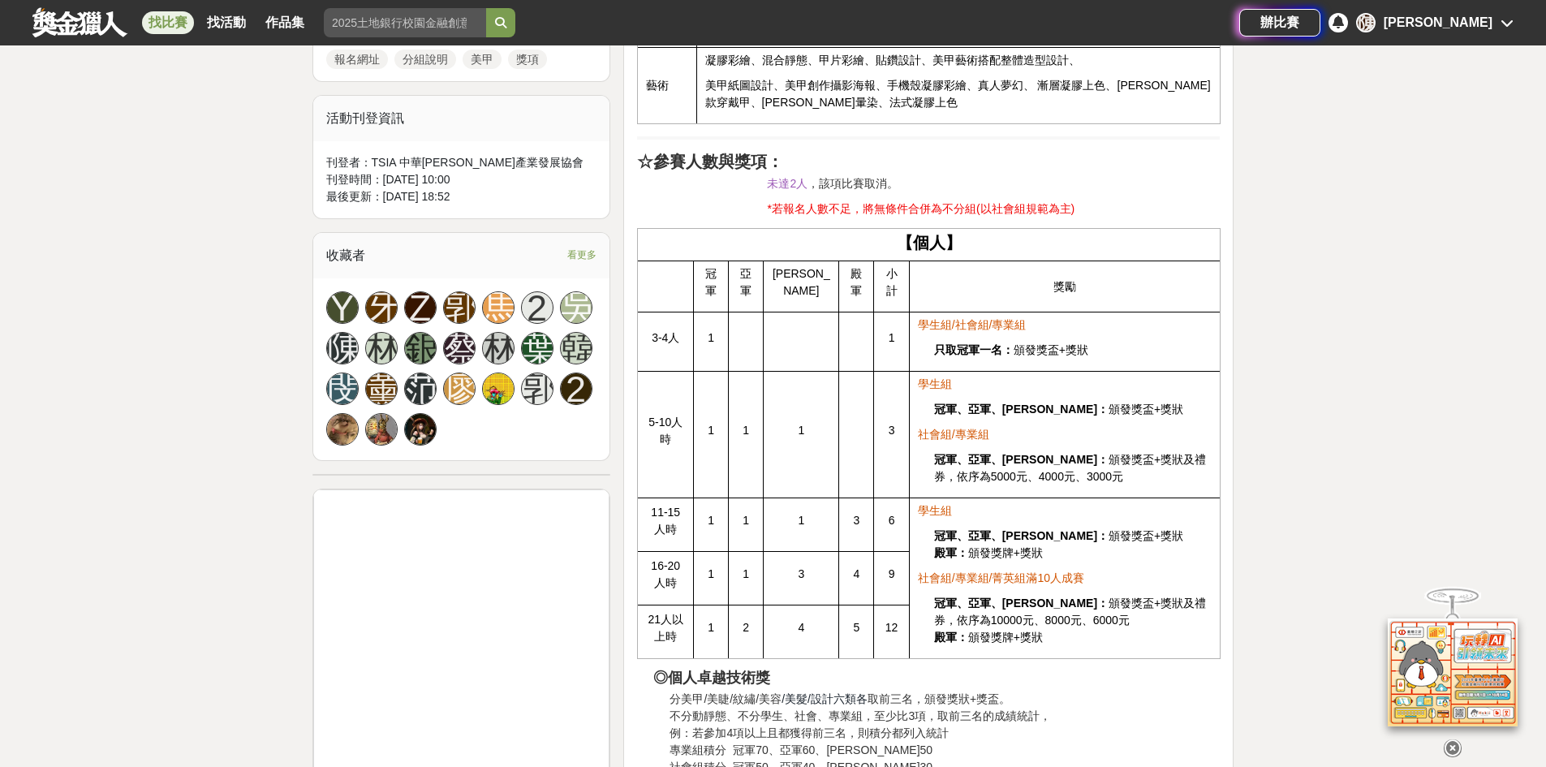
scroll to position [974, 0]
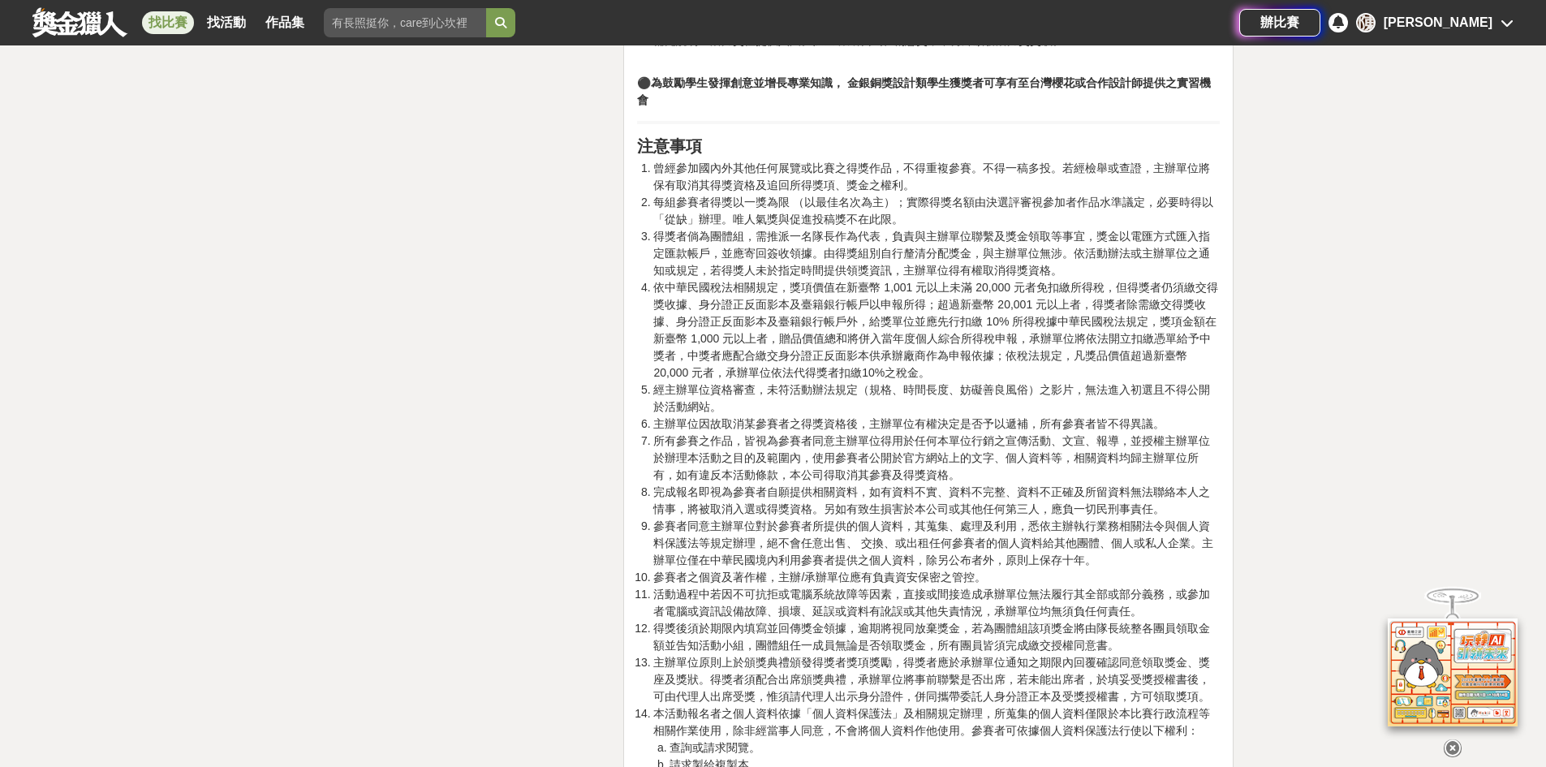
scroll to position [2597, 0]
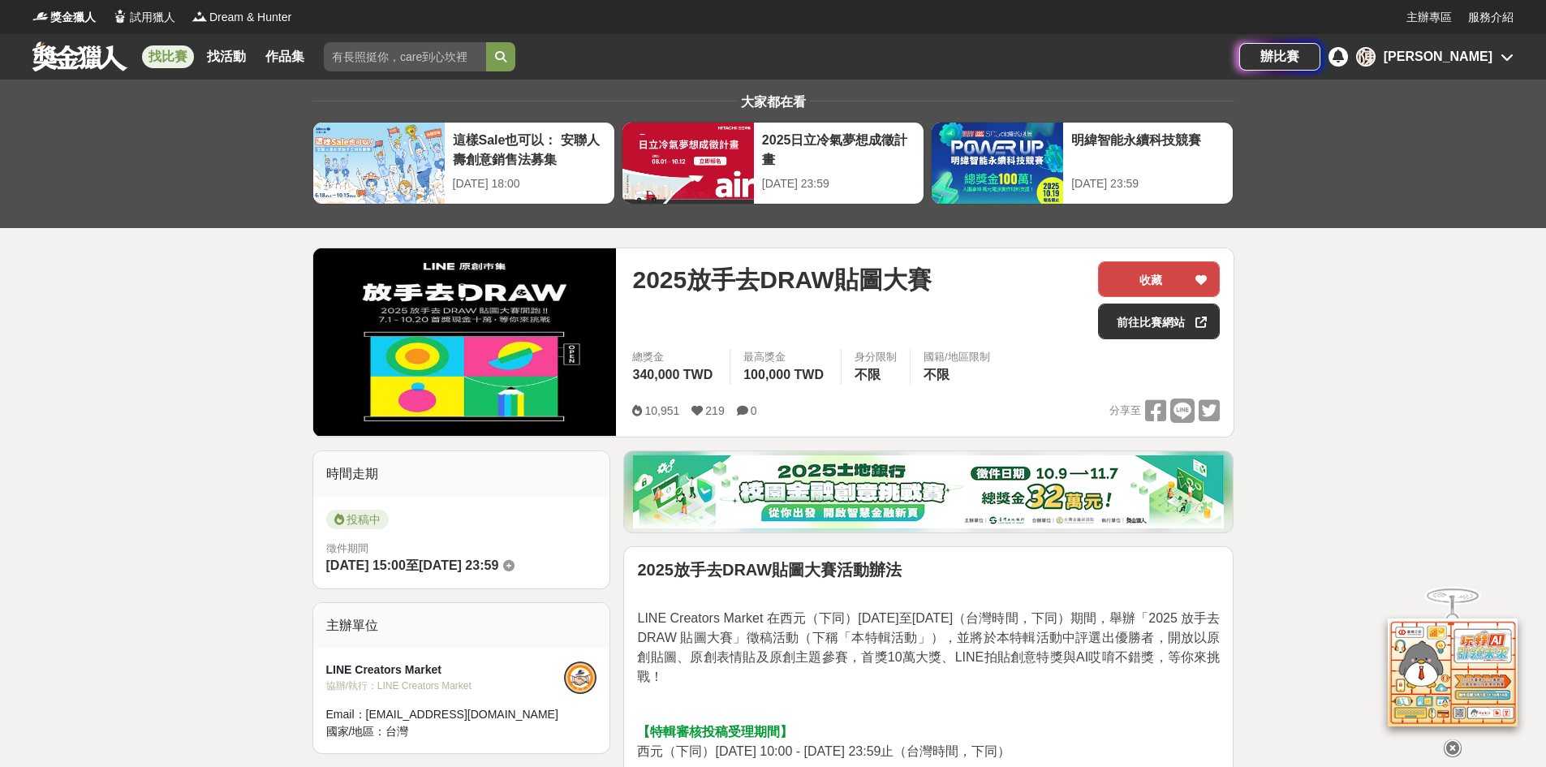
click at [1182, 272] on button "收藏" at bounding box center [1159, 279] width 122 height 36
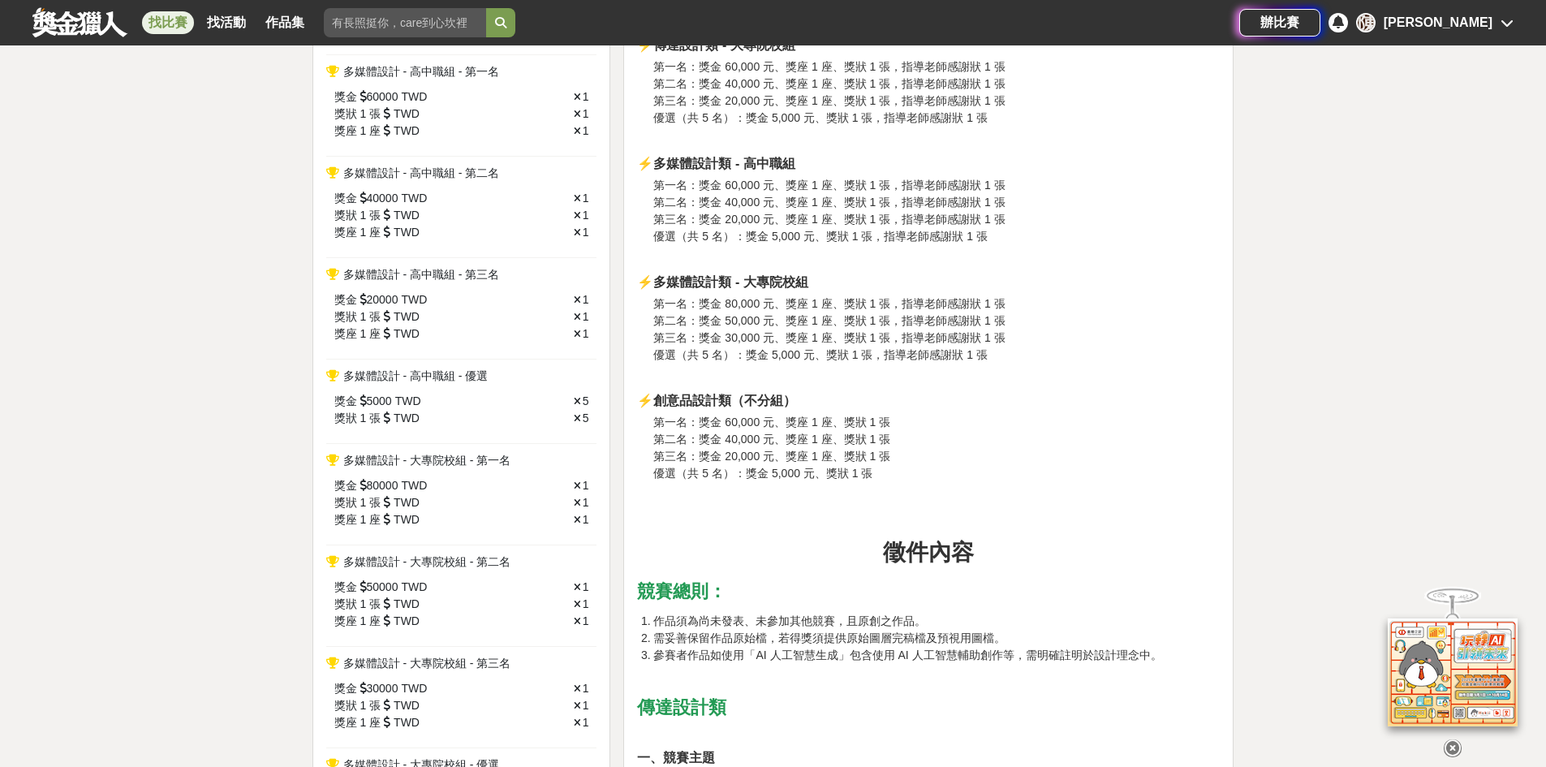
scroll to position [1461, 0]
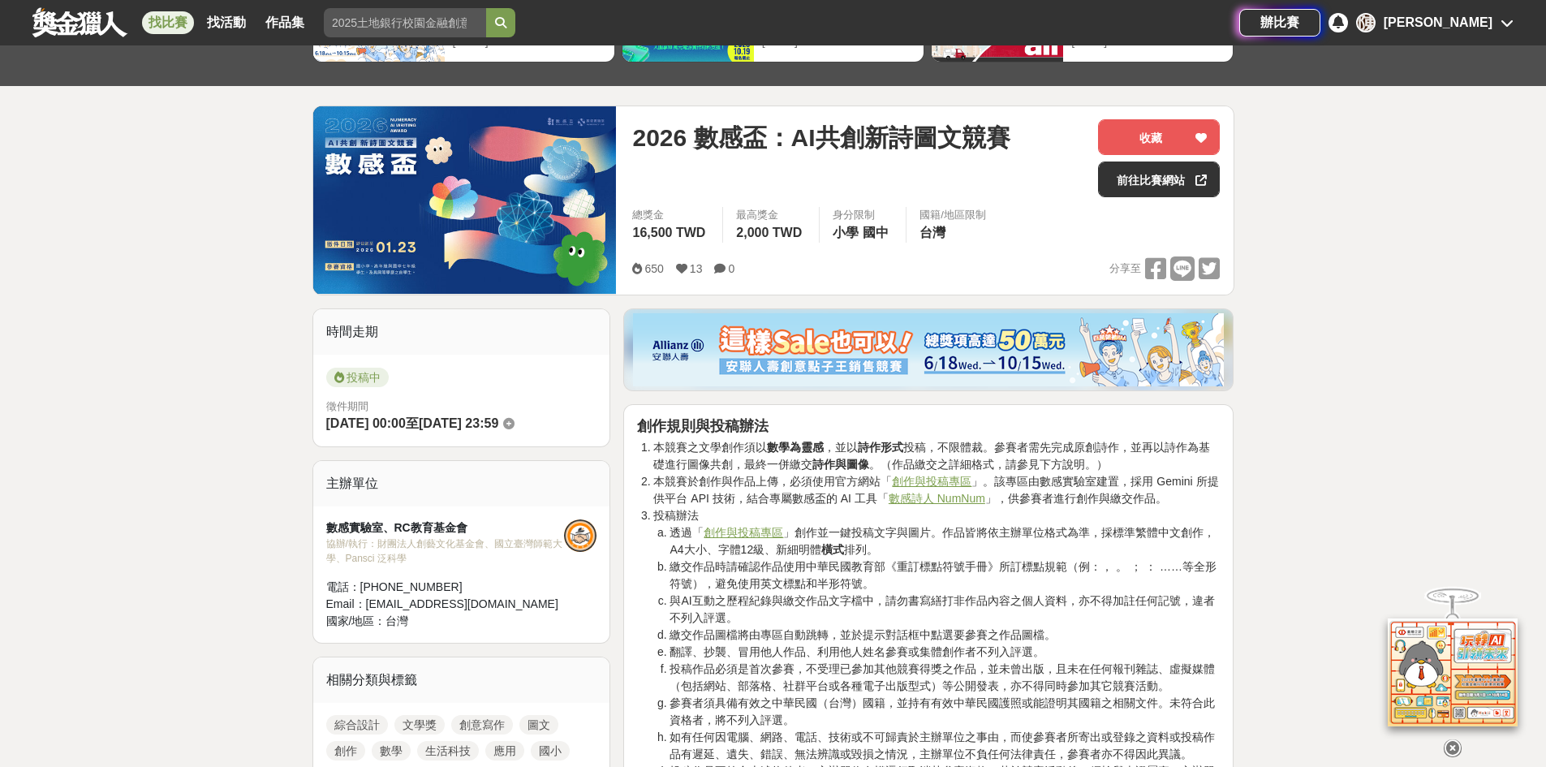
scroll to position [162, 0]
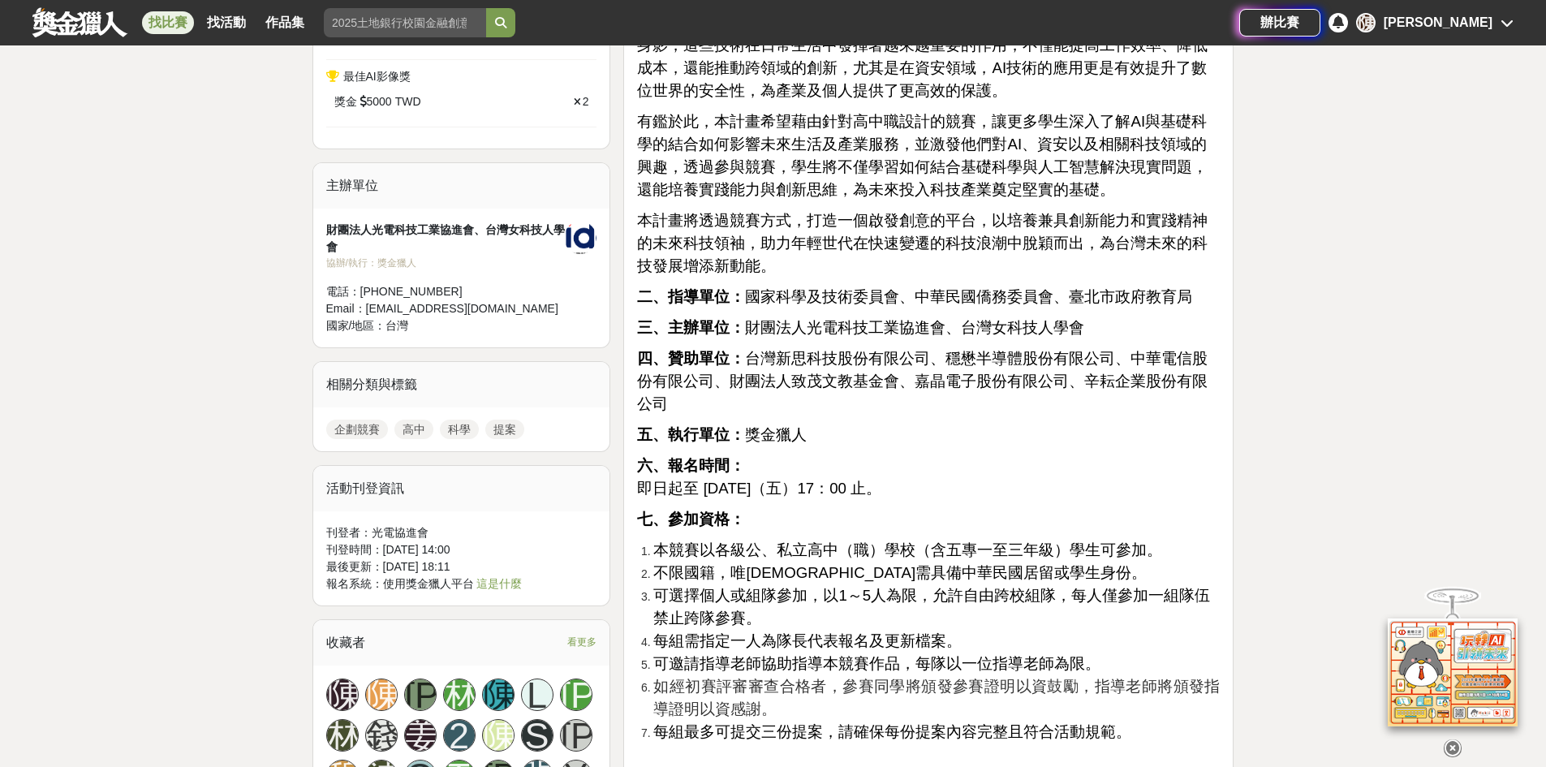
scroll to position [1055, 0]
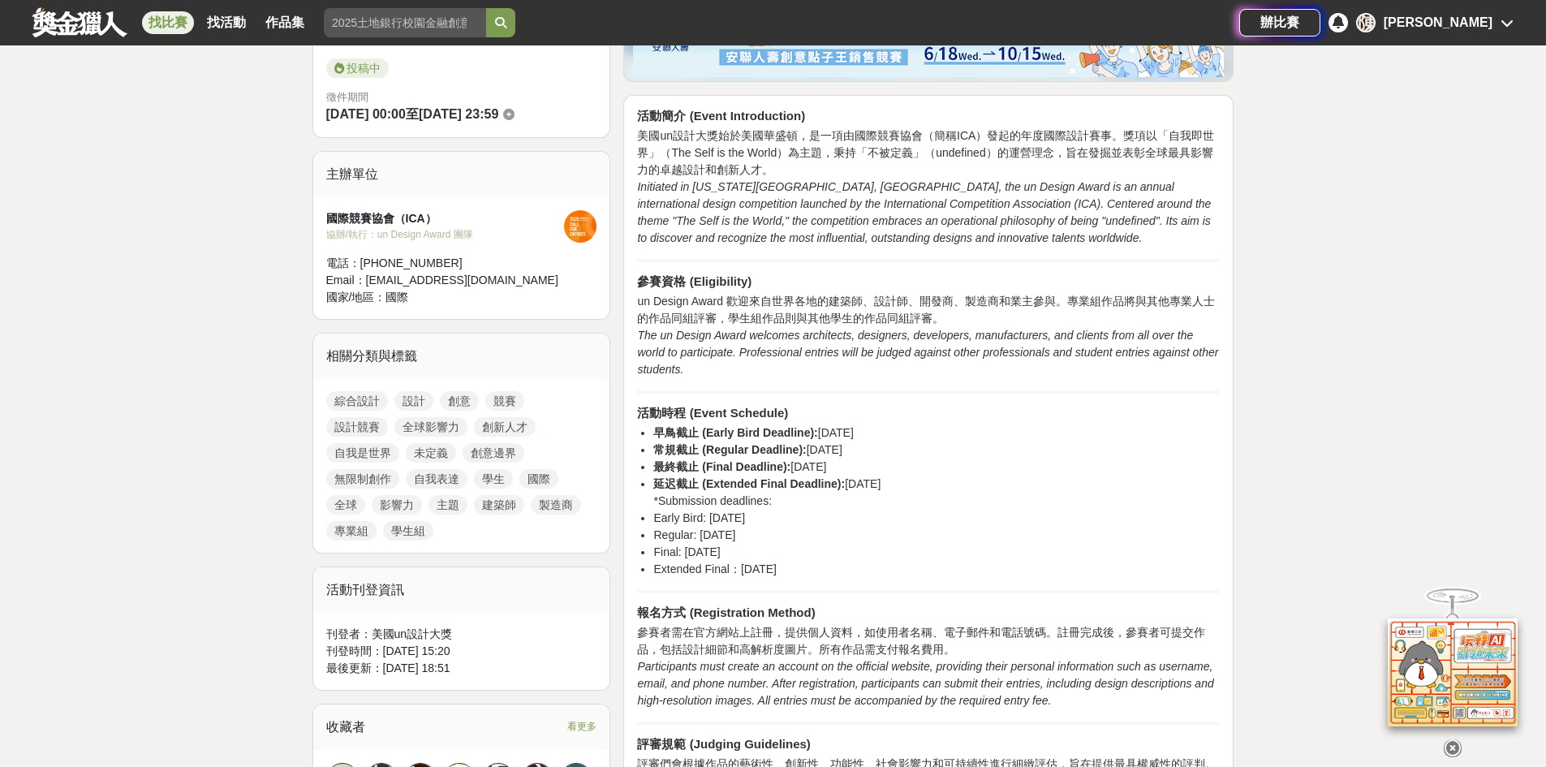
scroll to position [81, 0]
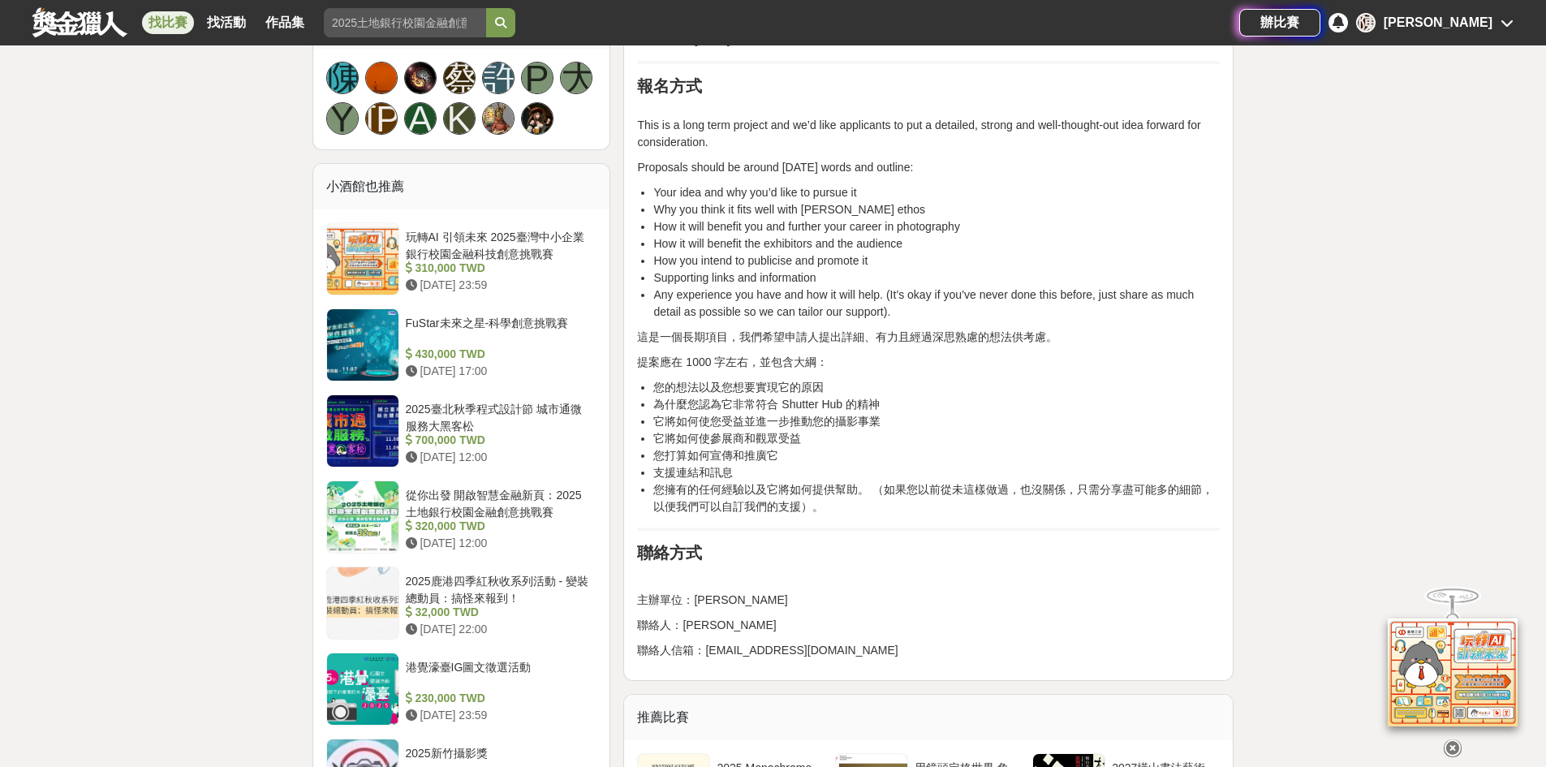
scroll to position [1136, 0]
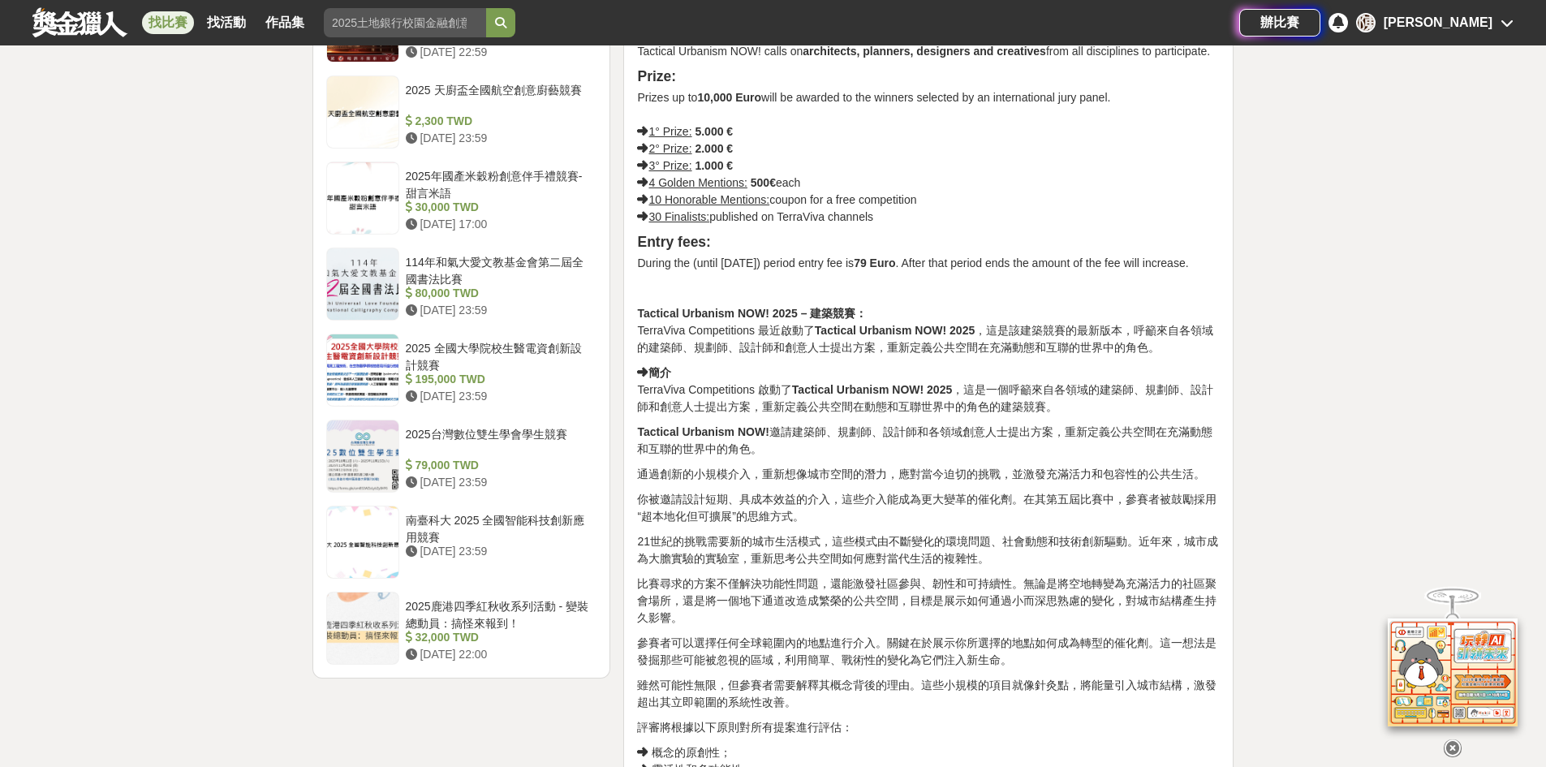
scroll to position [1786, 0]
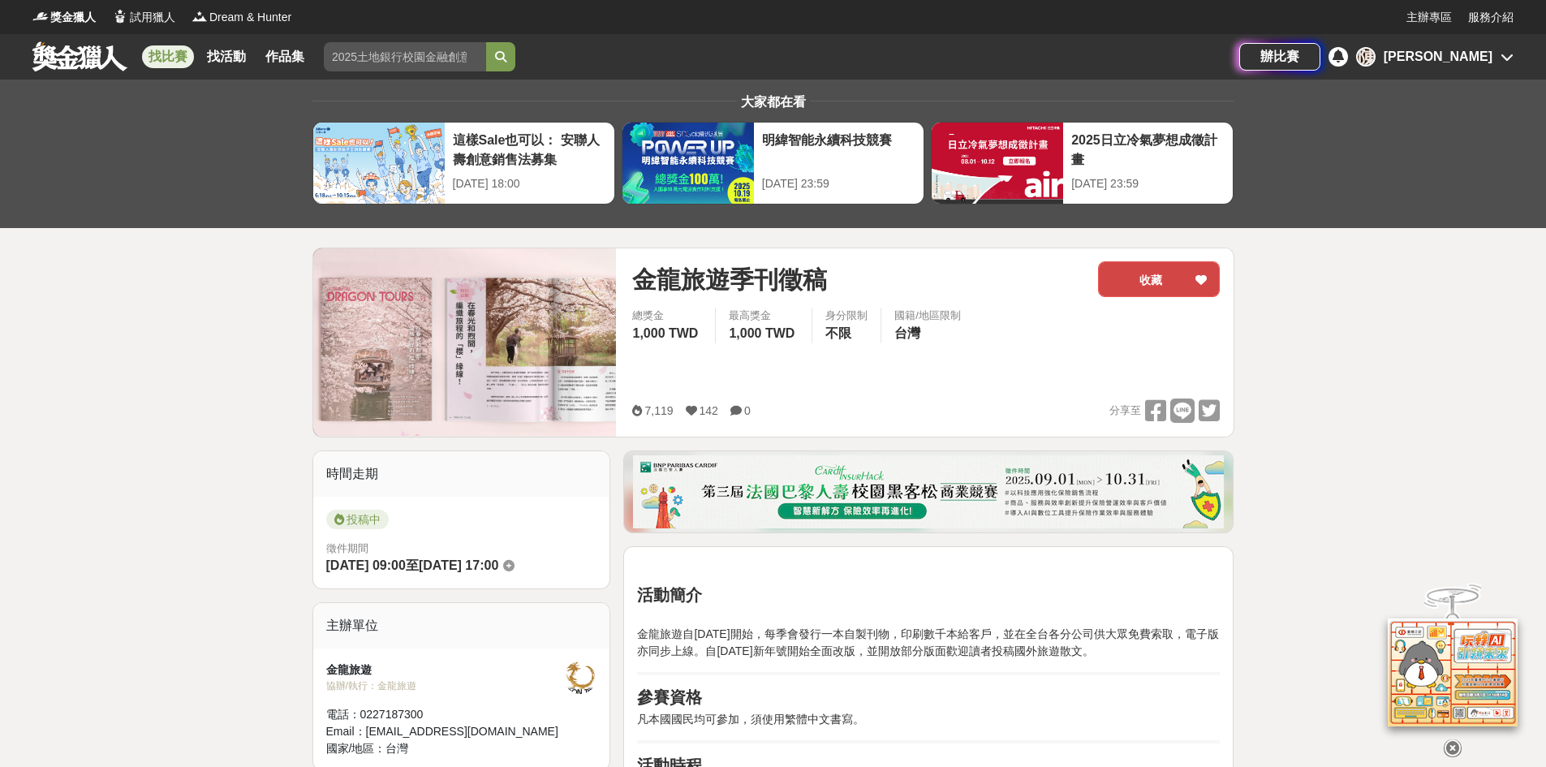
click at [1159, 275] on button "收藏" at bounding box center [1159, 279] width 122 height 36
